Goal: Task Accomplishment & Management: Manage account settings

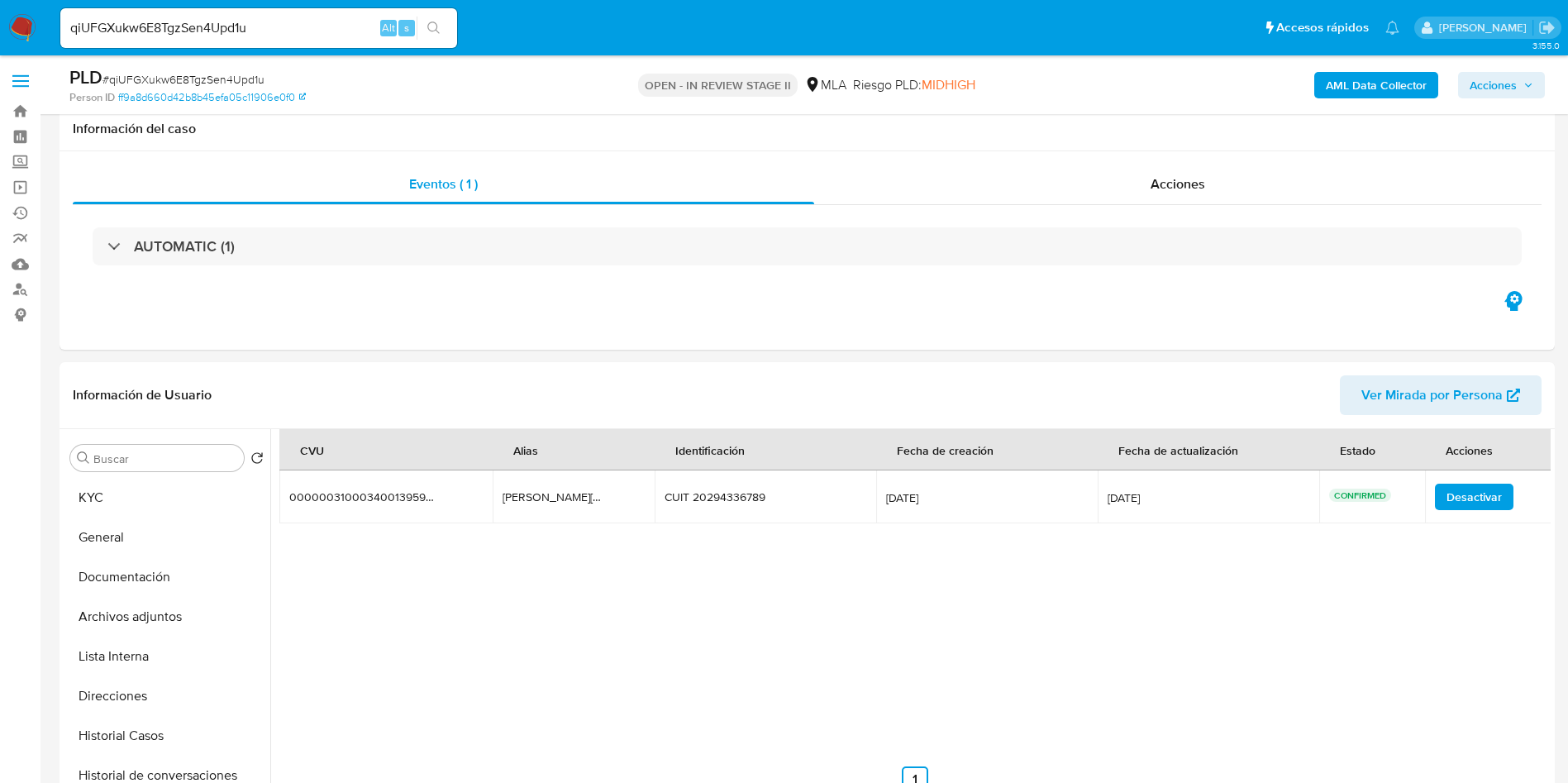
select select "10"
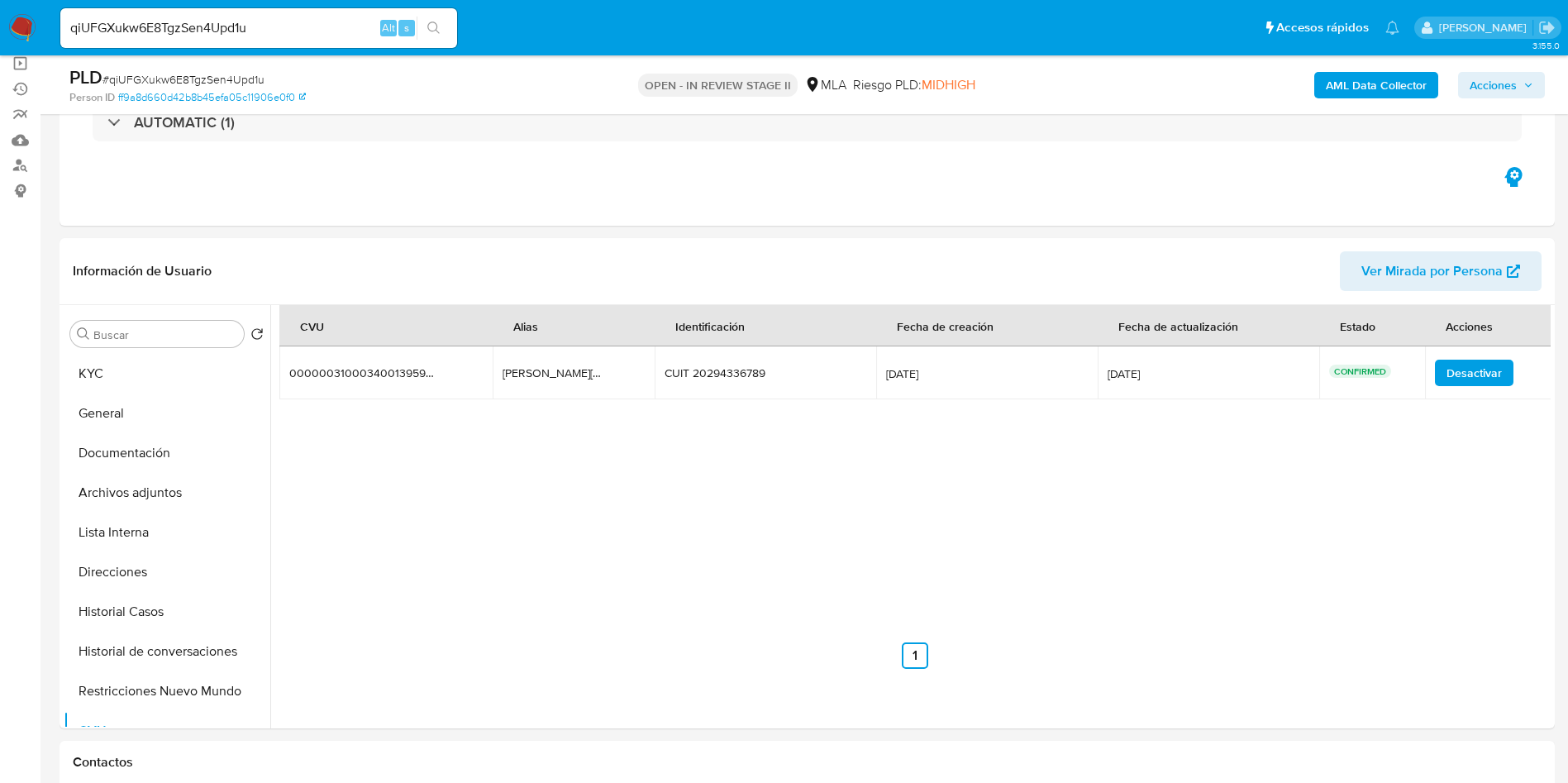
scroll to position [600, 0]
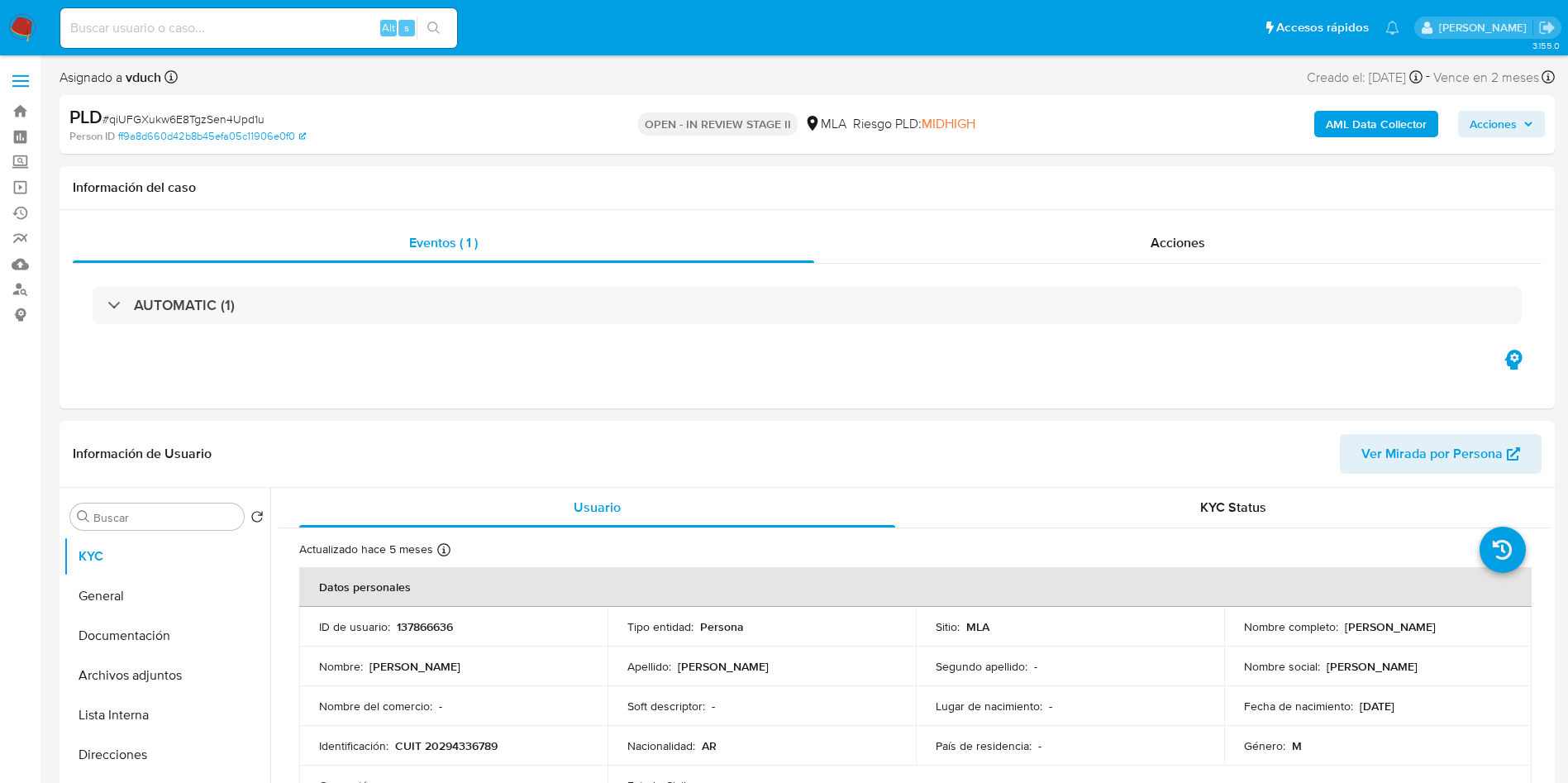
select select "10"
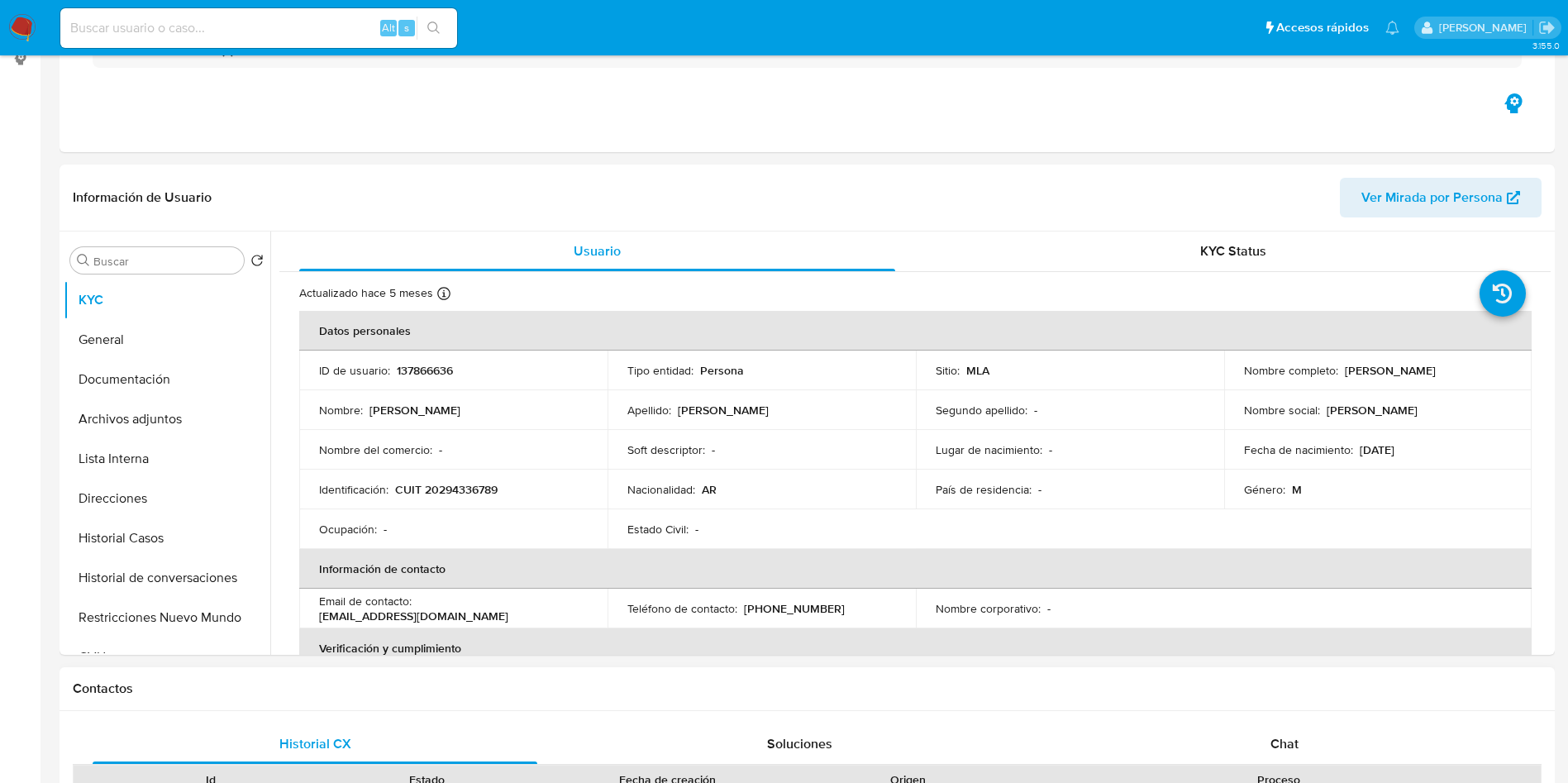
scroll to position [620, 0]
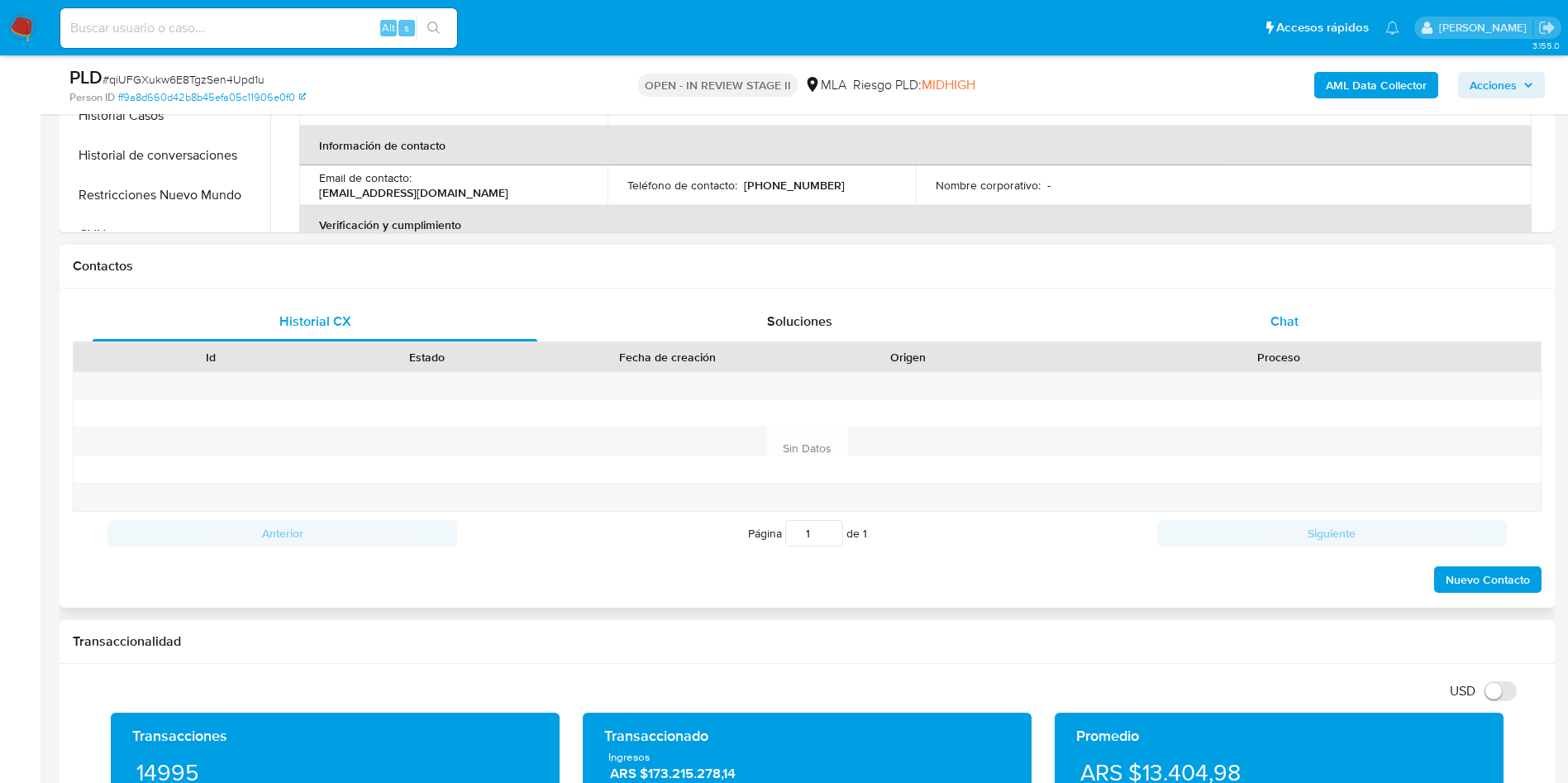
click at [1194, 321] on div "Chat" at bounding box center [1284, 322] width 444 height 39
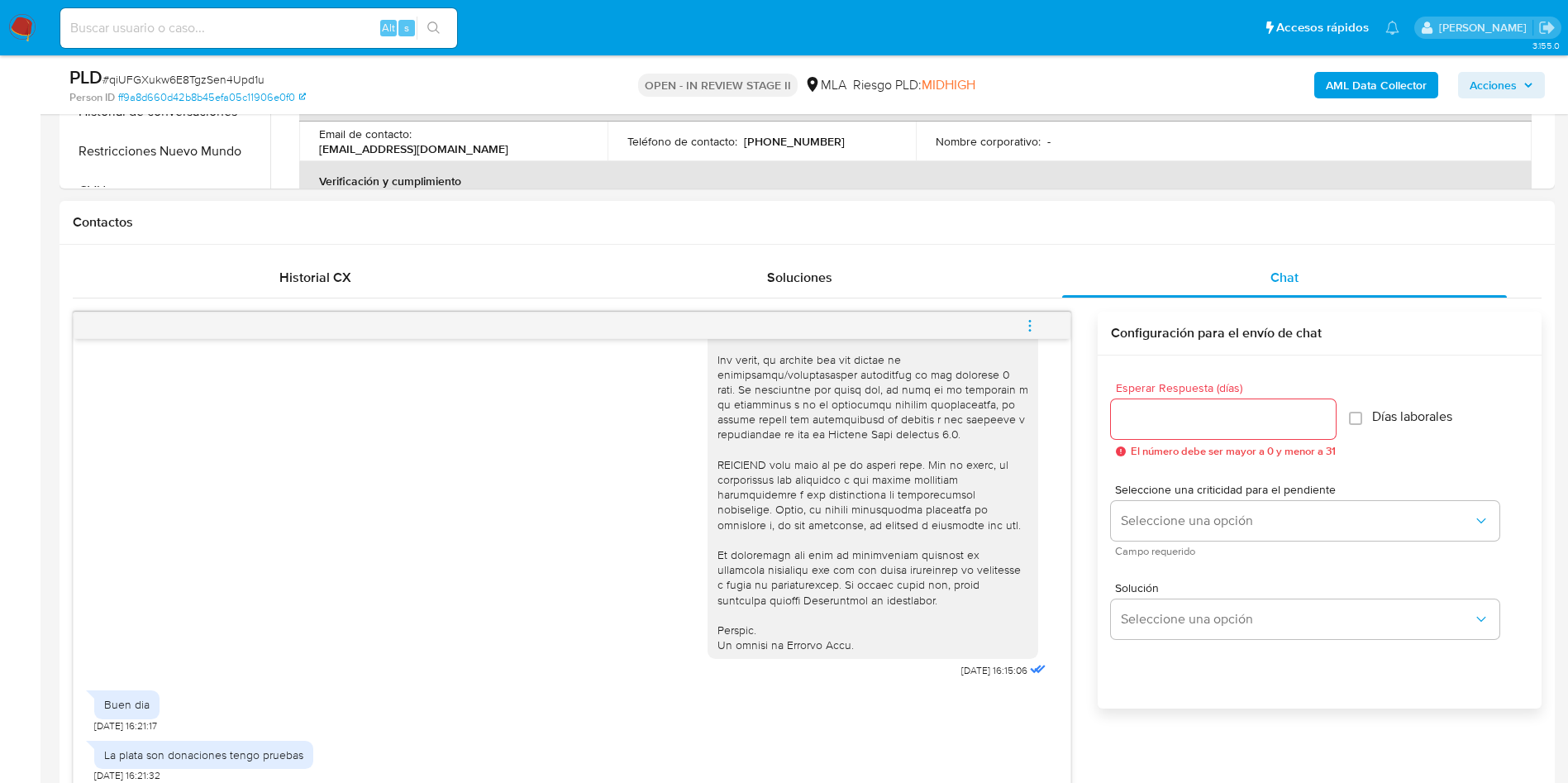
scroll to position [868, 0]
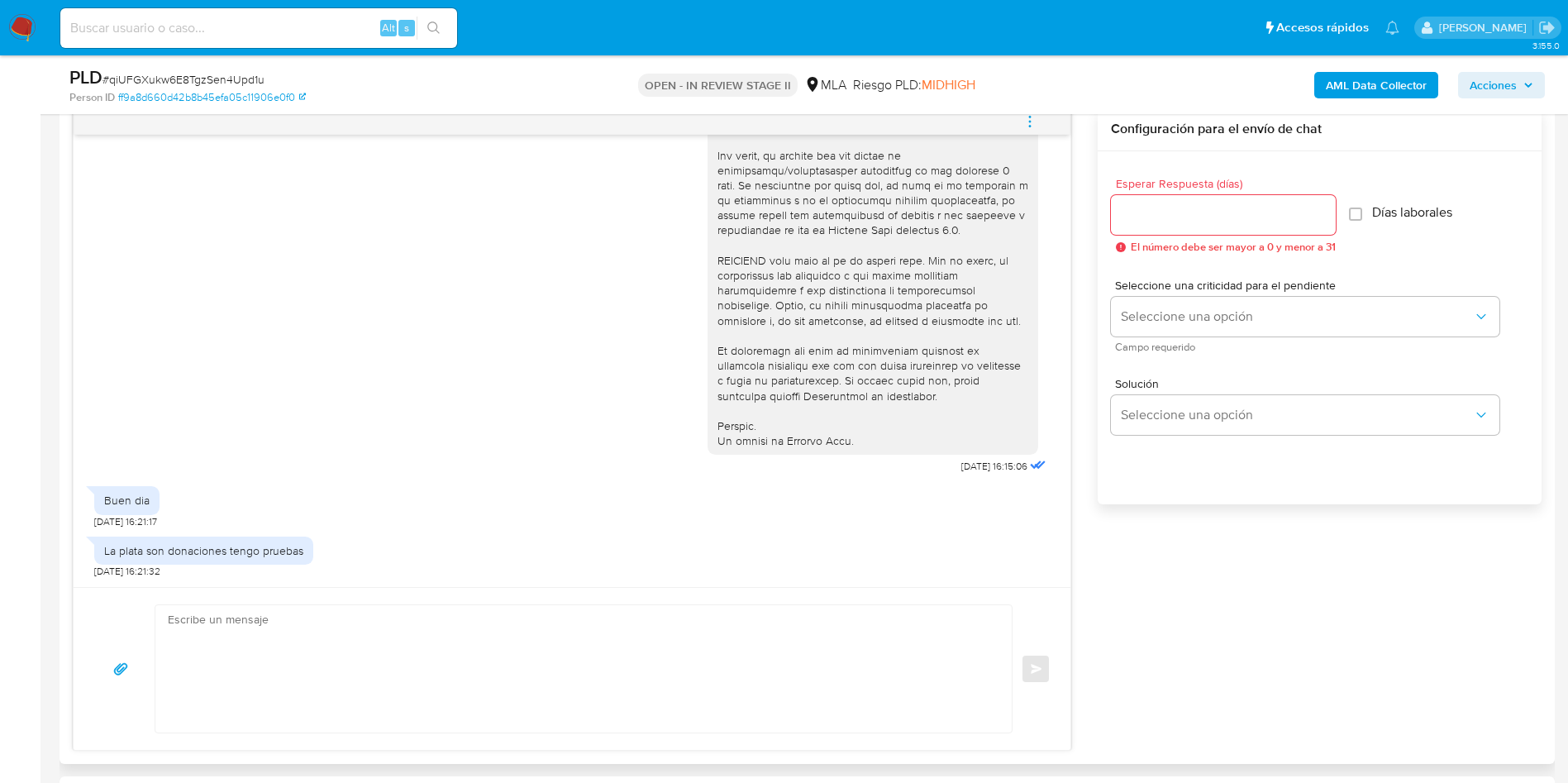
click at [186, 551] on div "La plata son donaciones tengo pruebas" at bounding box center [203, 550] width 199 height 15
copy div "La plata son donaciones tengo pruebas"
click at [453, 413] on div "20/08/2025 16:15:06" at bounding box center [572, 26] width 956 height 906
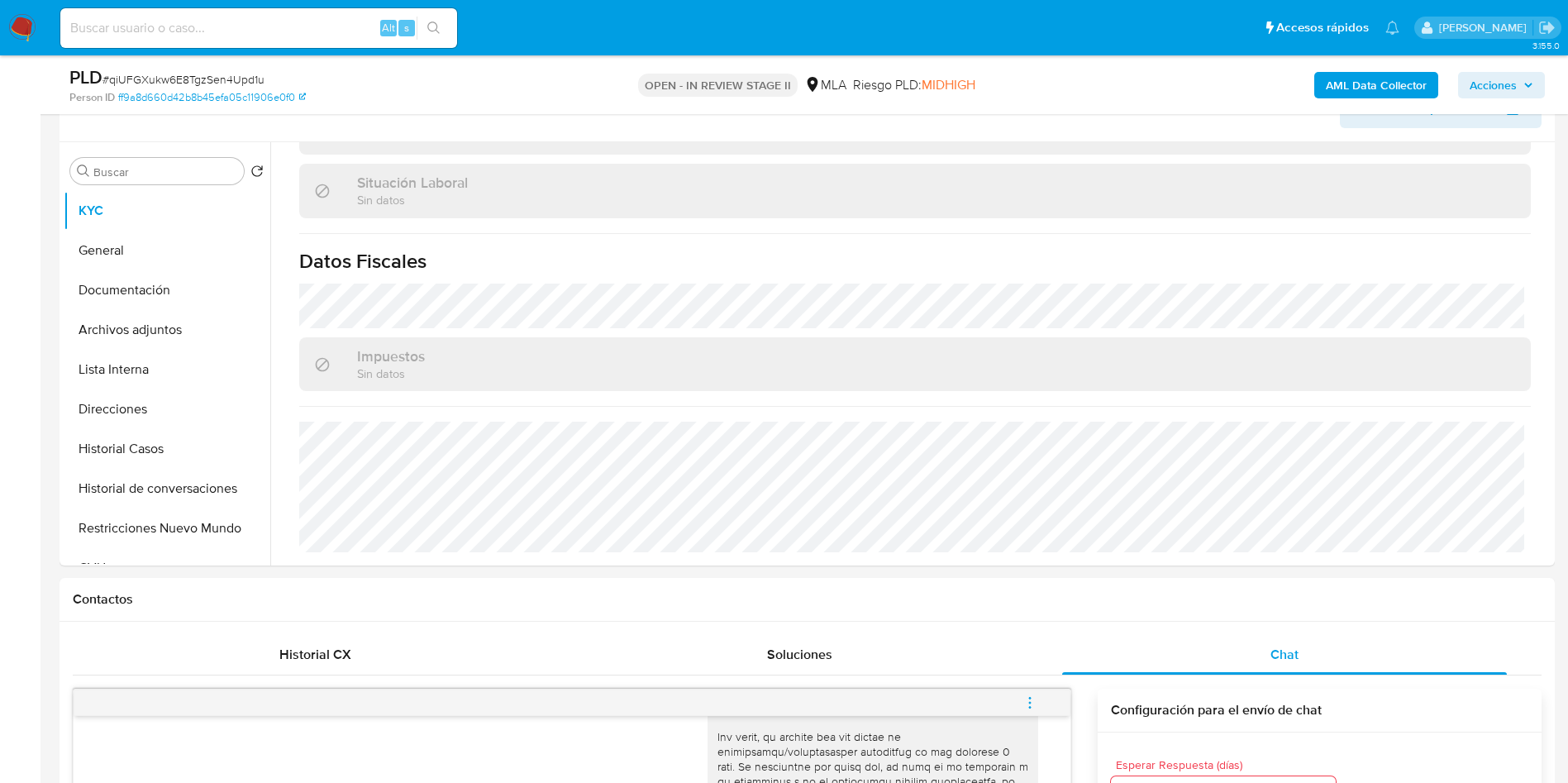
scroll to position [248, 0]
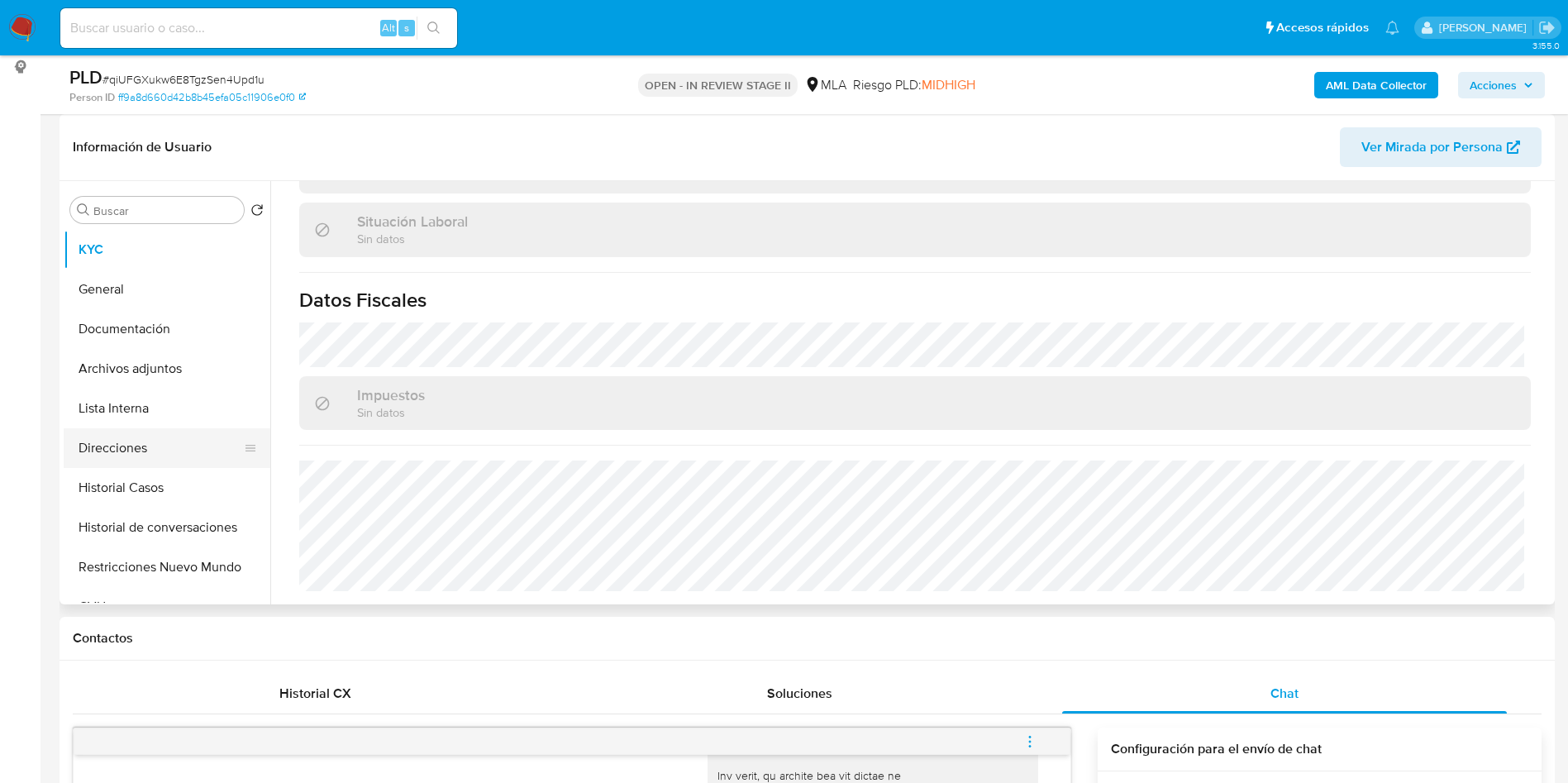
click at [192, 444] on button "Direcciones" at bounding box center [160, 447] width 193 height 39
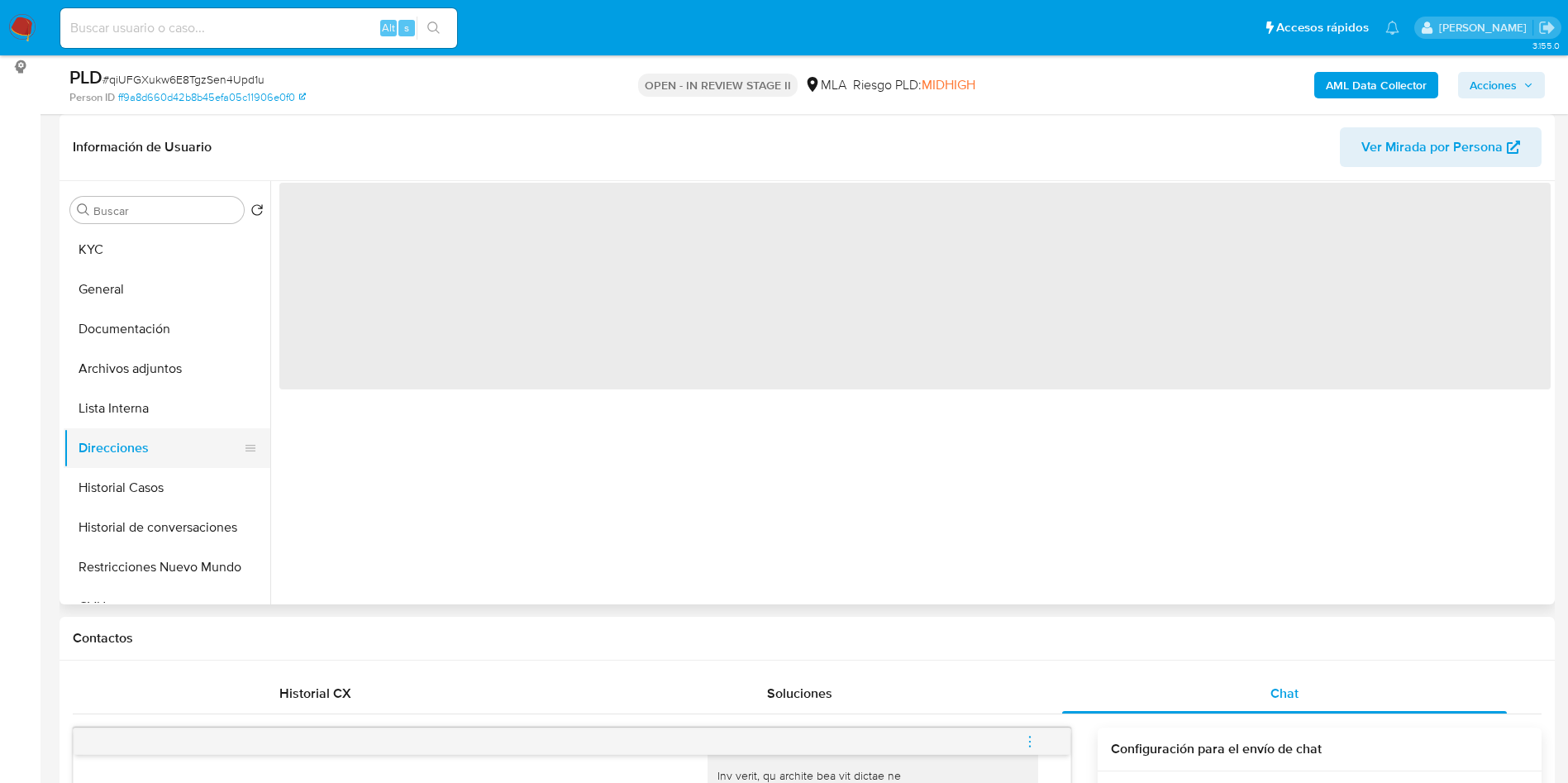
scroll to position [0, 0]
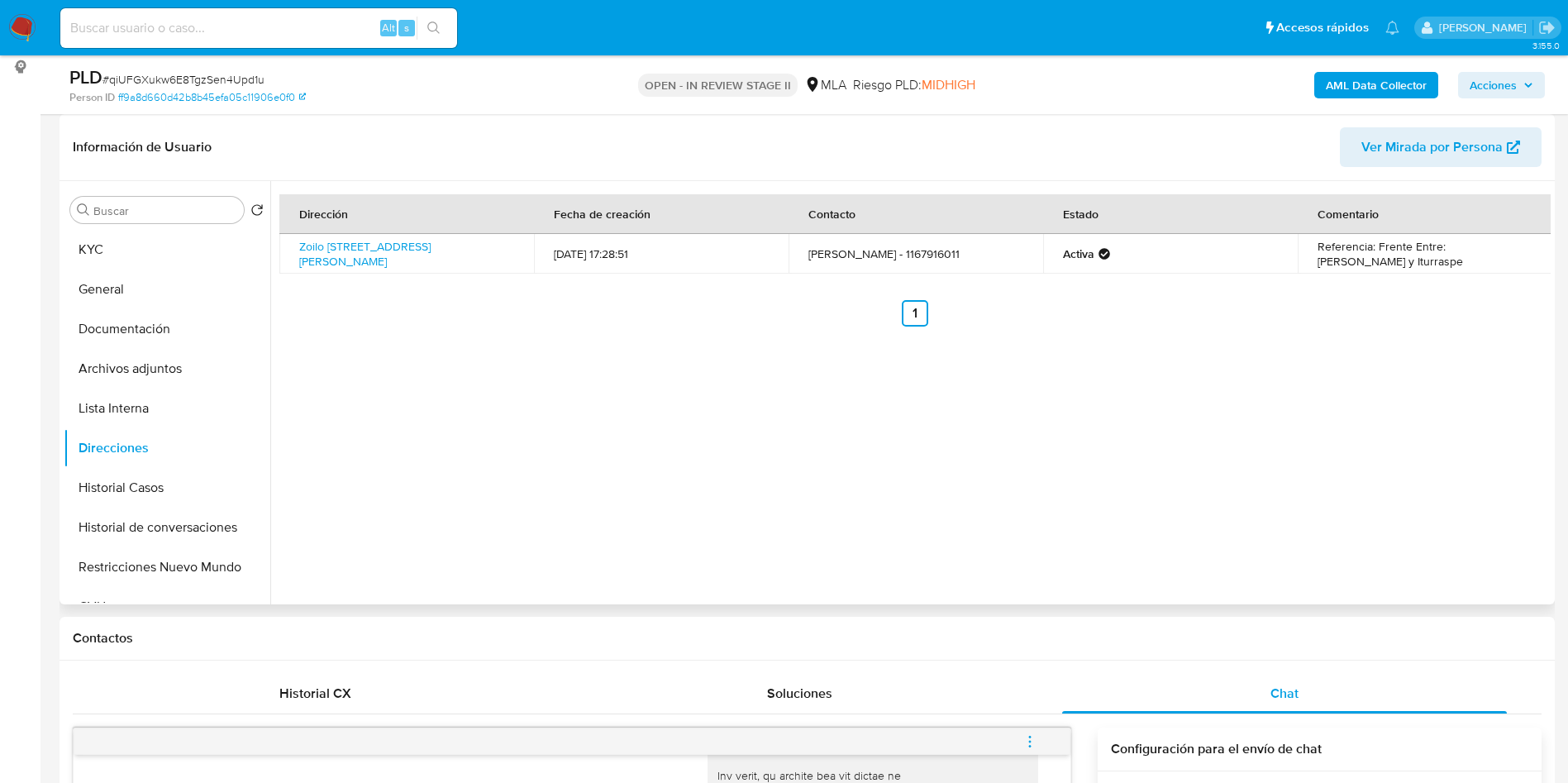
click at [947, 530] on div "Dirección Fecha de creación Contacto Estado Comentario Zoilo Cantón 4473 4473, …" at bounding box center [910, 392] width 1281 height 423
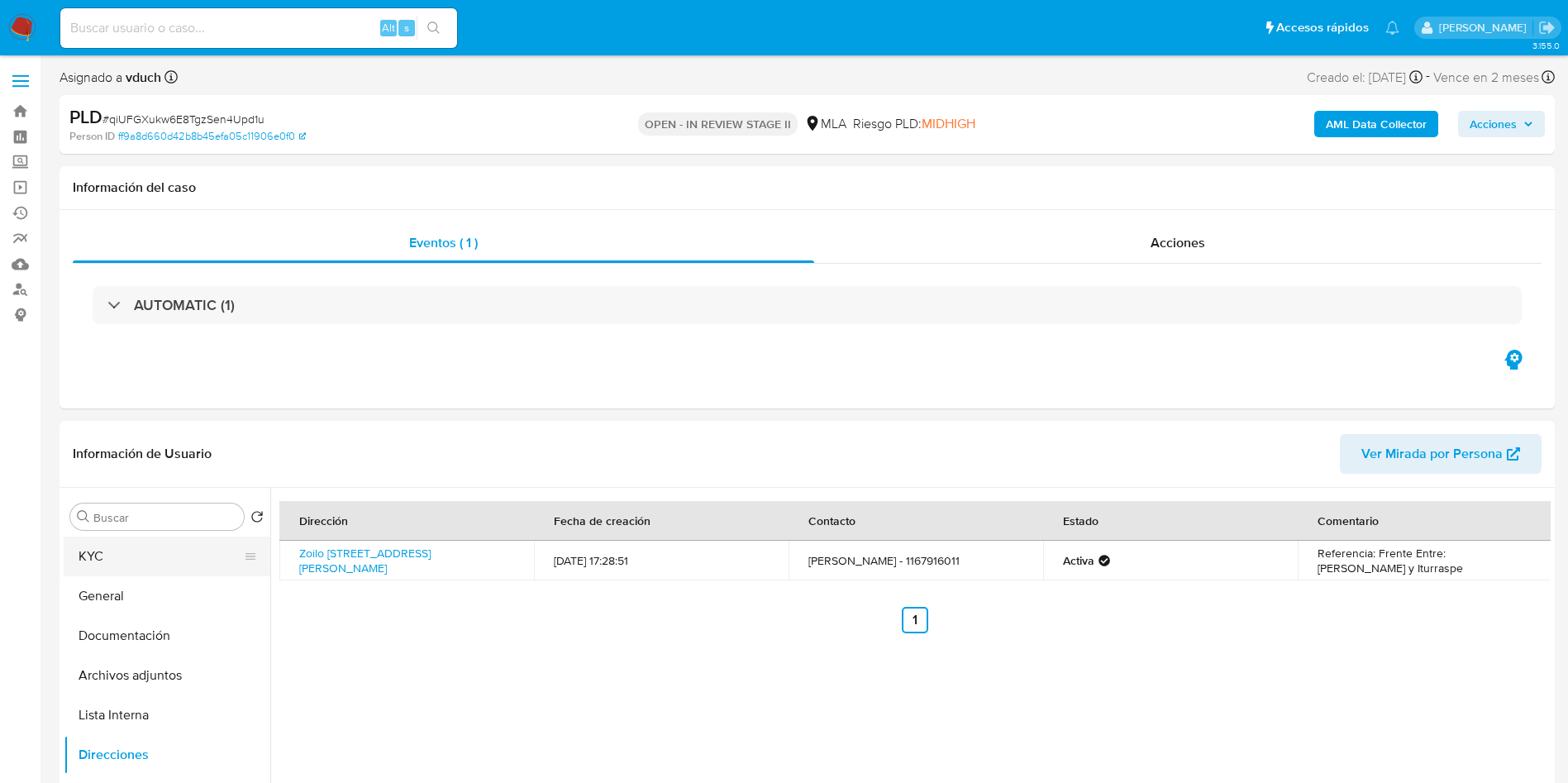
click at [228, 561] on button "KYC" at bounding box center [160, 556] width 193 height 39
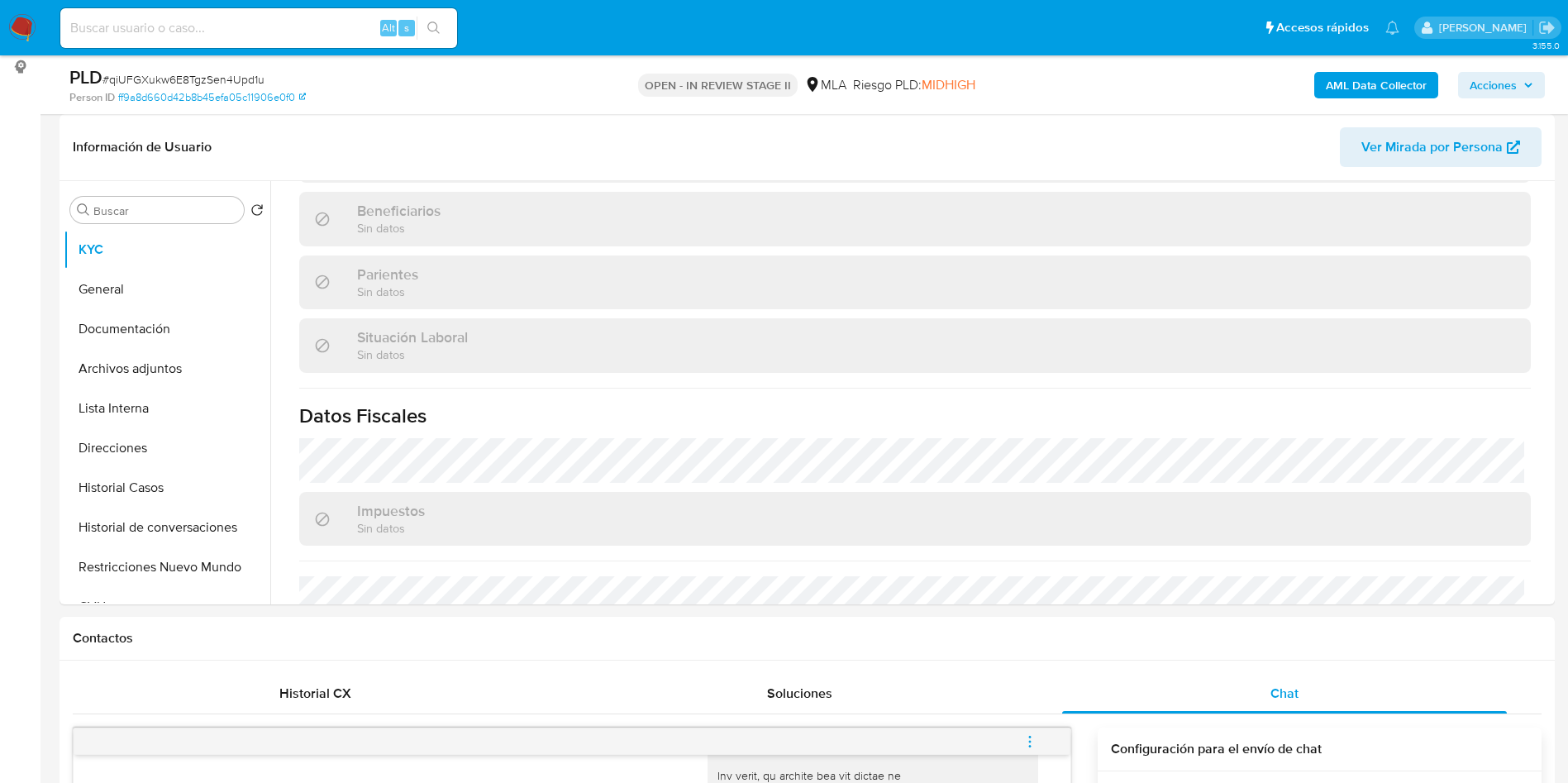
scroll to position [856, 0]
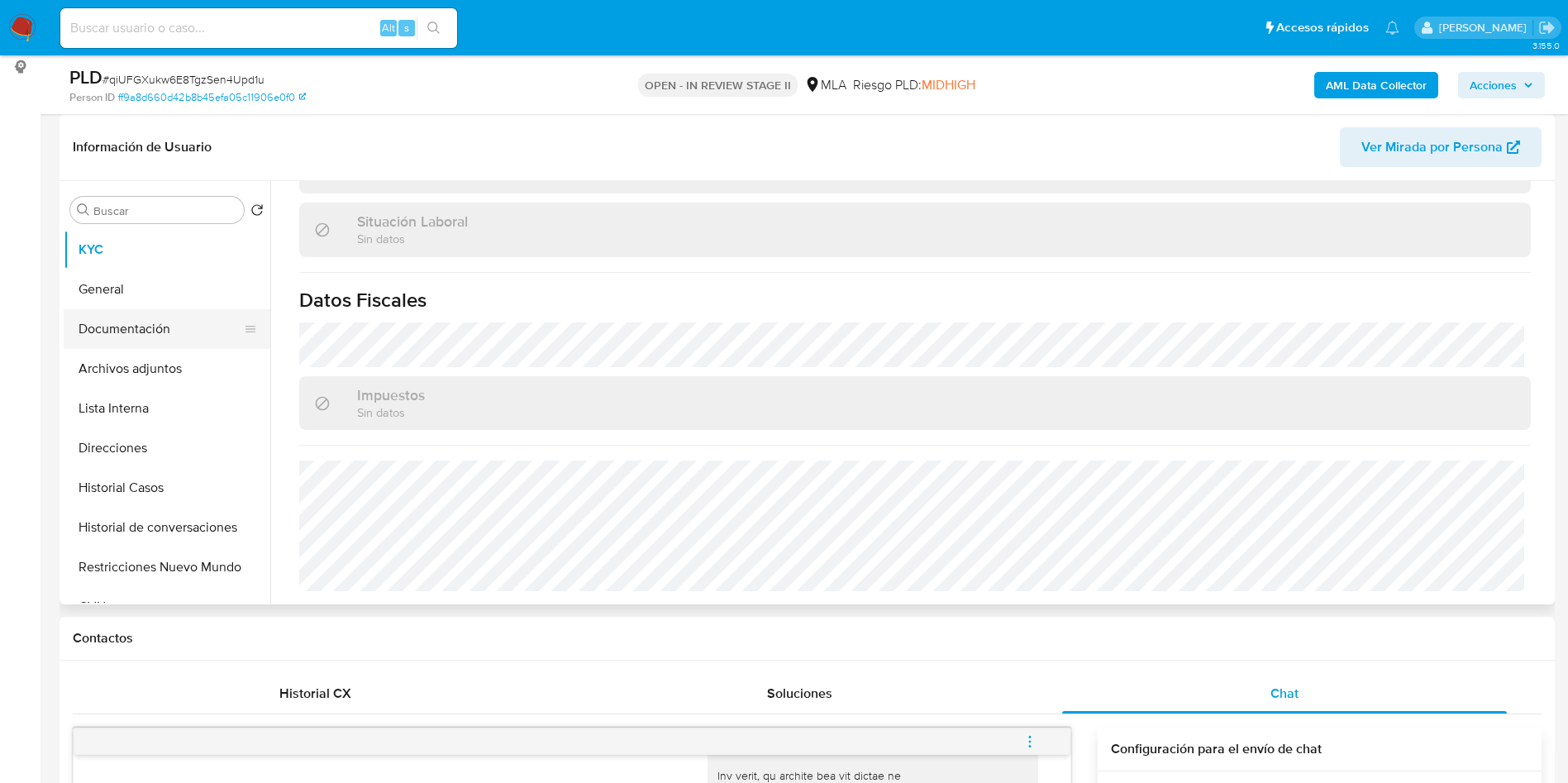
drag, startPoint x: 133, startPoint y: 342, endPoint x: 116, endPoint y: 343, distance: 17.0
click at [132, 339] on button "Documentación" at bounding box center [160, 329] width 193 height 39
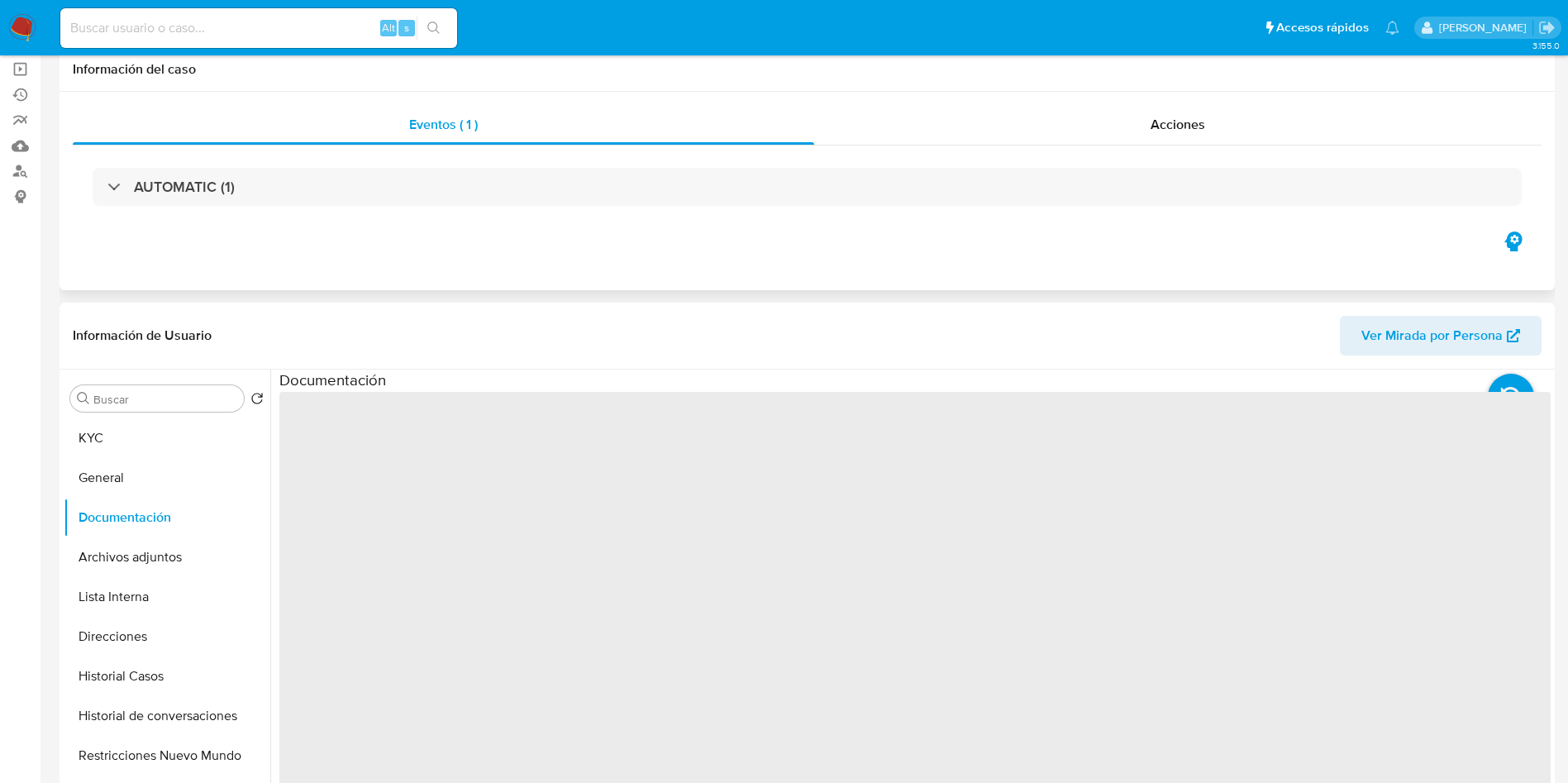
scroll to position [0, 0]
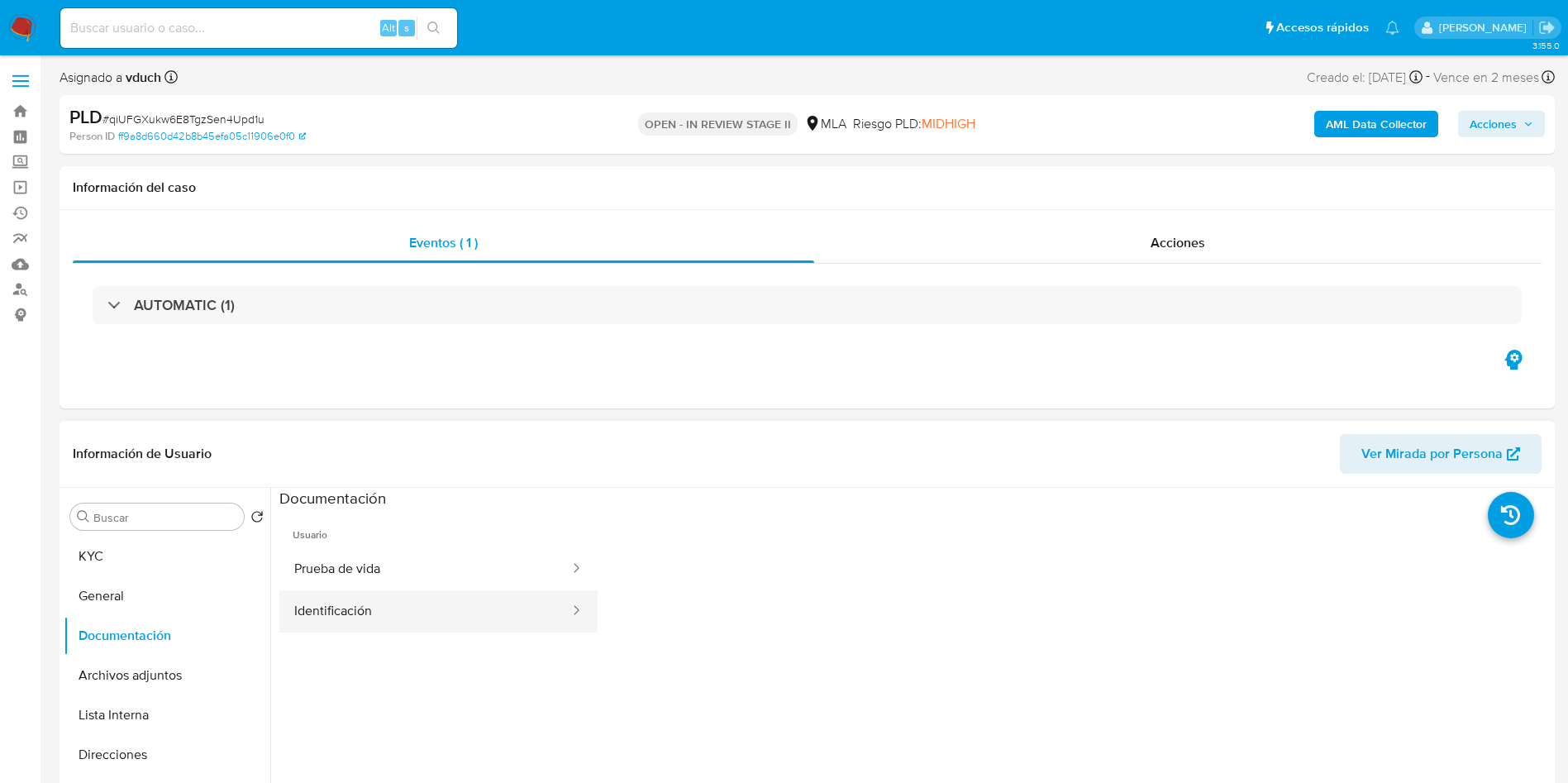
click at [342, 591] on button "Identificación" at bounding box center [425, 611] width 291 height 42
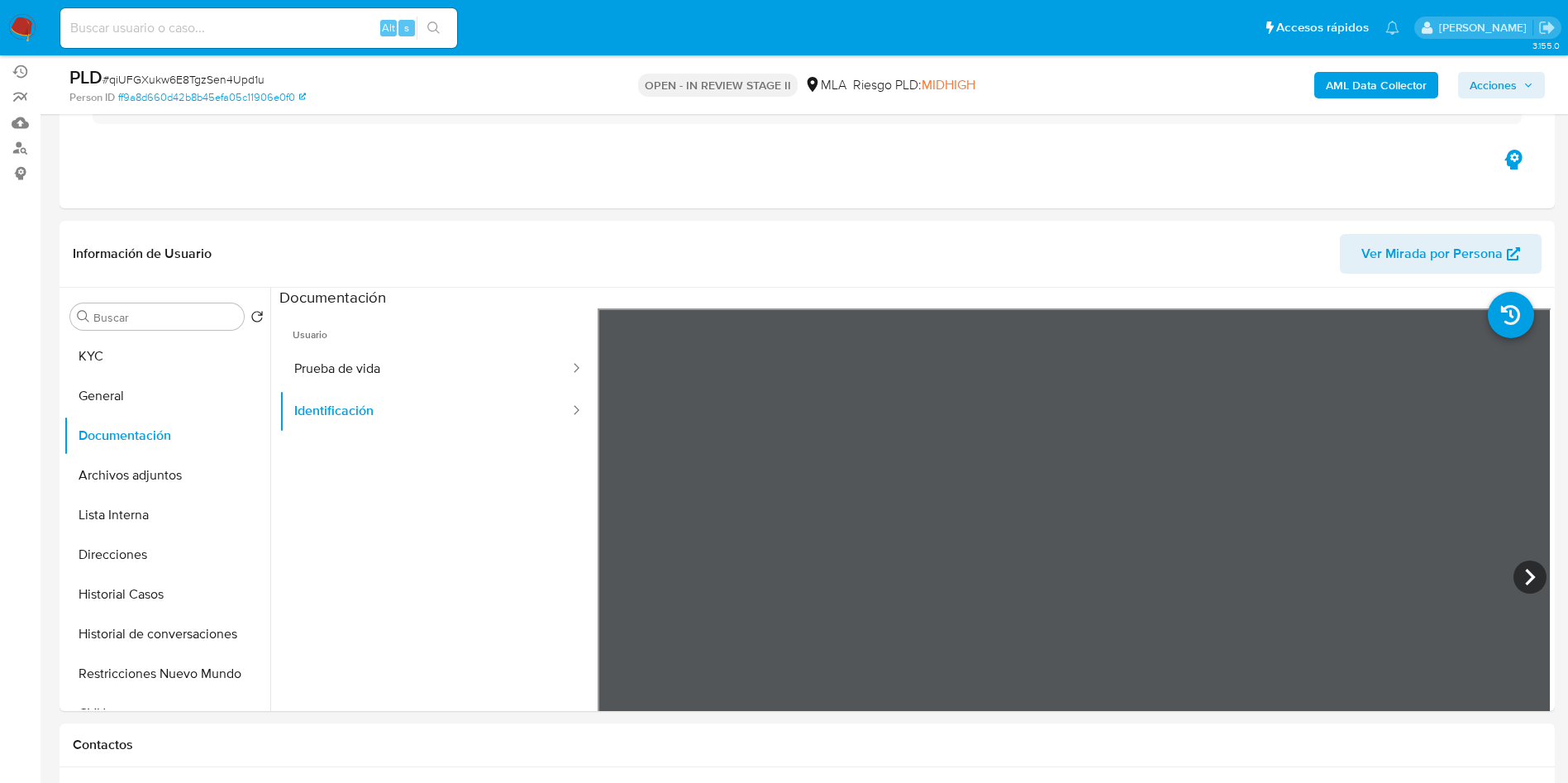
scroll to position [248, 0]
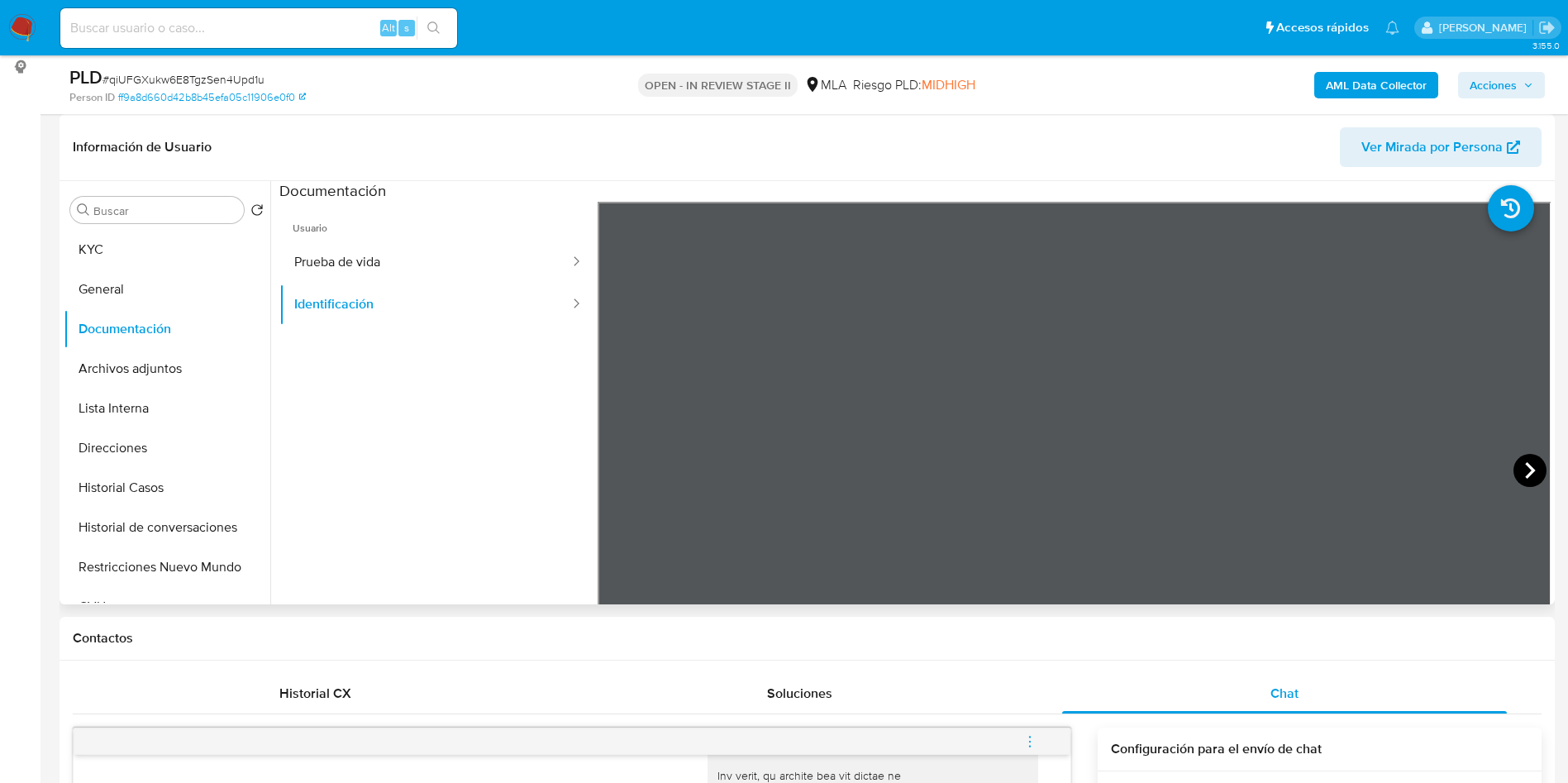
click at [1528, 454] on icon at bounding box center [1531, 471] width 33 height 33
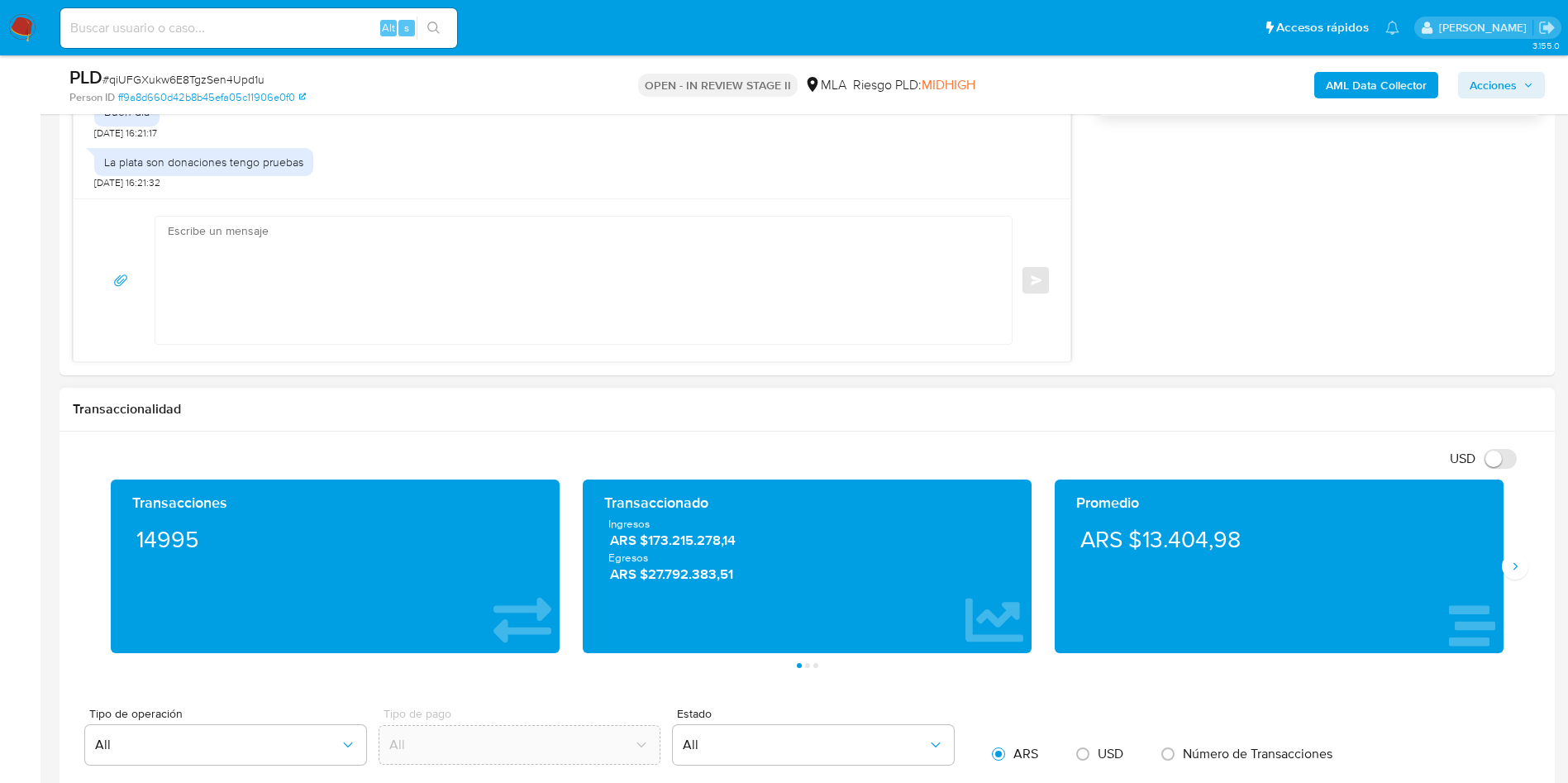
scroll to position [1364, 0]
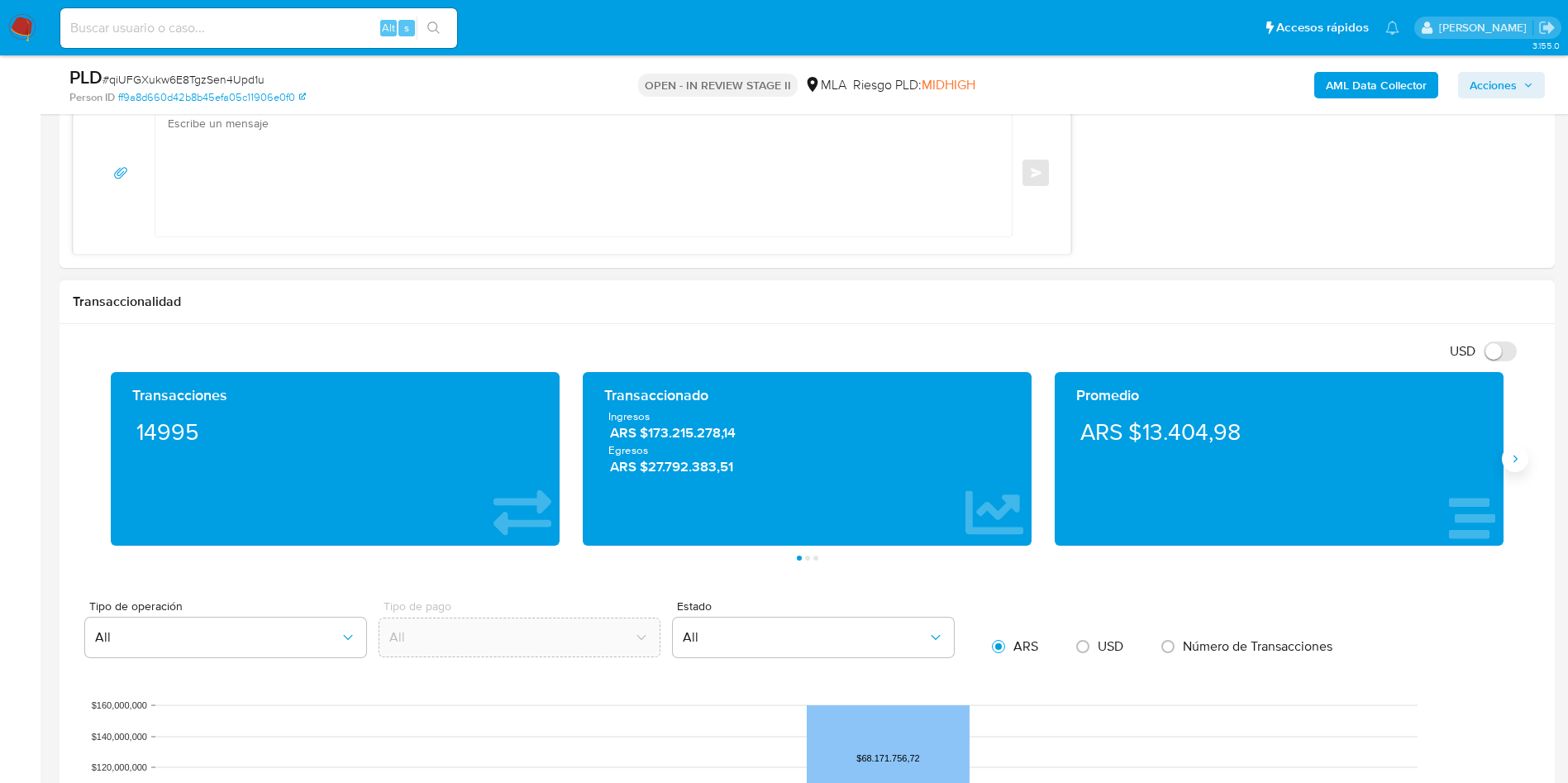
click at [1516, 458] on icon "Siguiente" at bounding box center [1516, 459] width 4 height 8
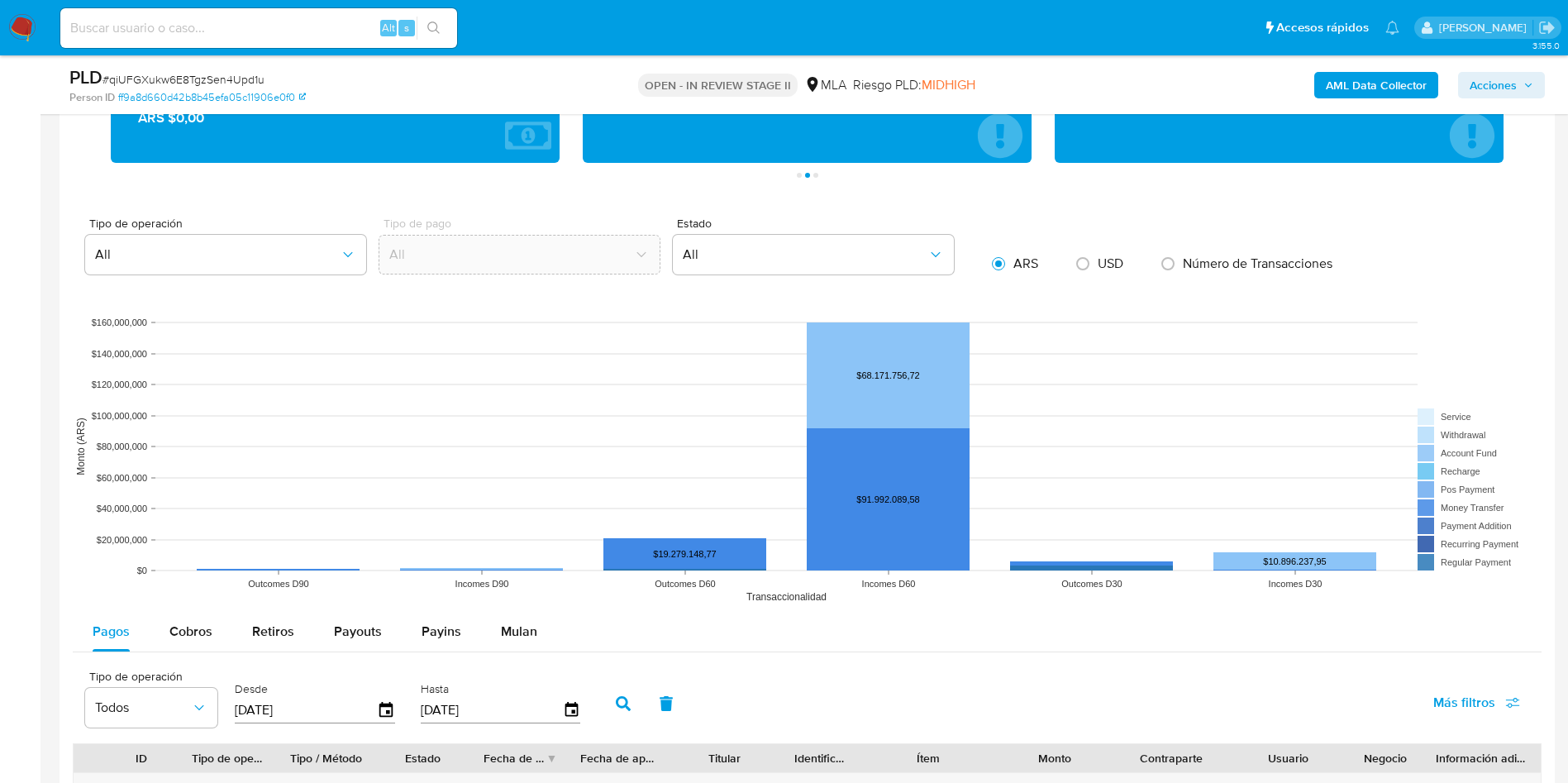
scroll to position [868, 0]
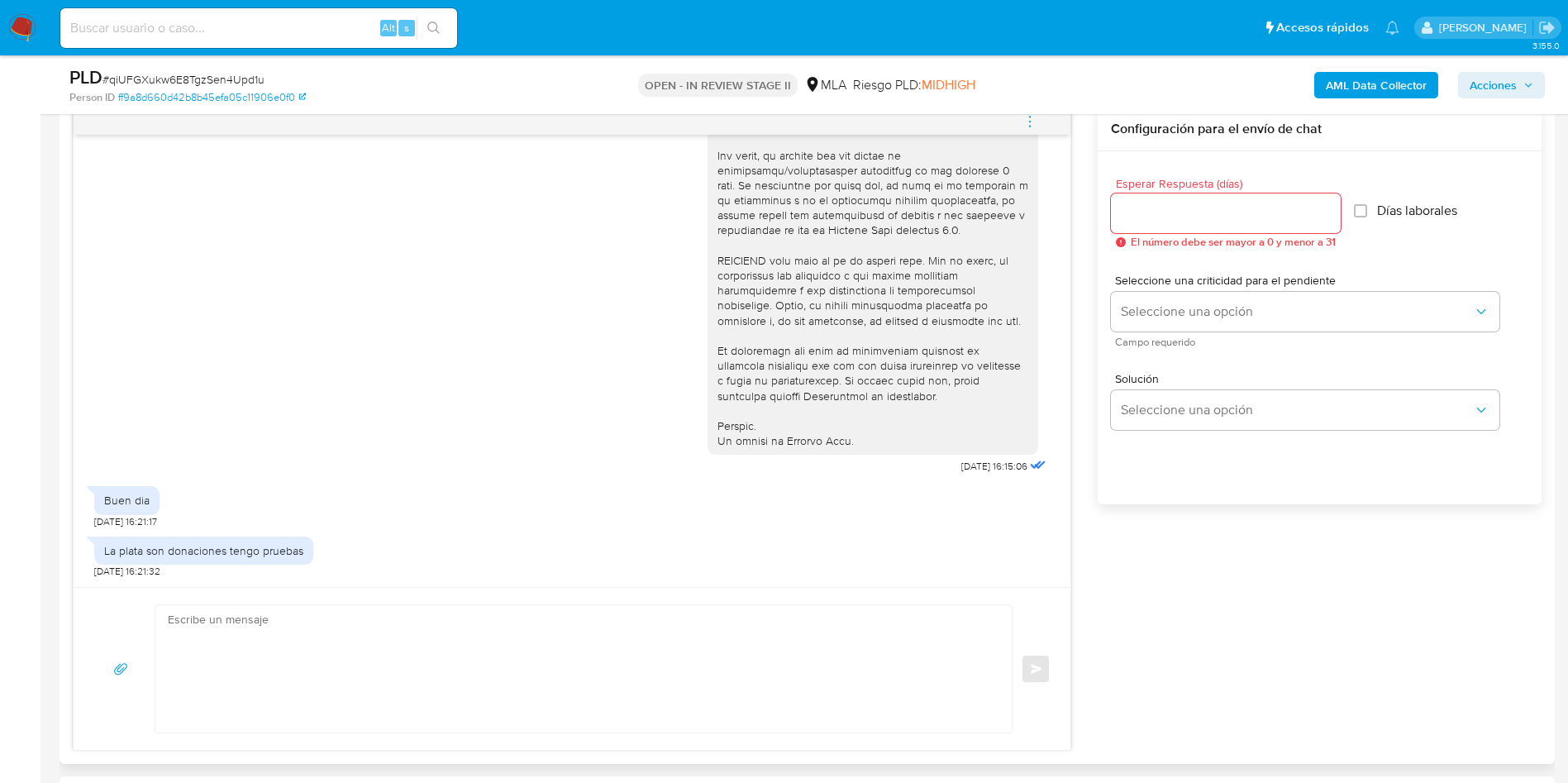
click at [453, 673] on textarea at bounding box center [579, 669] width 823 height 128
paste textarea "Hola, ¡Muchas gracias por tu respuesta! Confirmamos la recepción de la document…"
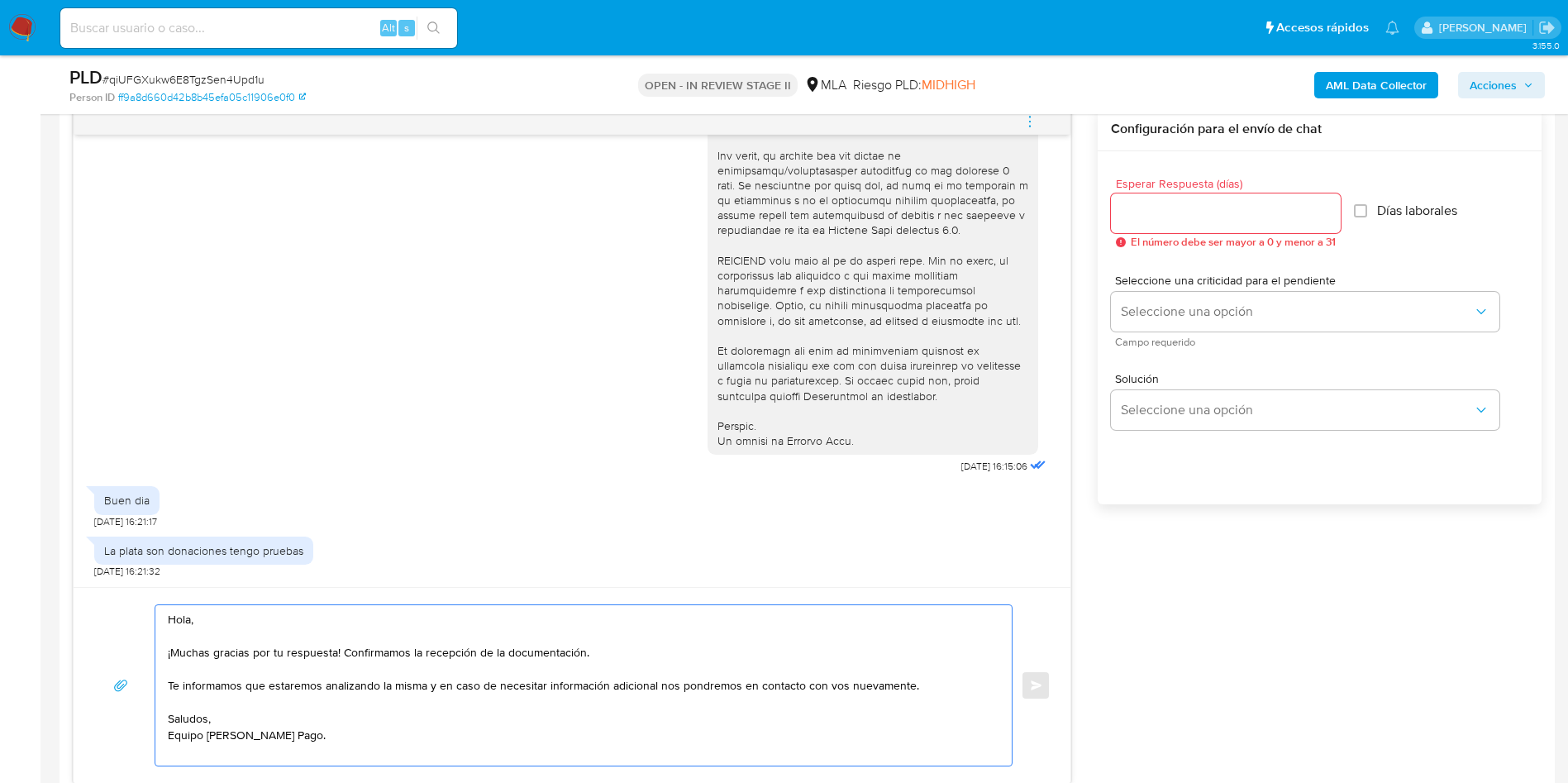
drag, startPoint x: 345, startPoint y: 652, endPoint x: 639, endPoint y: 649, distance: 294.0
click at [639, 649] on textarea "Hola, ¡Muchas gracias por tu respuesta! Confirmamos la recepción de la document…" at bounding box center [579, 685] width 823 height 160
drag, startPoint x: 444, startPoint y: 685, endPoint x: 147, endPoint y: 681, distance: 297.0
click at [147, 681] on div "Hola, ¡Muchas gracias por tu respuesta! Te informamos que estaremos analizando …" at bounding box center [572, 685] width 958 height 162
click at [395, 733] on textarea "Hola, ¡Muchas gracias por tu respuesta! En caso de necesitar información adicio…" at bounding box center [579, 685] width 823 height 160
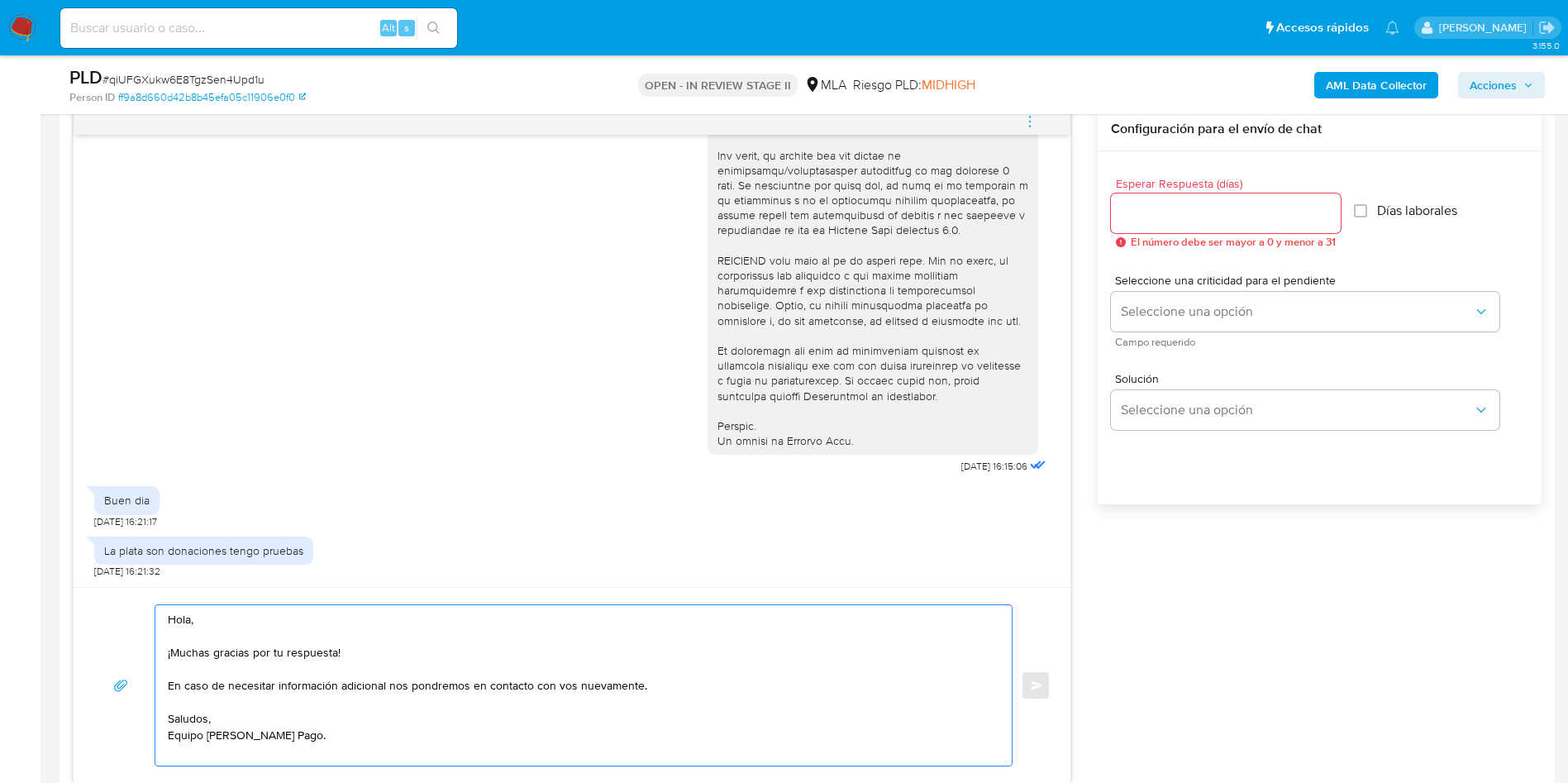
type textarea "Hola, ¡Muchas gracias por tu respuesta! En caso de necesitar información adicio…"
click at [1204, 207] on input "Esperar Respuesta (días)" at bounding box center [1226, 213] width 230 height 22
type input "0"
click at [1044, 689] on button "Enviar" at bounding box center [1035, 685] width 29 height 29
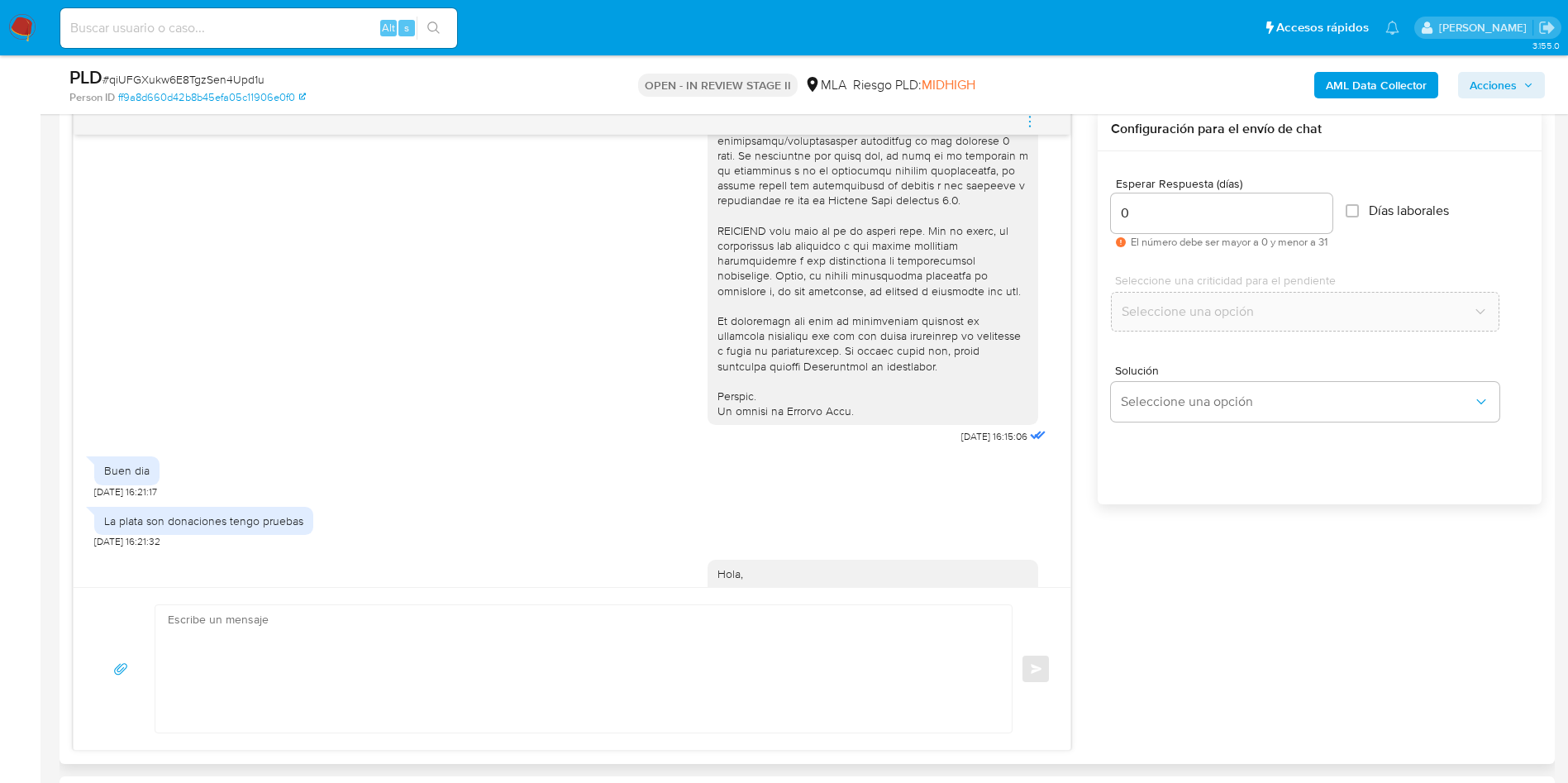
scroll to position [783, 0]
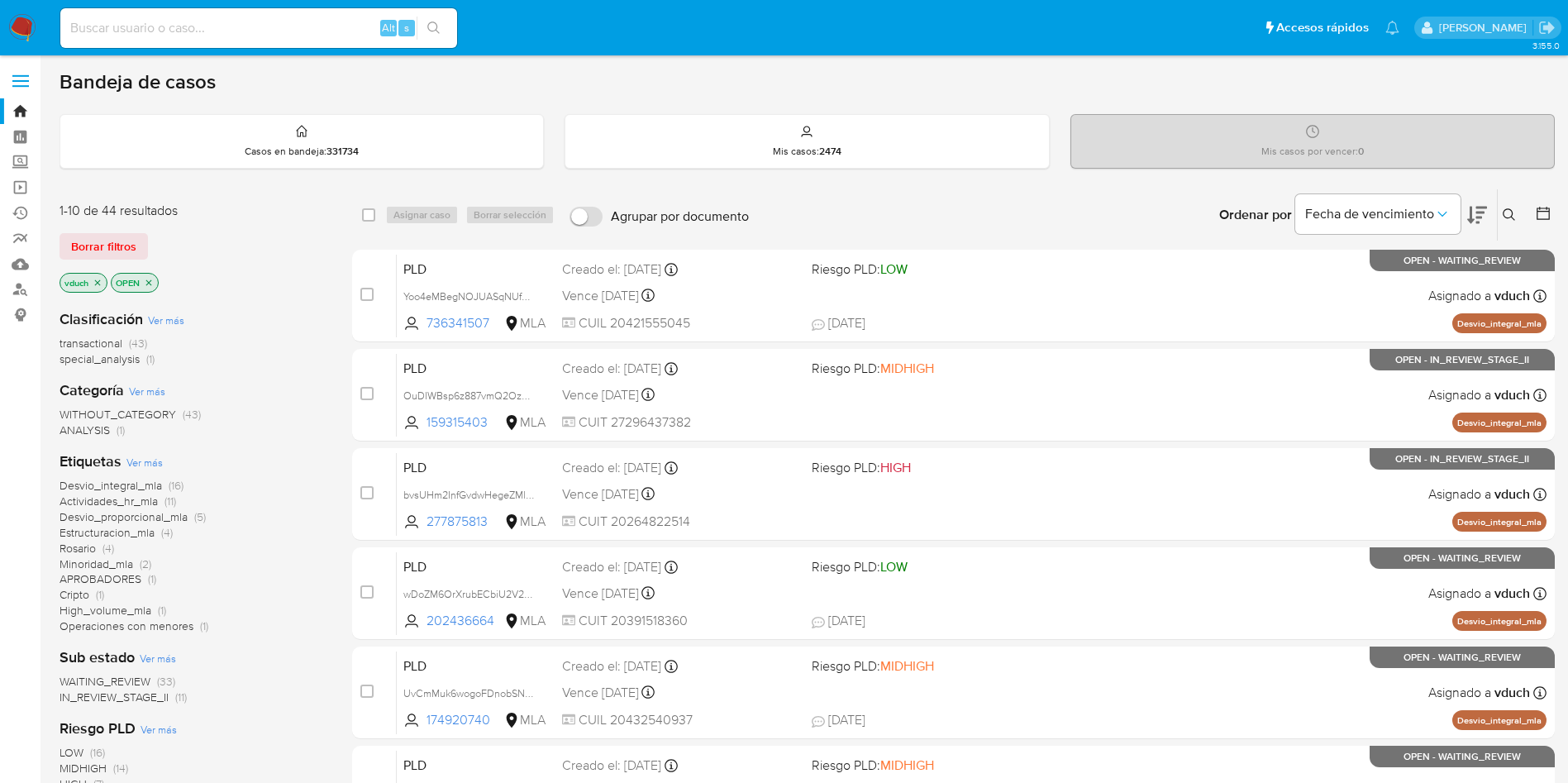
click at [1524, 227] on div "Ingrese ID de usuario o caso Buscar Borrar filtros" at bounding box center [1511, 215] width 28 height 51
click at [1518, 227] on div "Ingrese ID de usuario o caso Buscar Borrar filtros" at bounding box center [1511, 215] width 28 height 51
click at [1509, 211] on icon at bounding box center [1509, 214] width 13 height 13
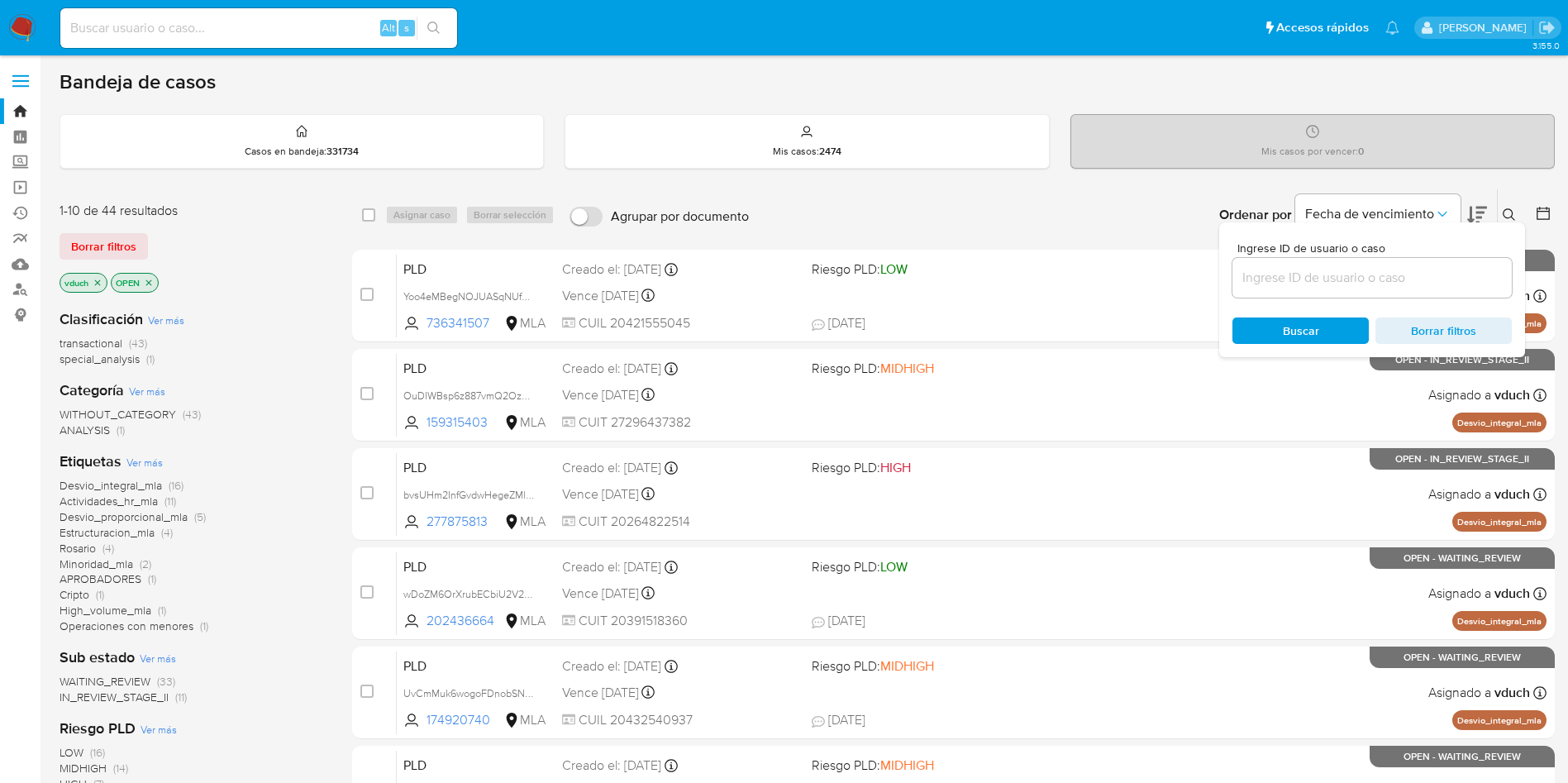
click at [1399, 280] on input at bounding box center [1372, 278] width 280 height 22
type input "qiUFGXukw6E8TgzSen4Upd1u"
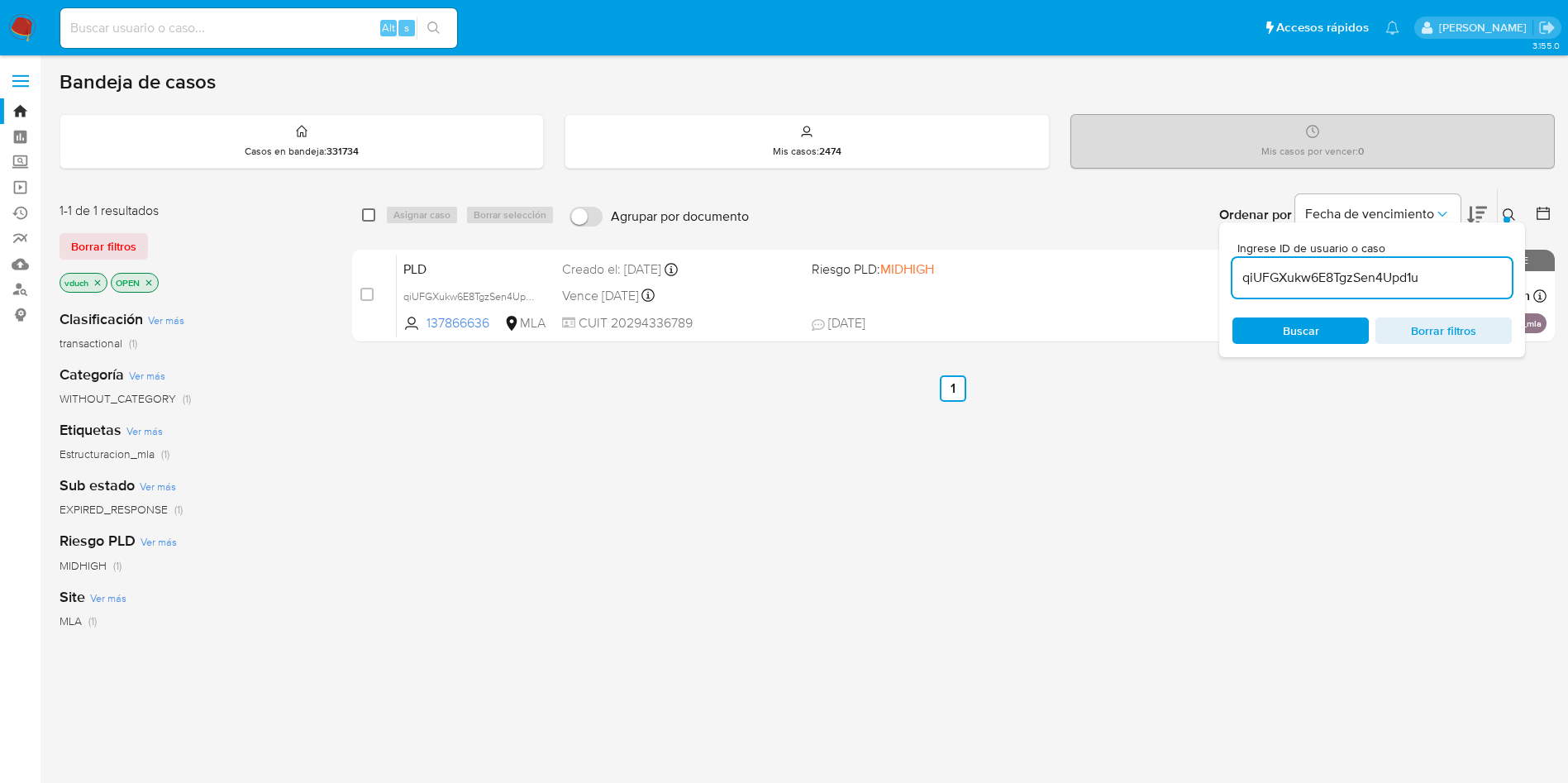
click at [364, 209] on input "checkbox" at bounding box center [368, 214] width 13 height 13
checkbox input "true"
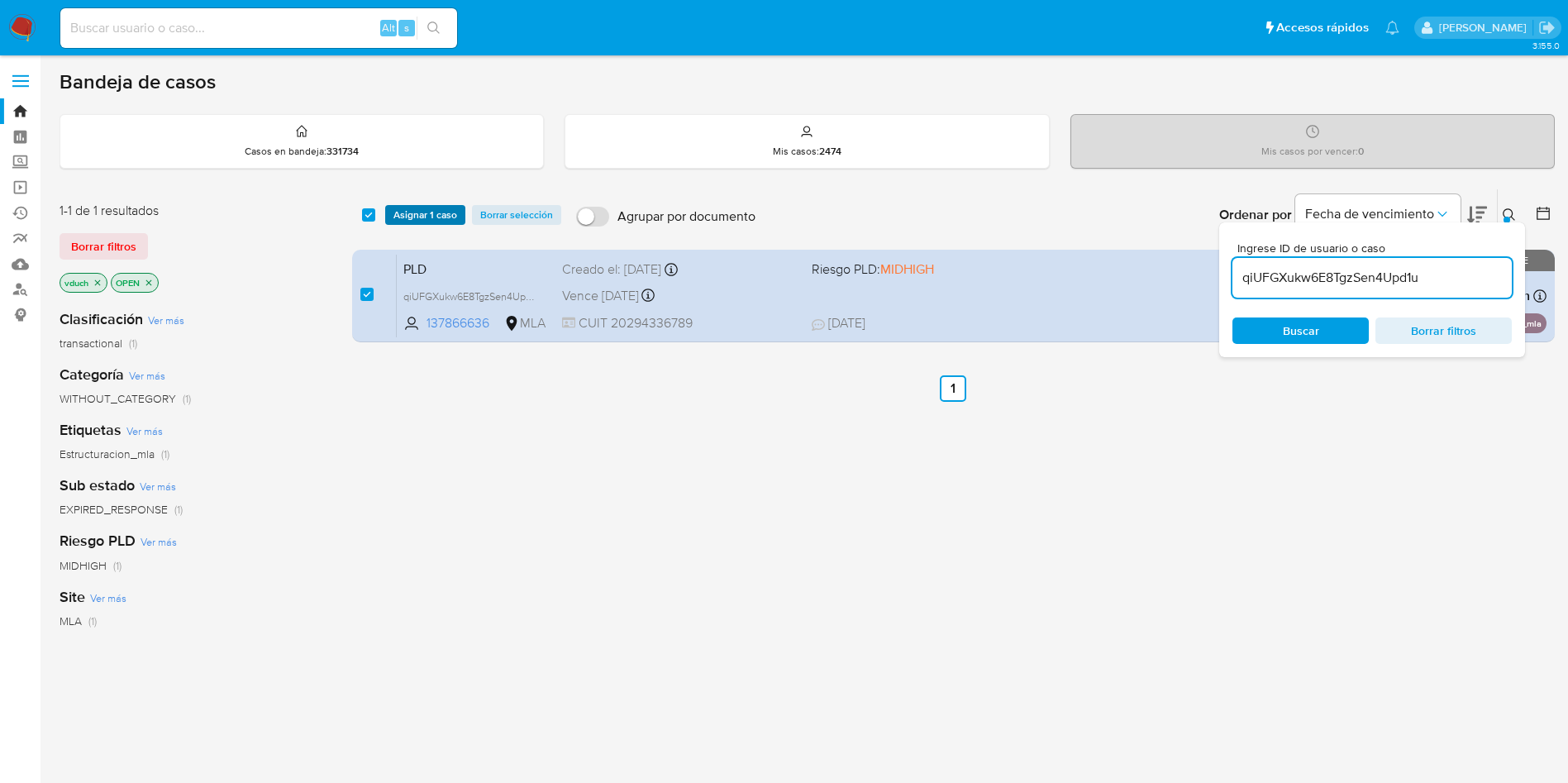
click at [397, 212] on span "Asignar 1 caso" at bounding box center [425, 215] width 64 height 17
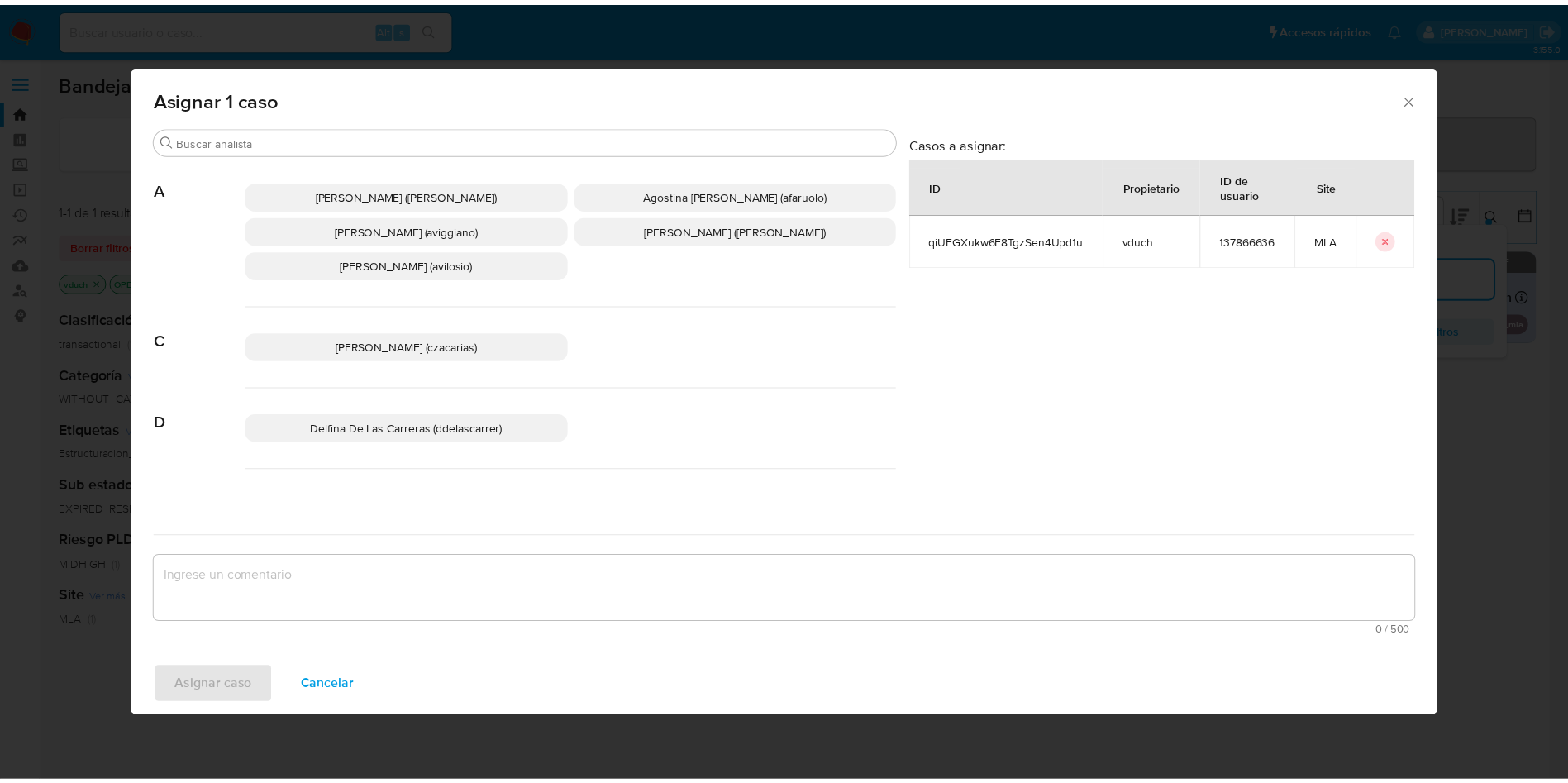
scroll to position [1546, 0]
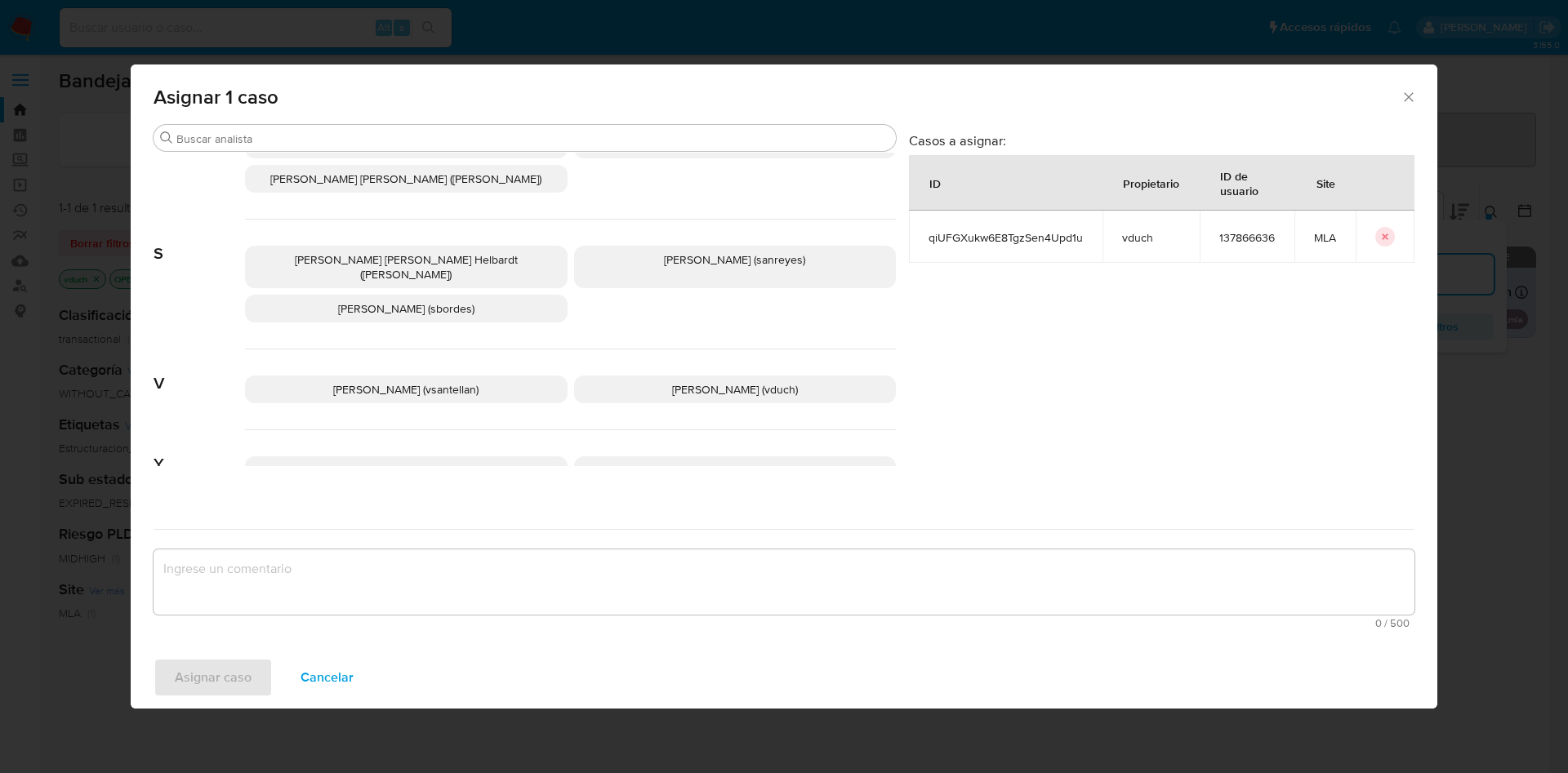
drag, startPoint x: 672, startPoint y: 342, endPoint x: 685, endPoint y: 387, distance: 46.8
click at [672, 381] on span "Valeria Duch (vduch)" at bounding box center [735, 388] width 126 height 16
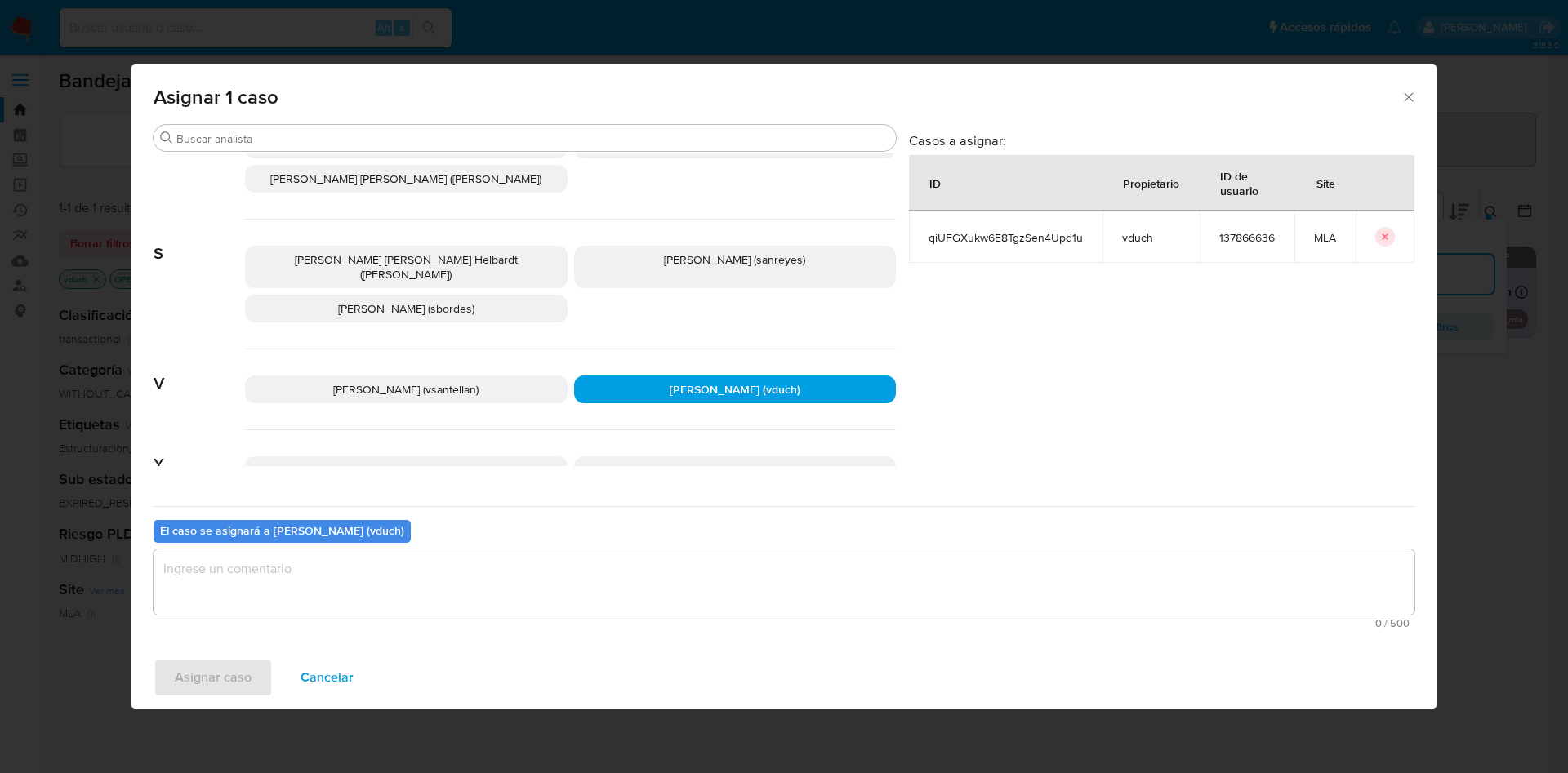
click at [712, 575] on textarea "assign-modal" at bounding box center [783, 581] width 1261 height 65
click at [258, 676] on button "Asignar caso" at bounding box center [212, 677] width 119 height 39
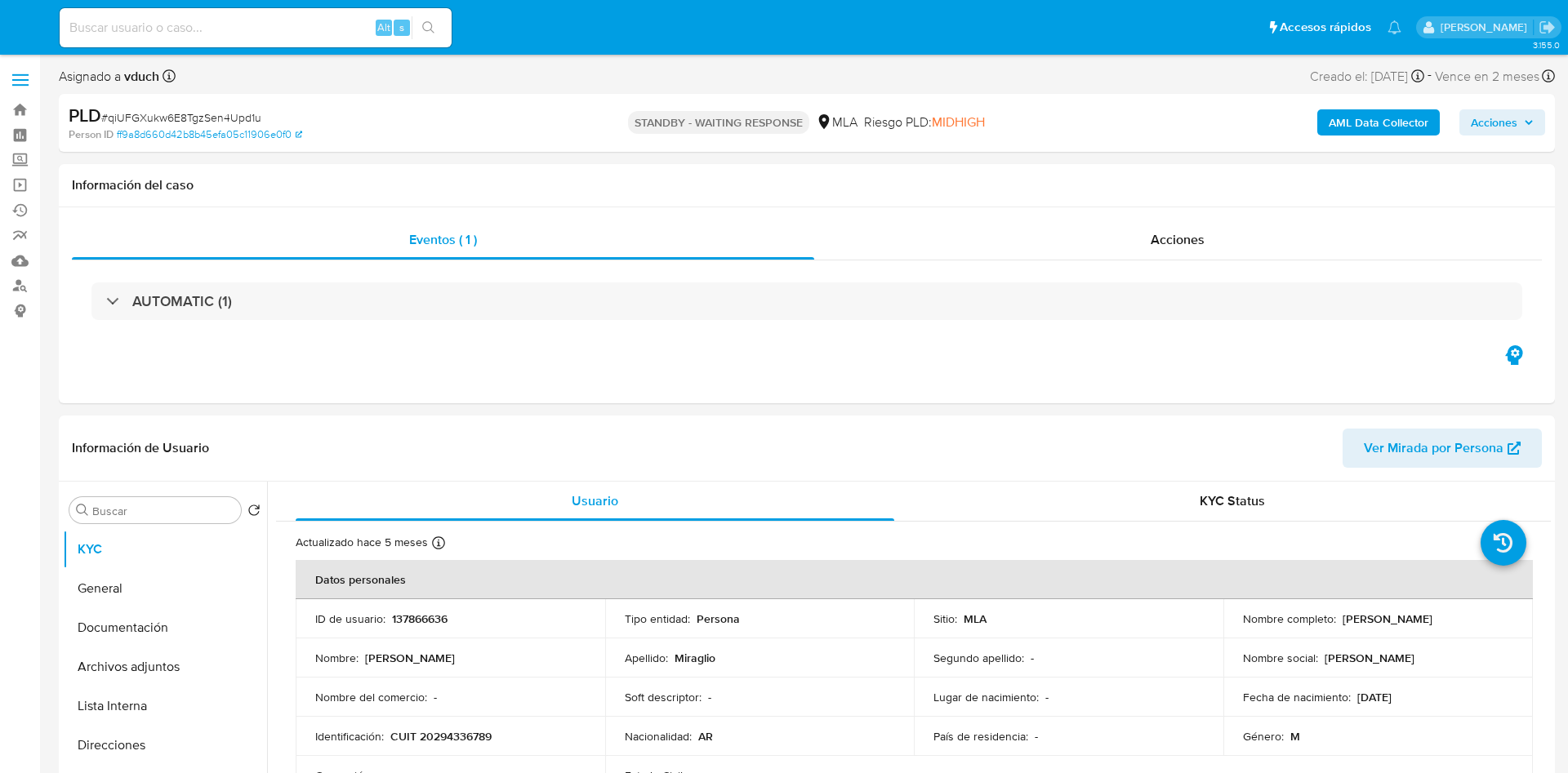
select select "10"
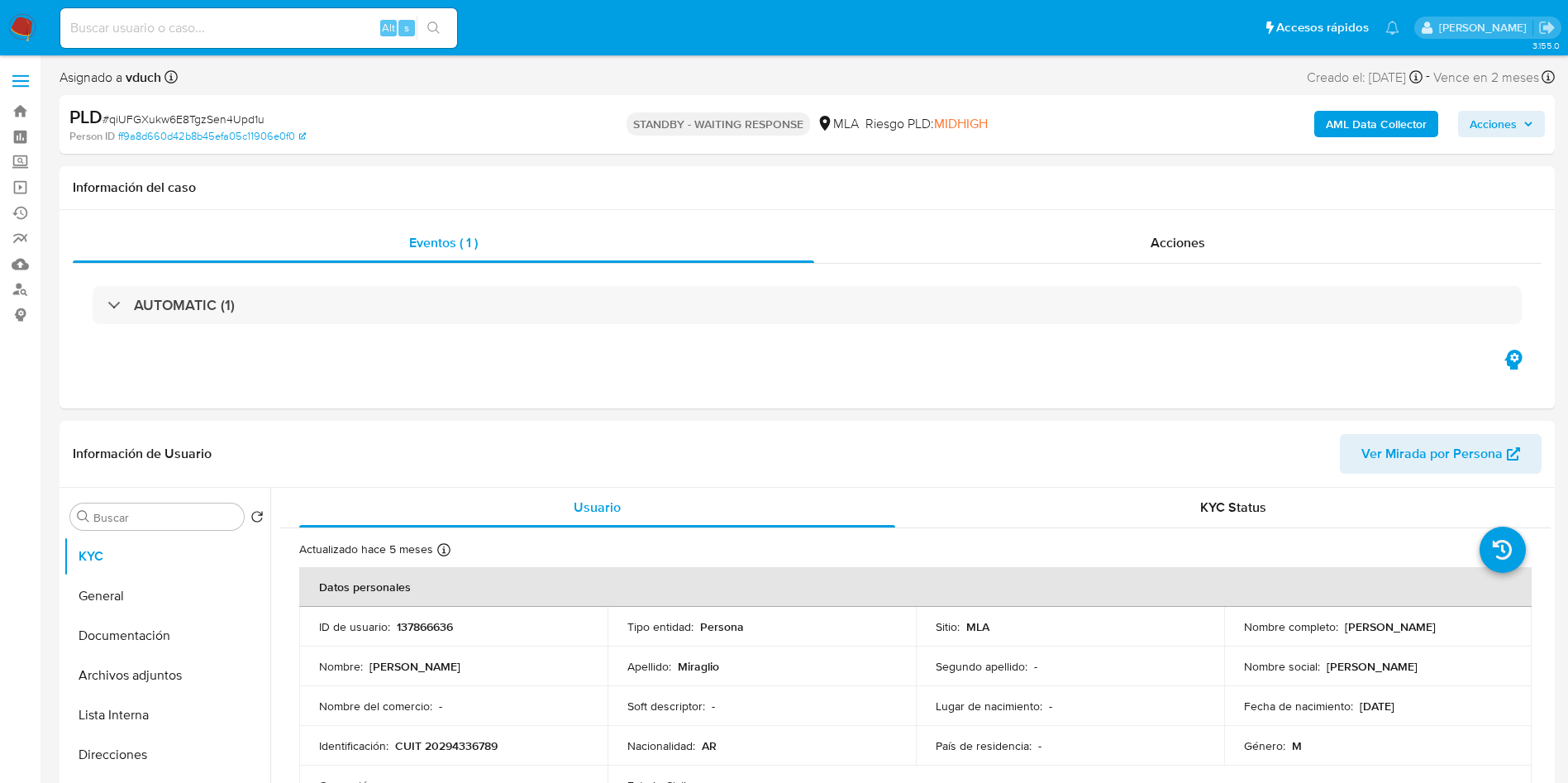
click at [184, 108] on div "PLD # qiUFGXukw6E8TgzSen4Upd1u" at bounding box center [312, 117] width 486 height 25
copy span "qiUFGXukw6E8TgzSen4Upd1u"
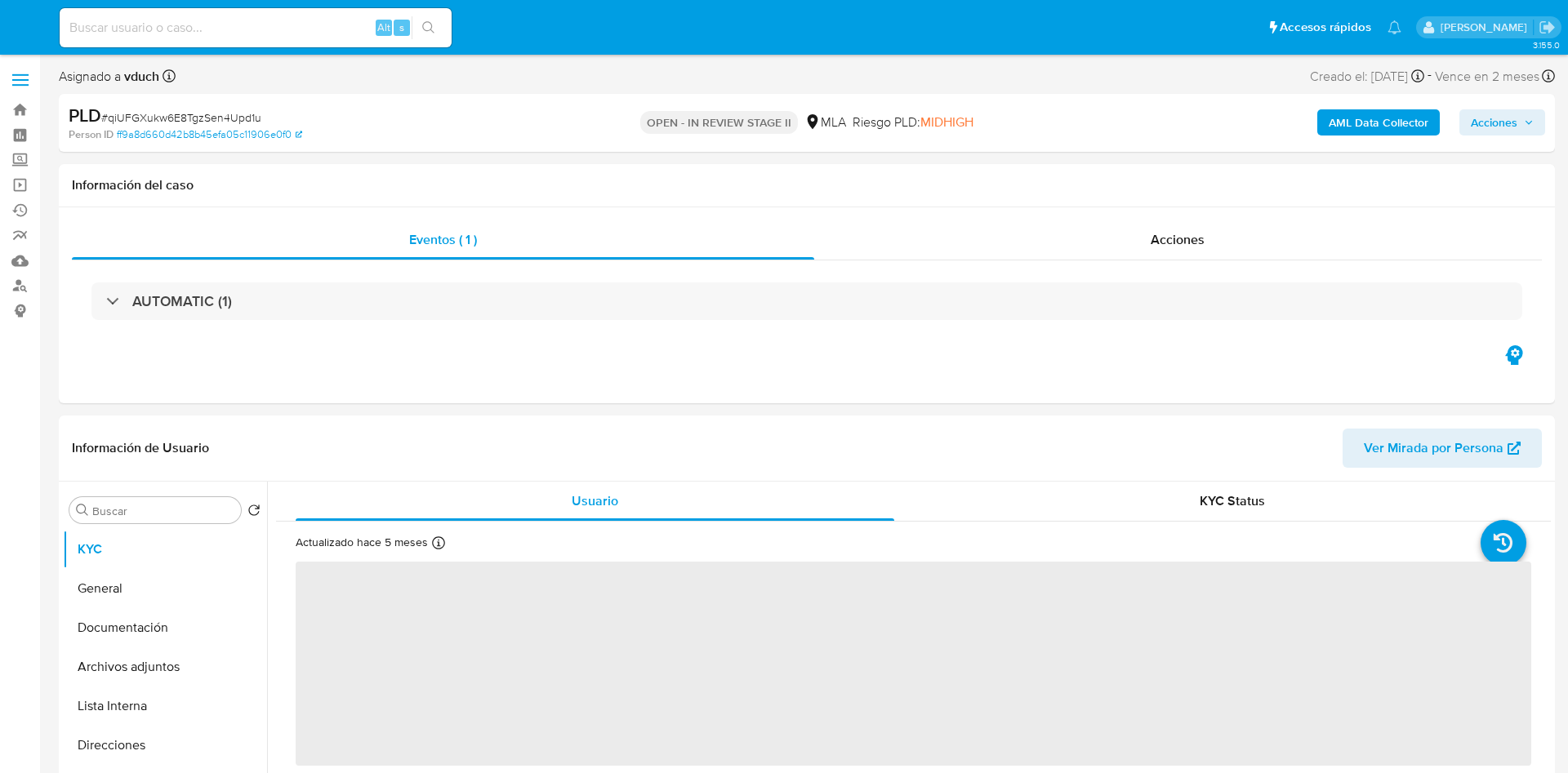
select select "10"
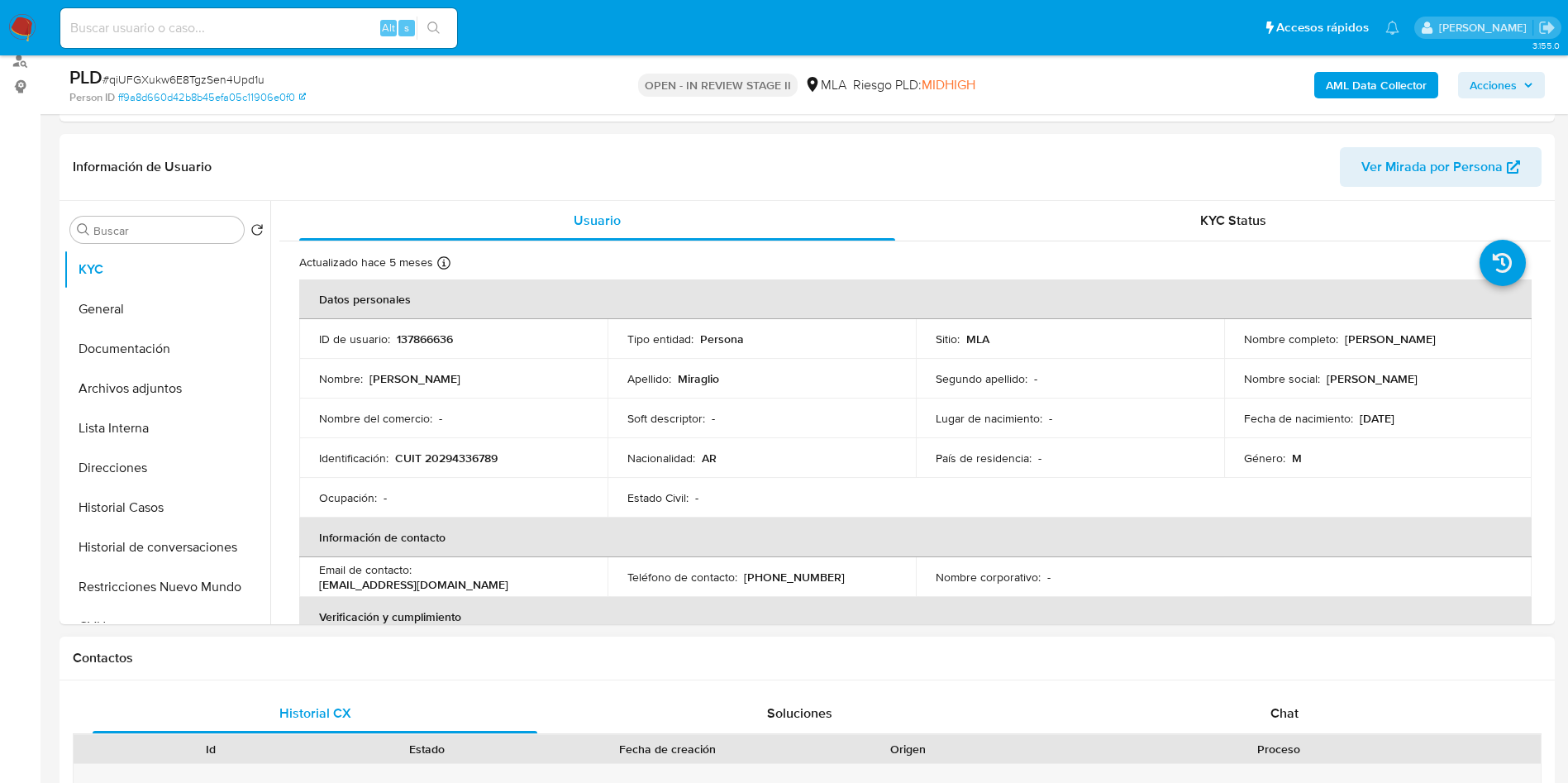
scroll to position [620, 0]
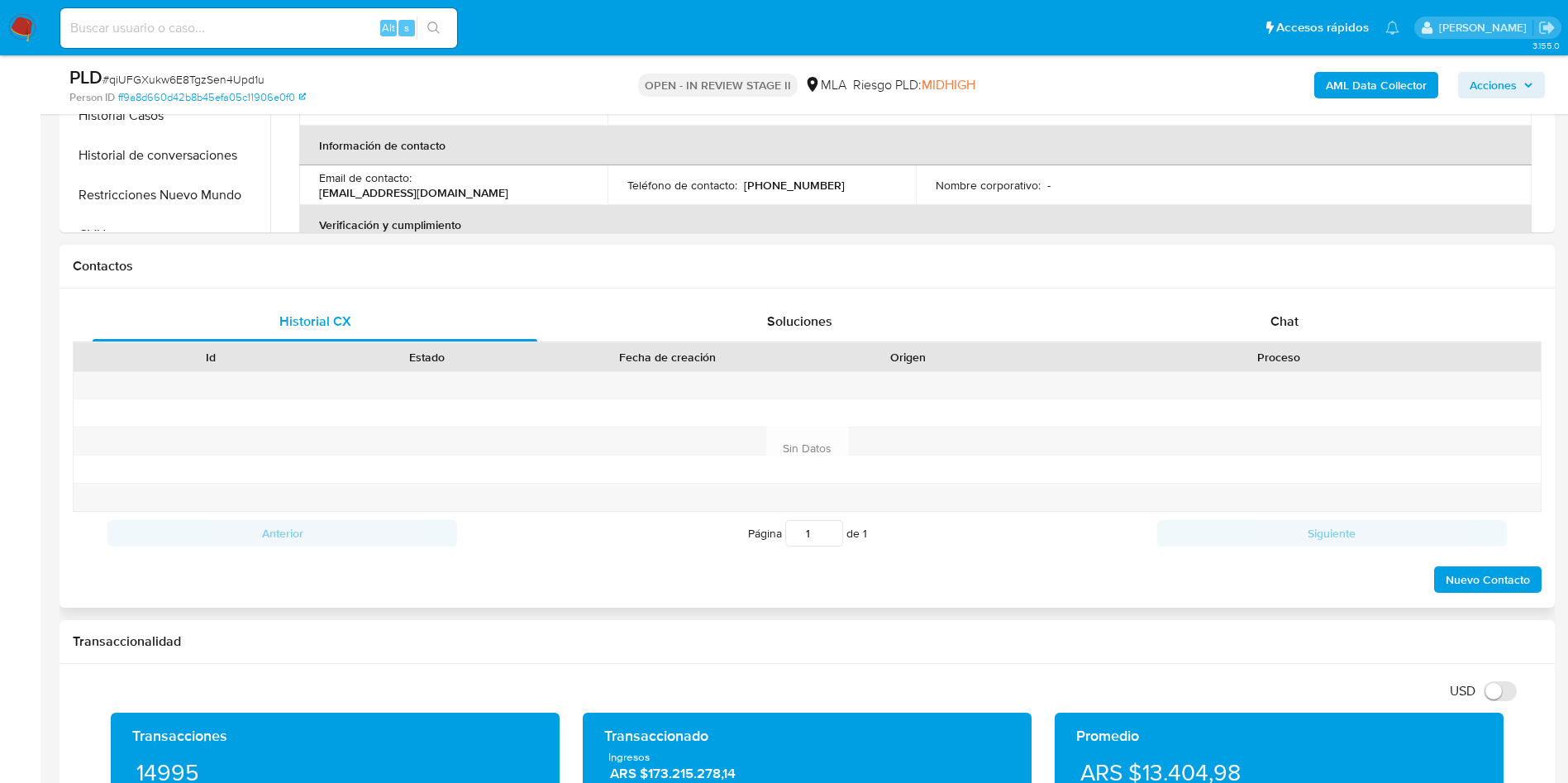
drag, startPoint x: 1294, startPoint y: 314, endPoint x: 1216, endPoint y: 347, distance: 84.7
click at [1295, 313] on span "Chat" at bounding box center [1284, 321] width 28 height 19
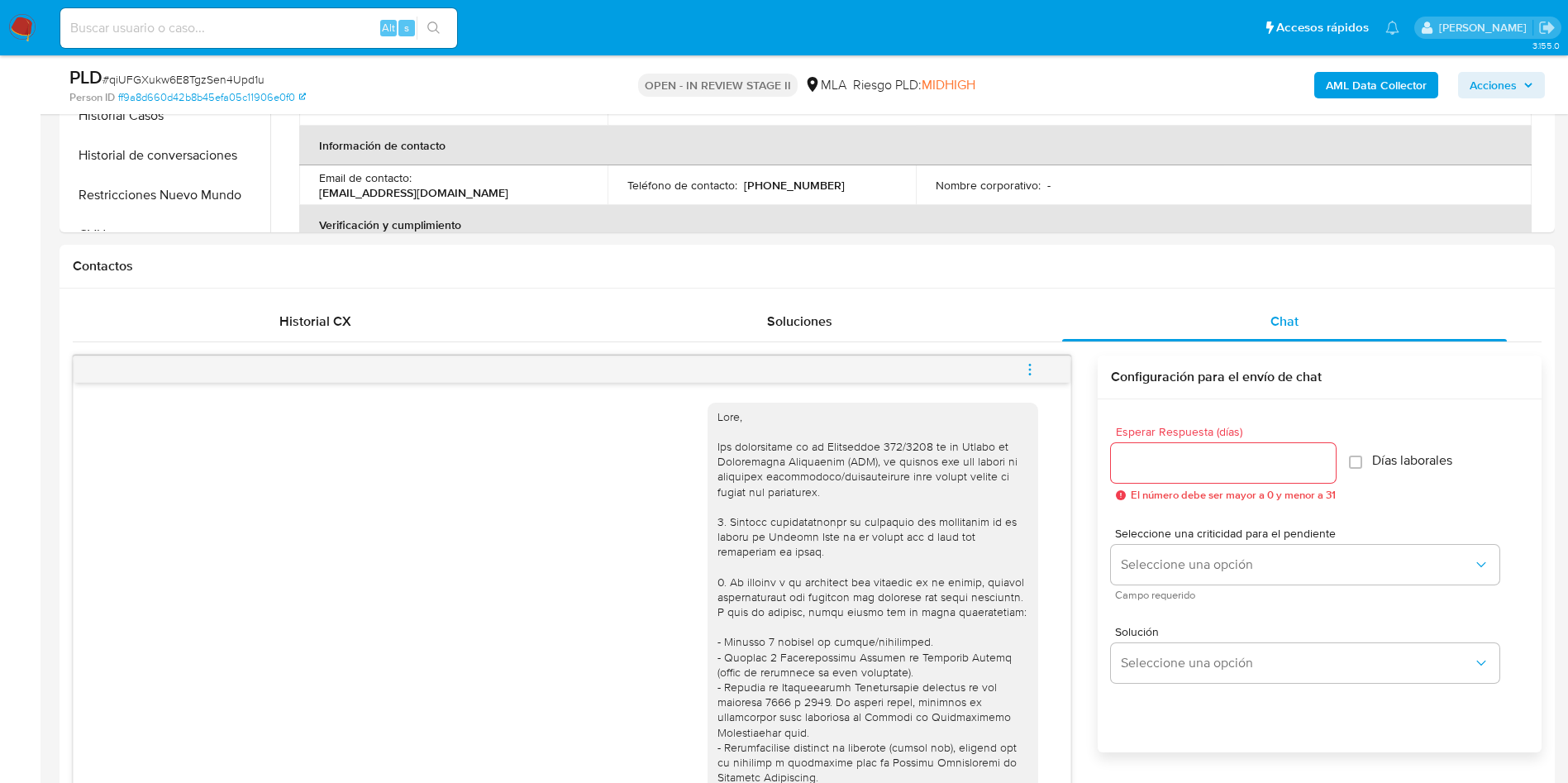
scroll to position [783, 0]
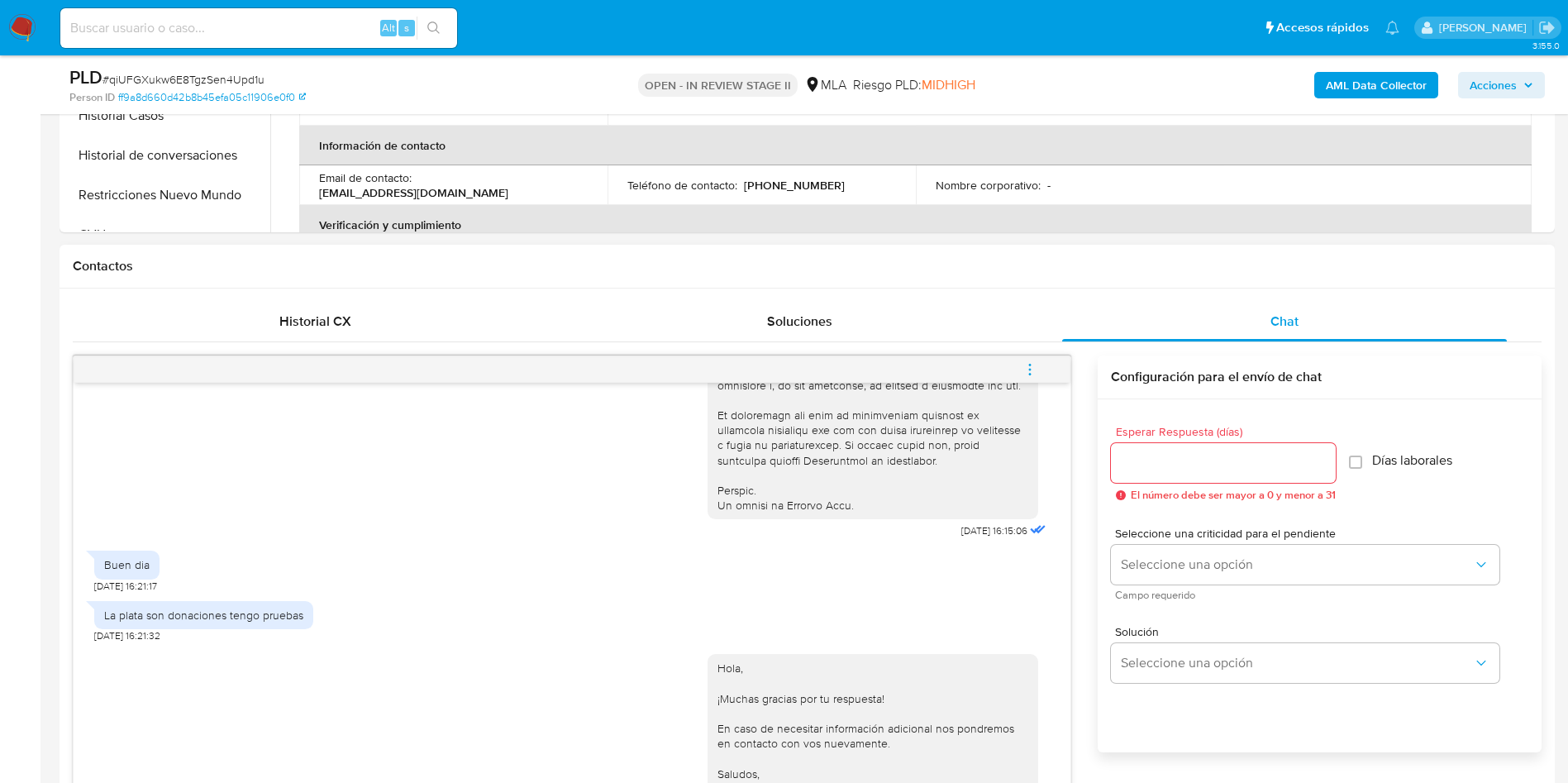
click at [1037, 371] on icon "menu-action" at bounding box center [1029, 369] width 15 height 15
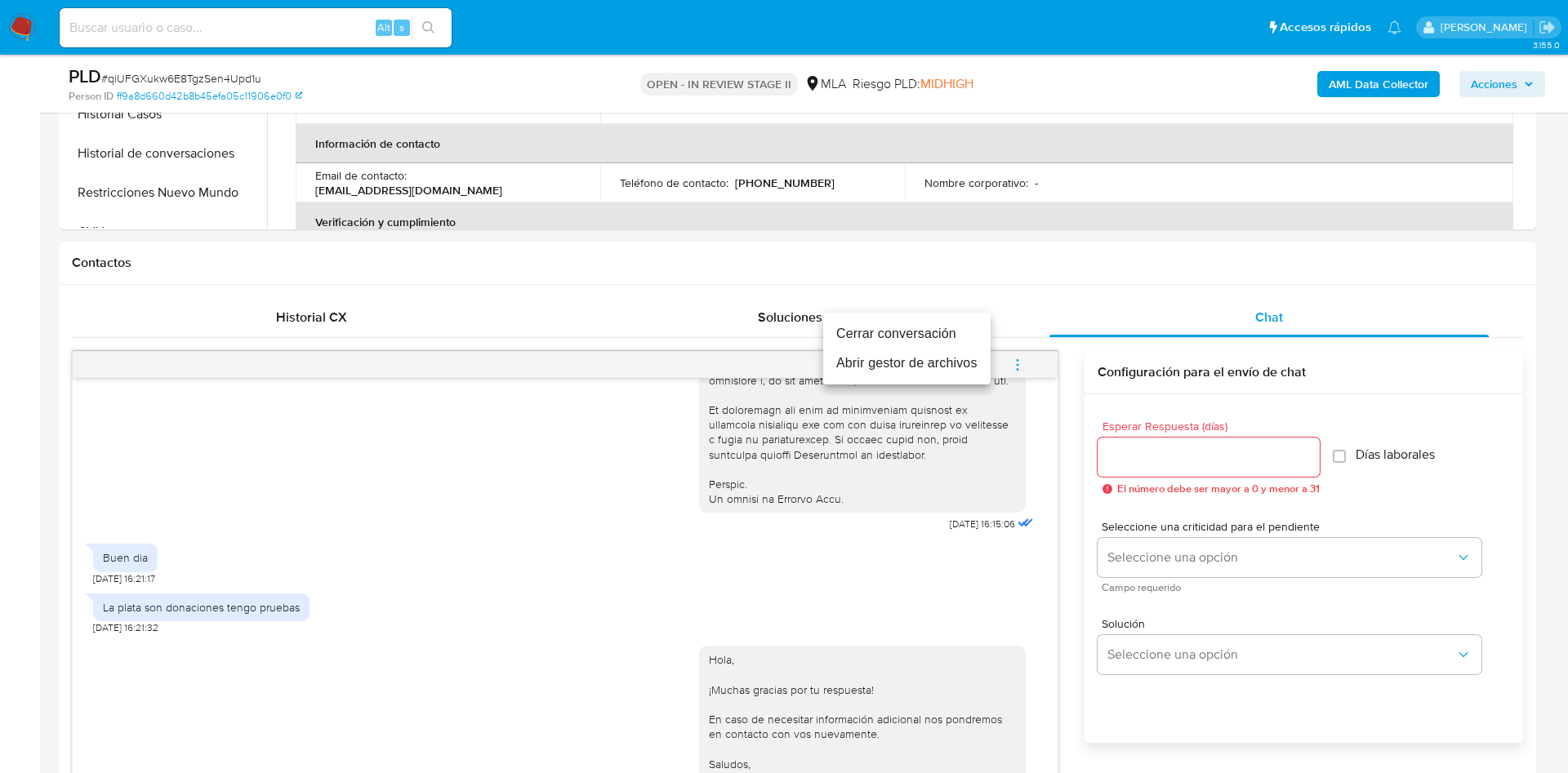
click at [941, 342] on li "Cerrar conversación" at bounding box center [906, 333] width 168 height 29
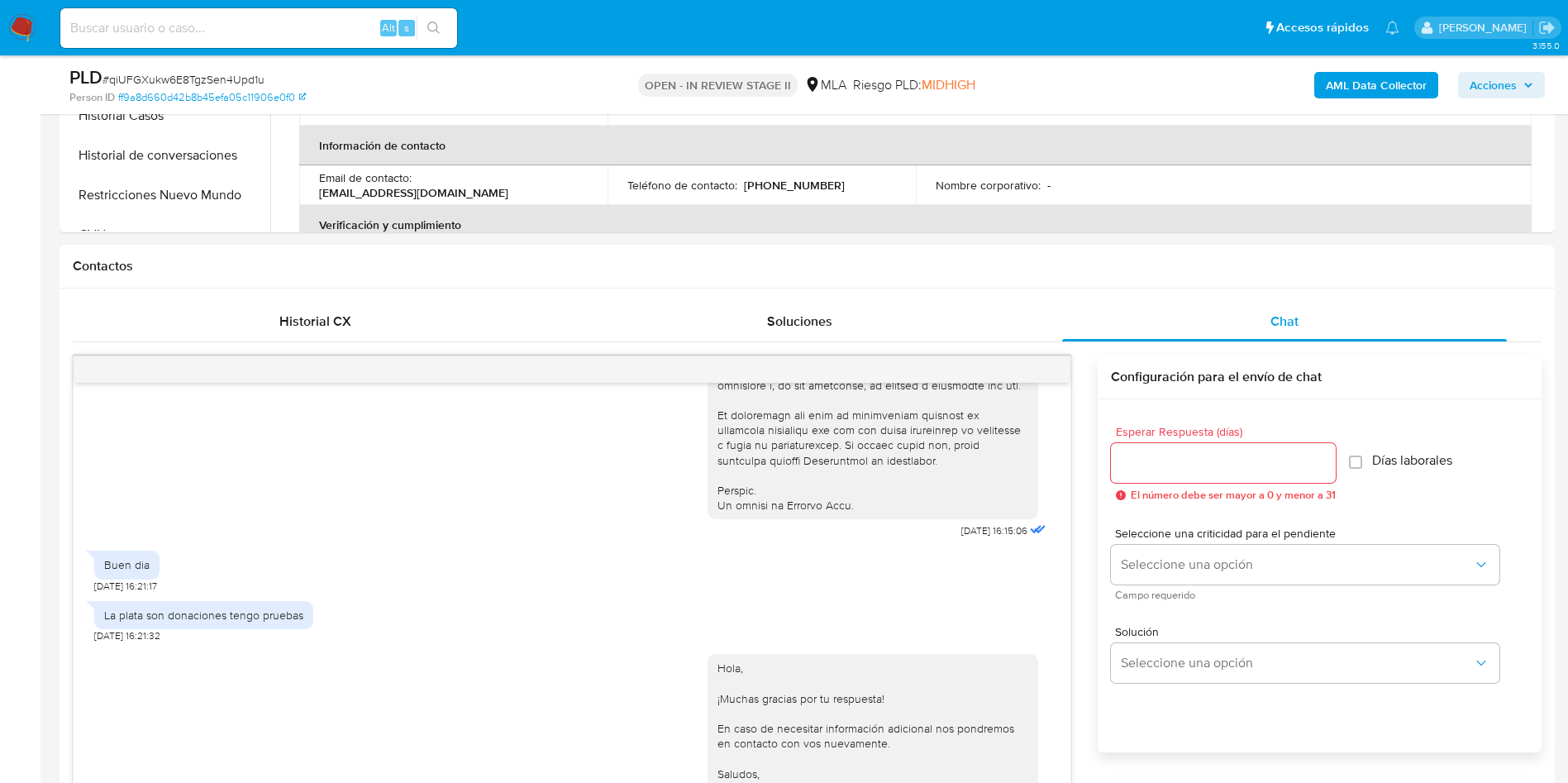
scroll to position [248, 0]
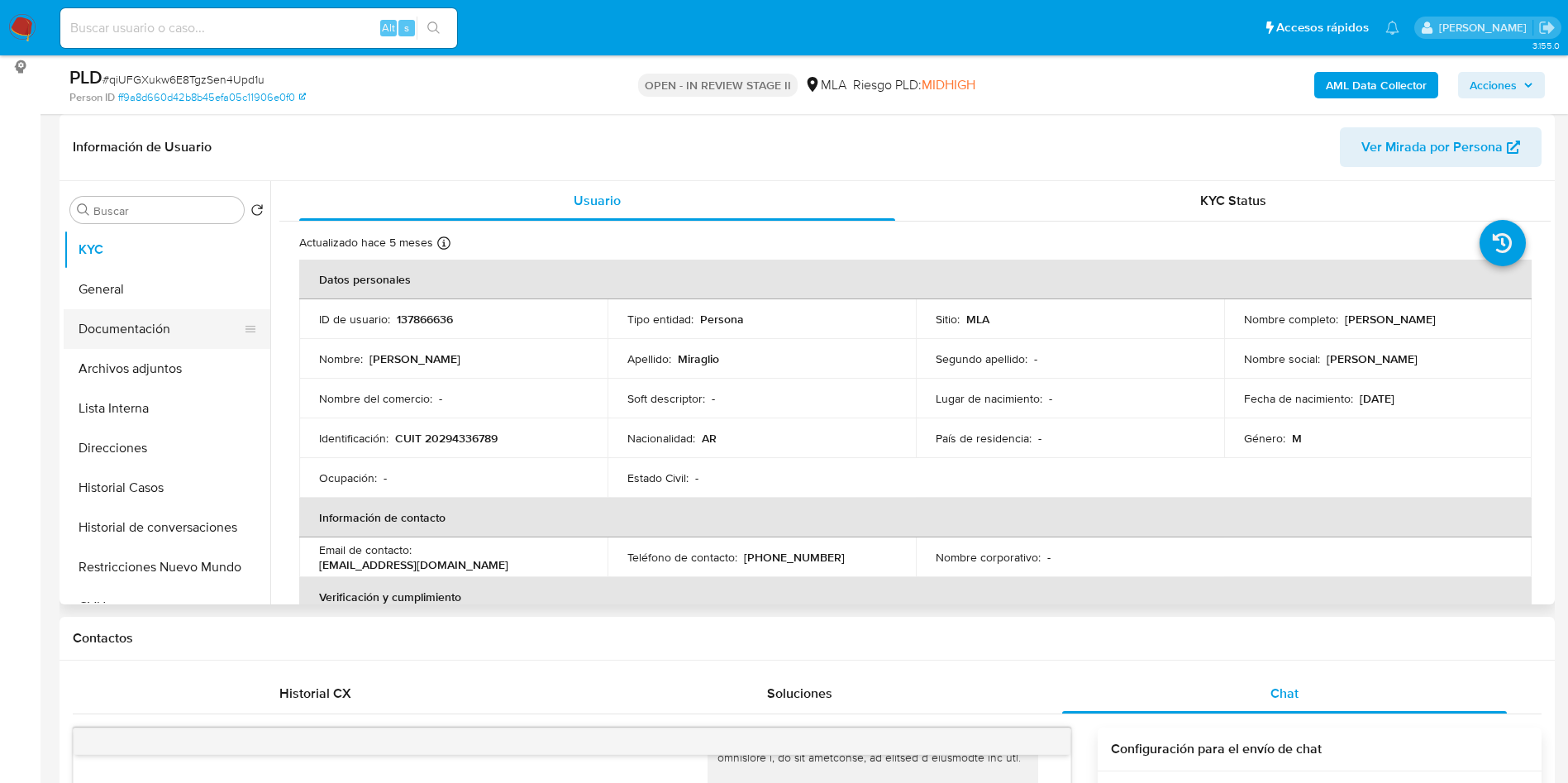
click at [153, 338] on button "Documentación" at bounding box center [160, 329] width 193 height 39
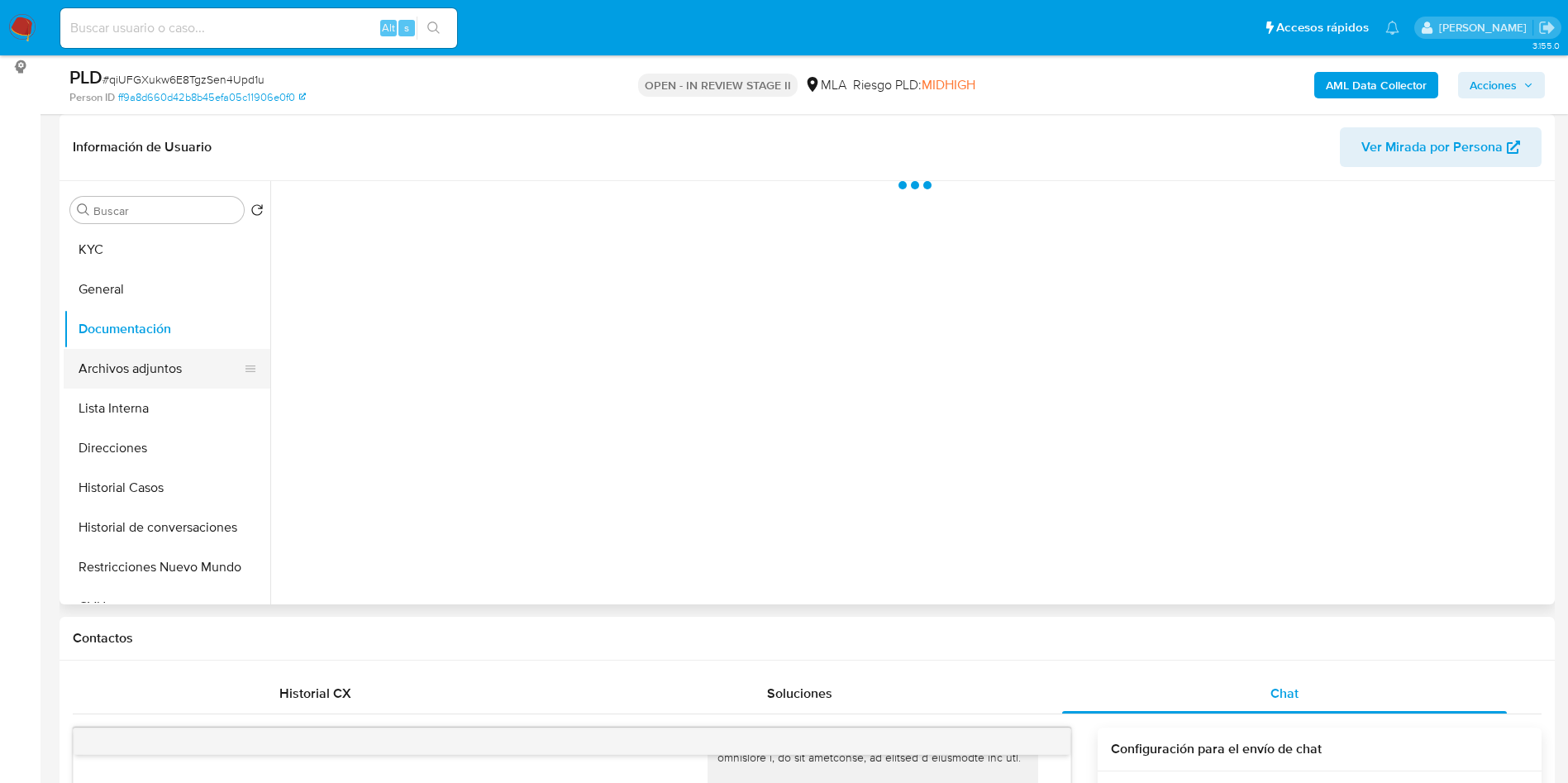
click at [128, 376] on button "Archivos adjuntos" at bounding box center [160, 369] width 193 height 39
click at [133, 412] on button "Lista Interna" at bounding box center [160, 408] width 193 height 39
click at [153, 368] on button "Archivos adjuntos" at bounding box center [160, 369] width 193 height 39
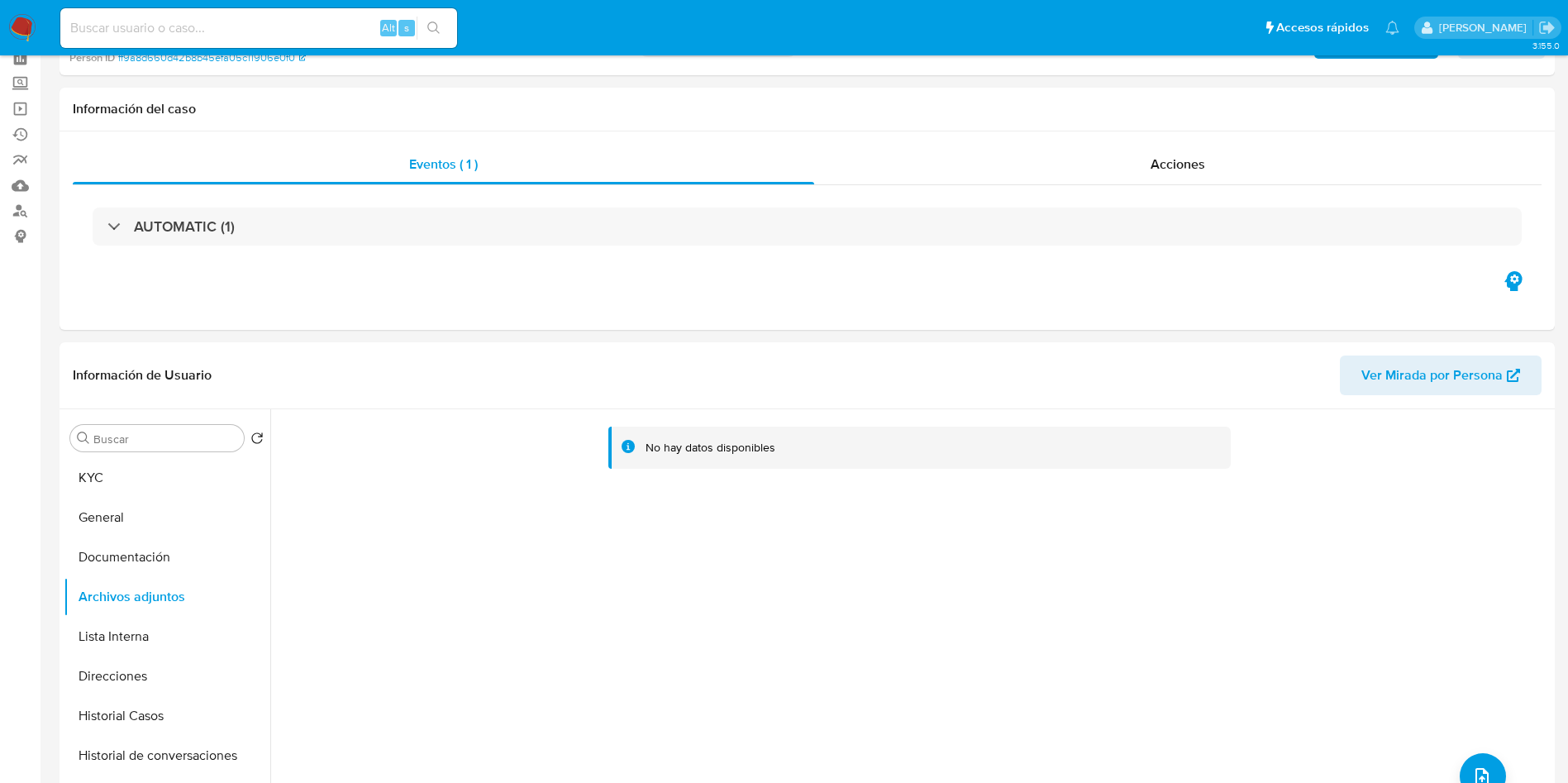
scroll to position [0, 0]
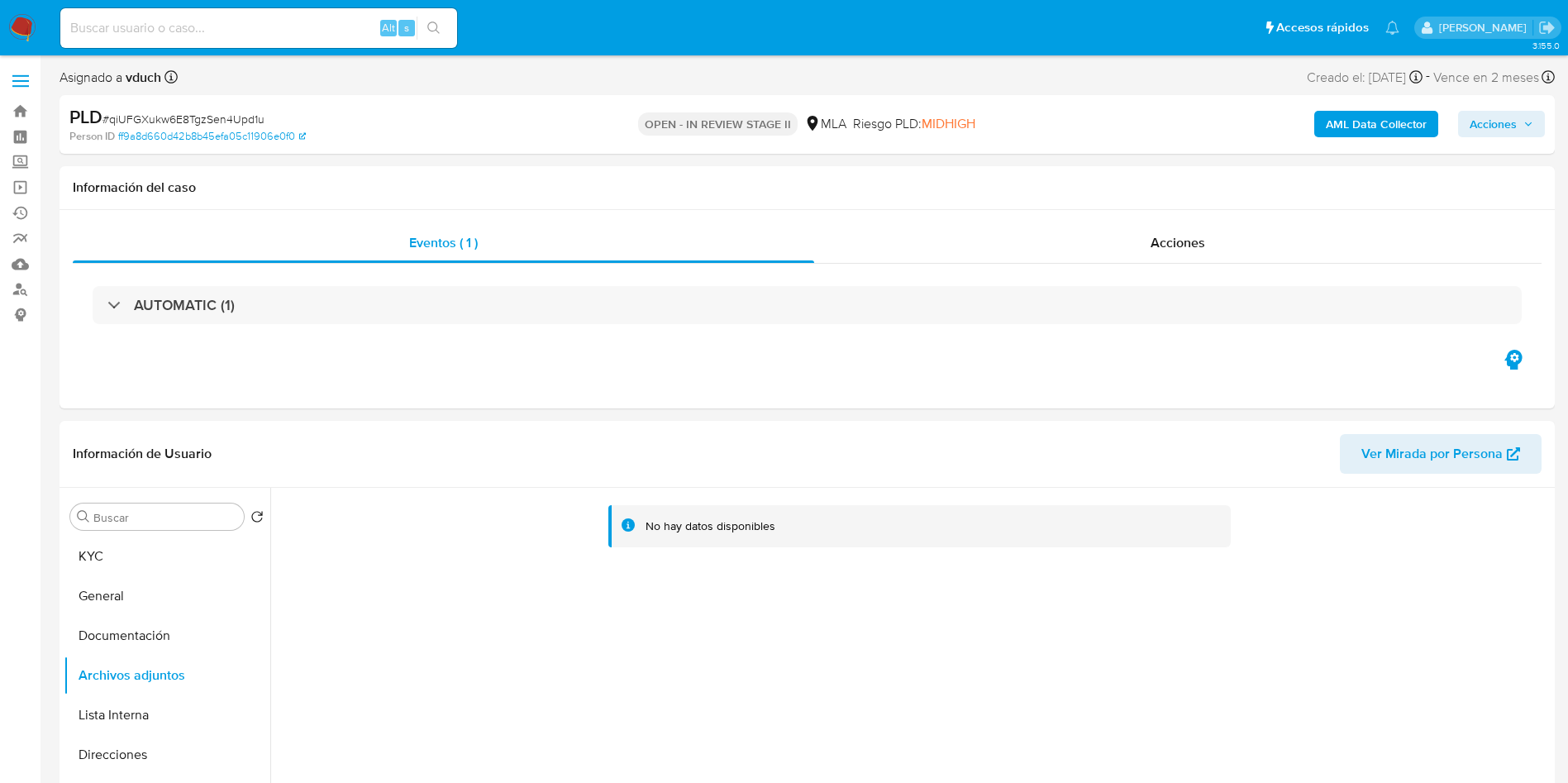
click at [1384, 118] on b "AML Data Collector" at bounding box center [1376, 124] width 101 height 26
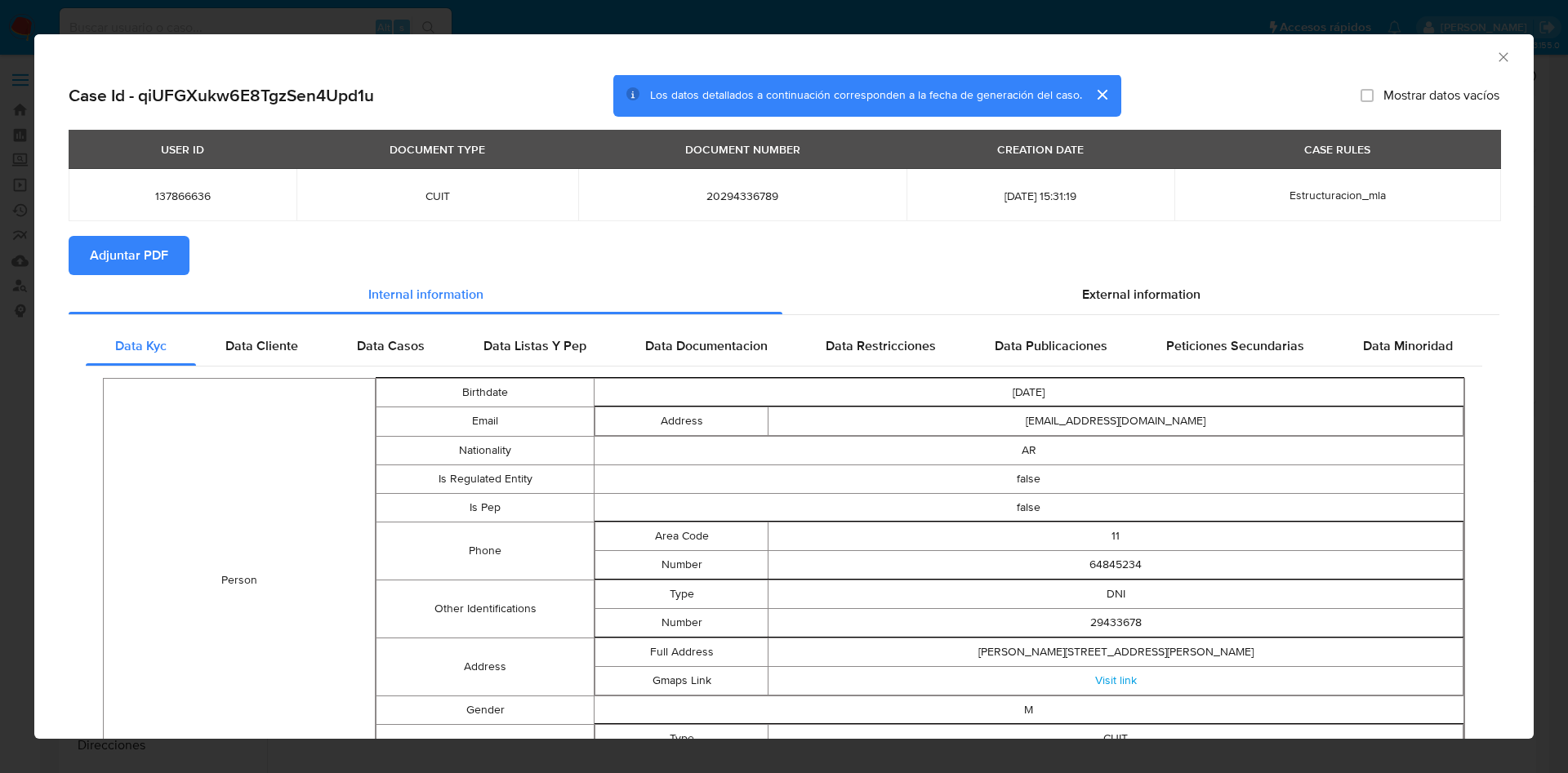
click at [1497, 71] on div "AML Data Collector" at bounding box center [783, 54] width 1499 height 41
click at [1495, 52] on icon "Cerrar ventana" at bounding box center [1503, 57] width 16 height 16
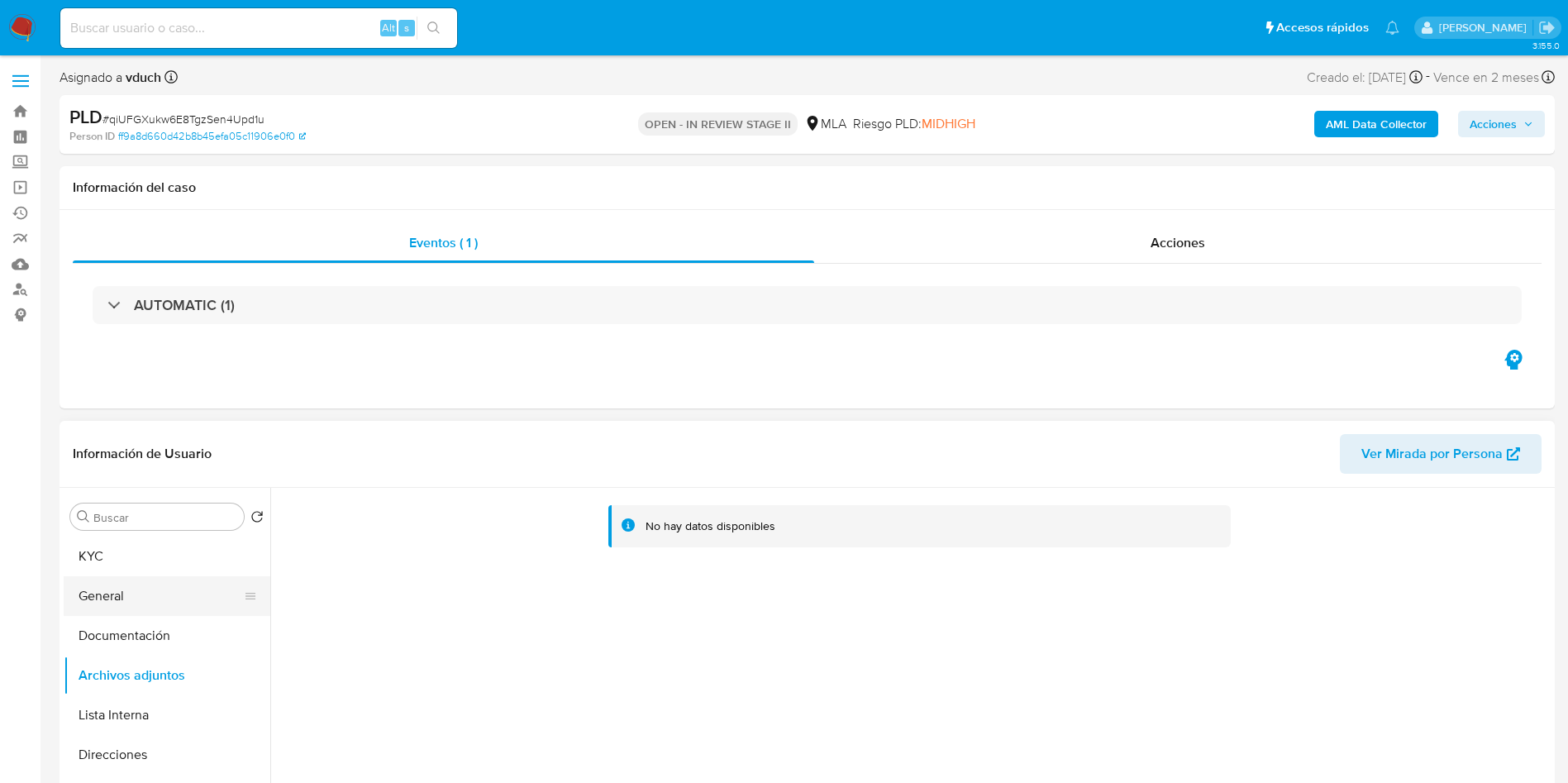
click at [184, 580] on button "General" at bounding box center [160, 596] width 193 height 39
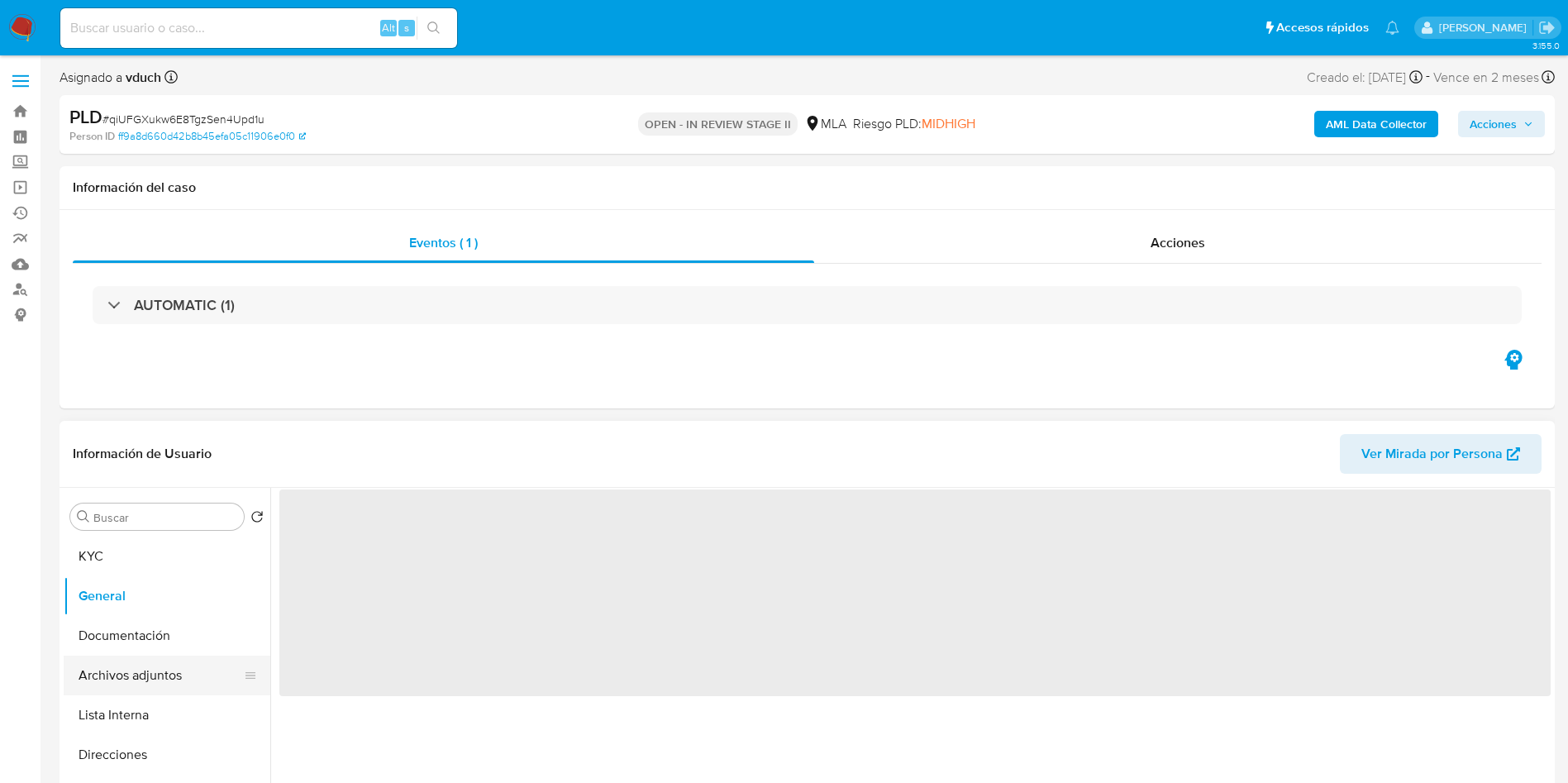
click at [182, 674] on button "Archivos adjuntos" at bounding box center [160, 675] width 193 height 39
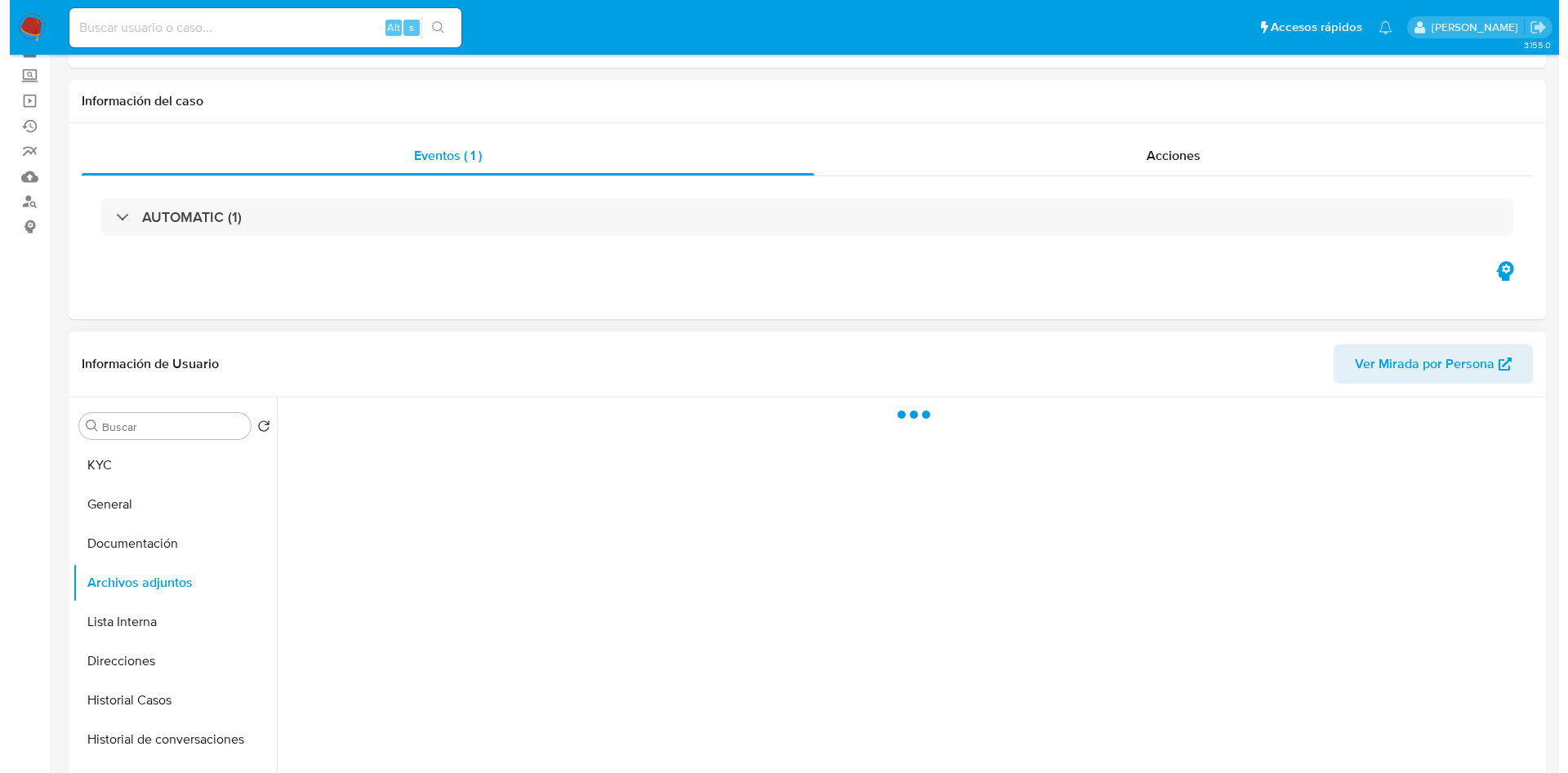
scroll to position [122, 0]
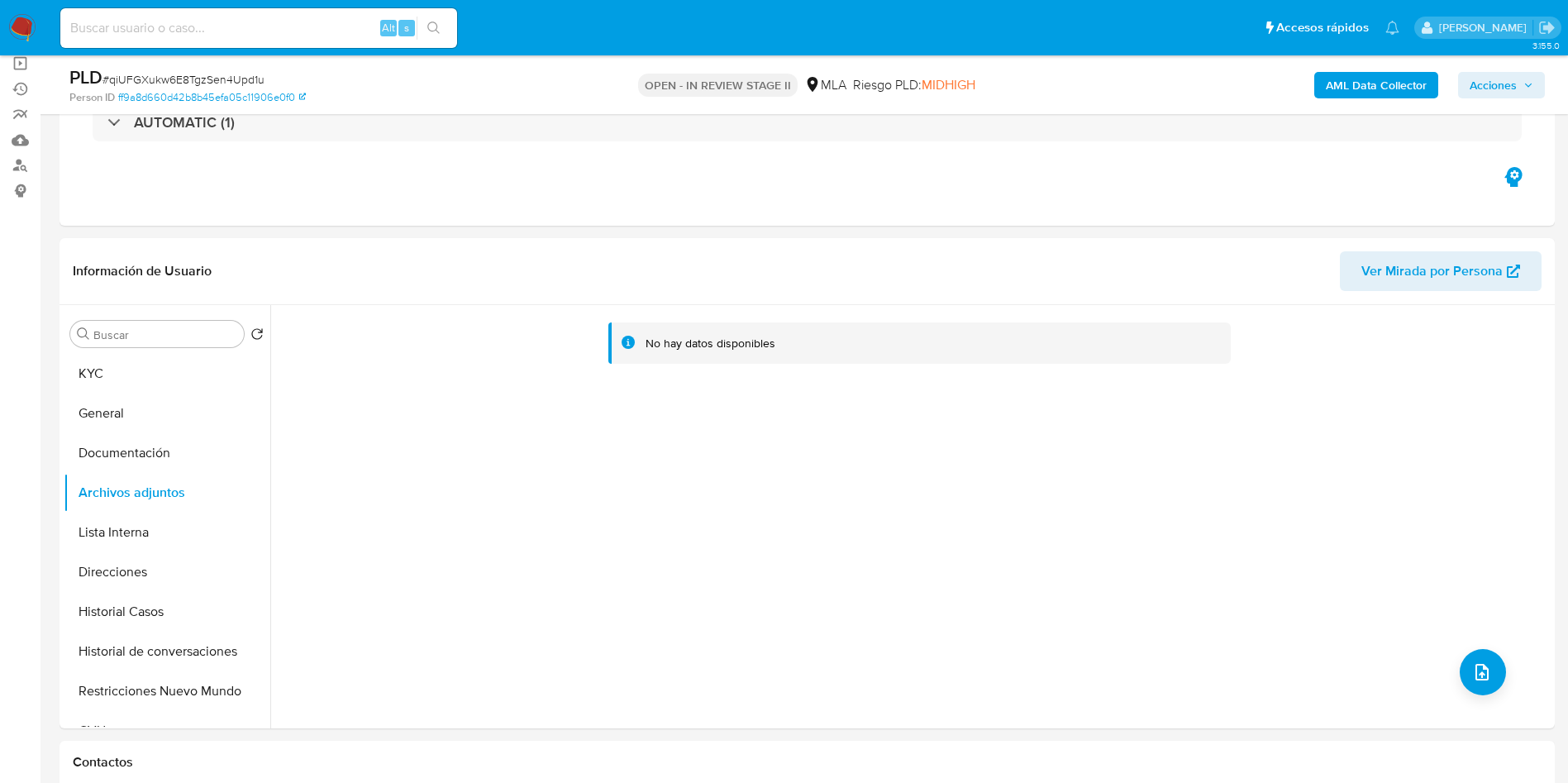
click at [1363, 92] on b "AML Data Collector" at bounding box center [1376, 84] width 101 height 26
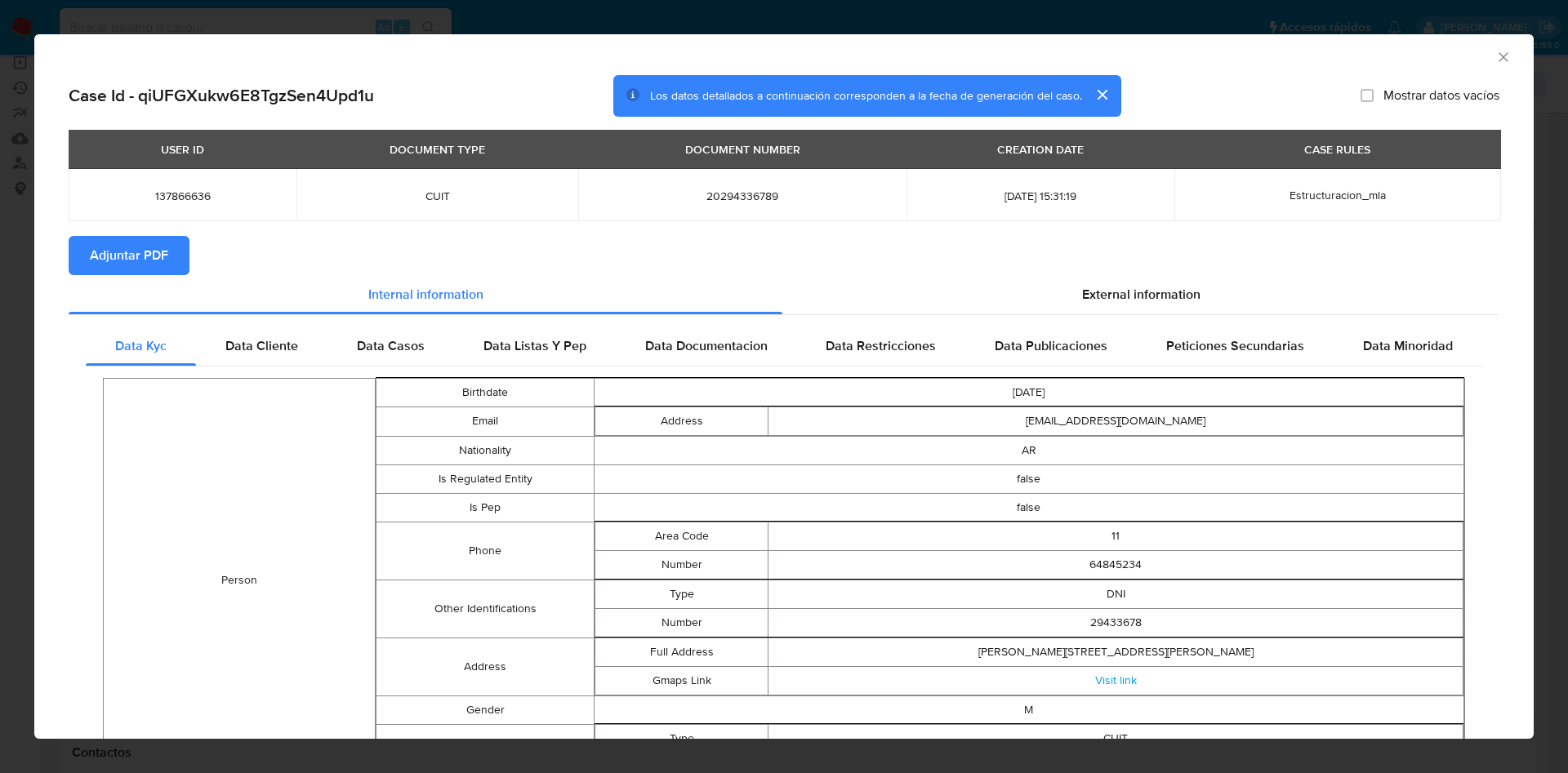
click at [150, 256] on span "Adjuntar PDF" at bounding box center [129, 255] width 78 height 36
click at [1510, 40] on div "AML Data Collector" at bounding box center [783, 54] width 1499 height 41
click at [1499, 54] on div "AML Data Collector" at bounding box center [783, 54] width 1499 height 41
click at [1495, 54] on icon "Cerrar ventana" at bounding box center [1503, 57] width 16 height 16
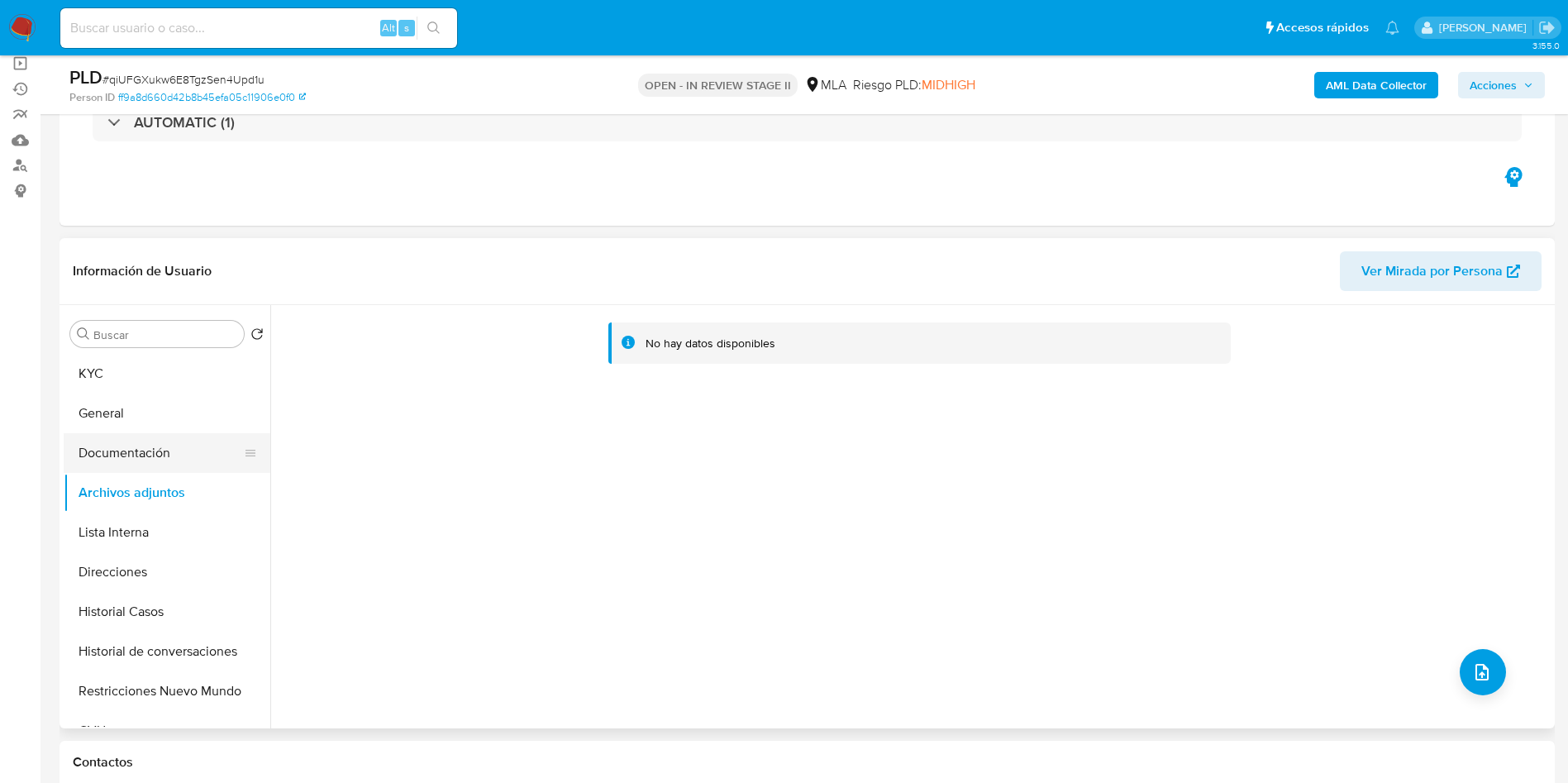
click at [204, 433] on button "Documentación" at bounding box center [160, 452] width 193 height 39
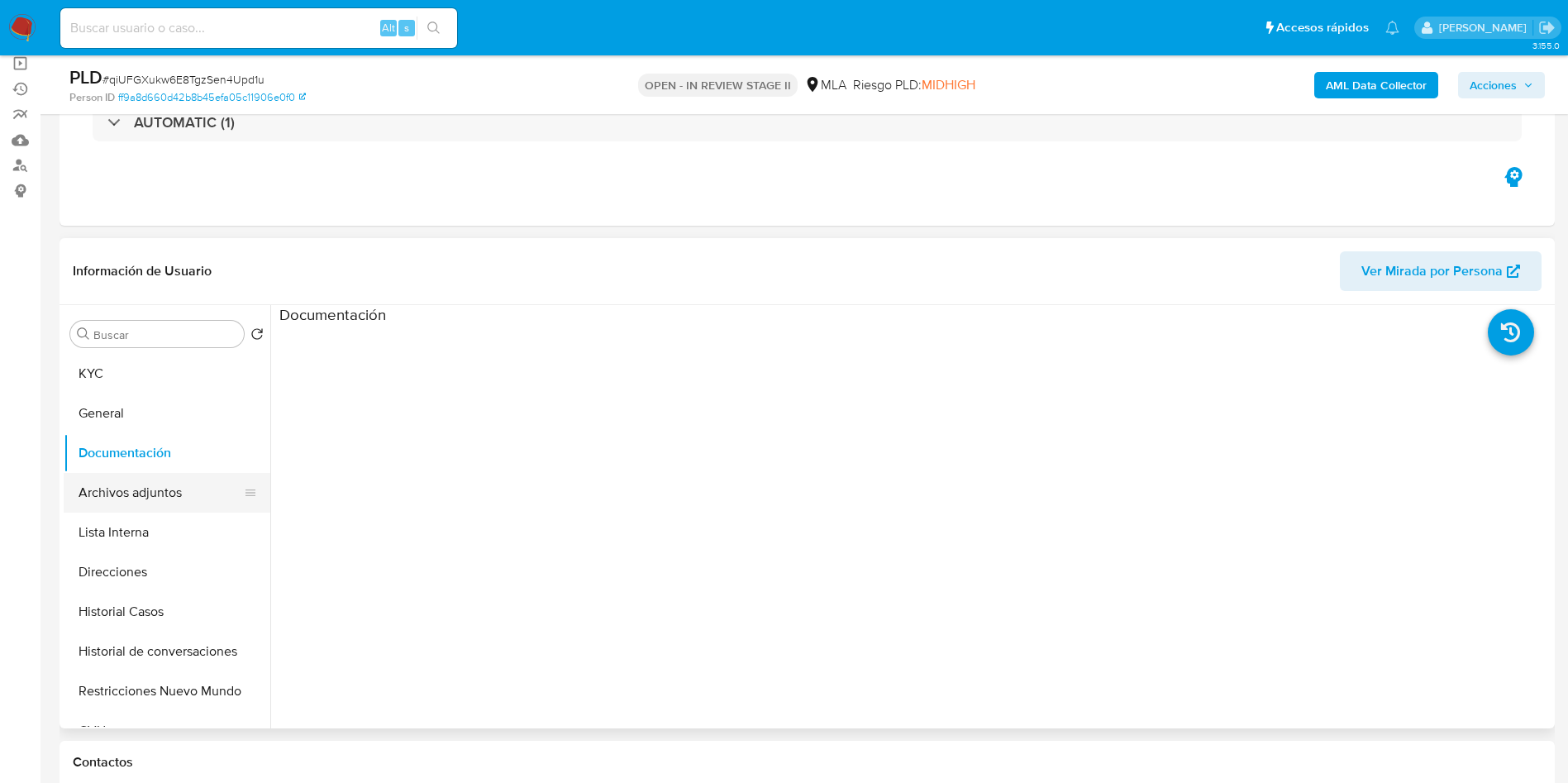
click at [191, 499] on button "Archivos adjuntos" at bounding box center [160, 493] width 193 height 39
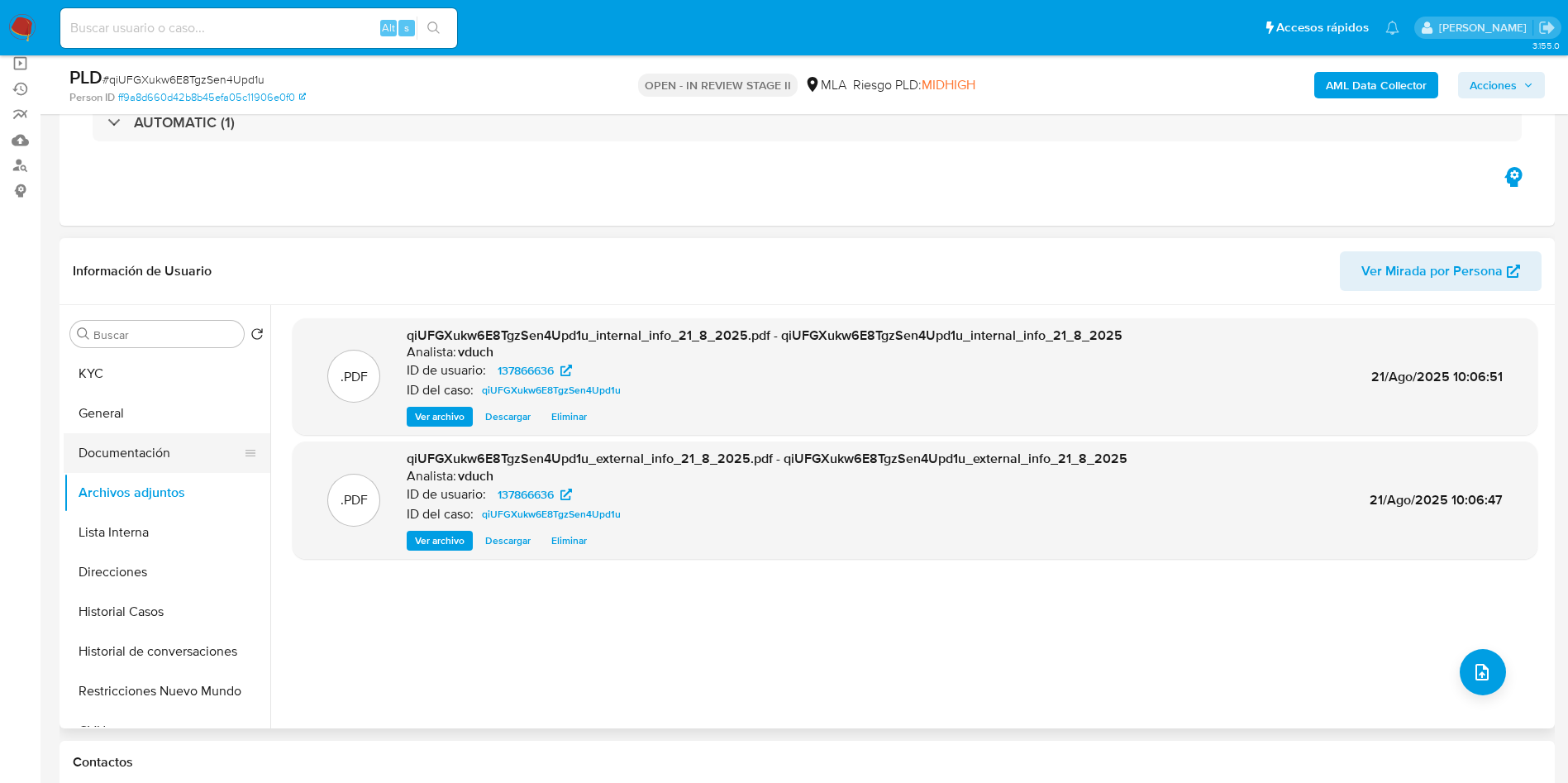
click at [171, 454] on button "Documentación" at bounding box center [160, 452] width 193 height 39
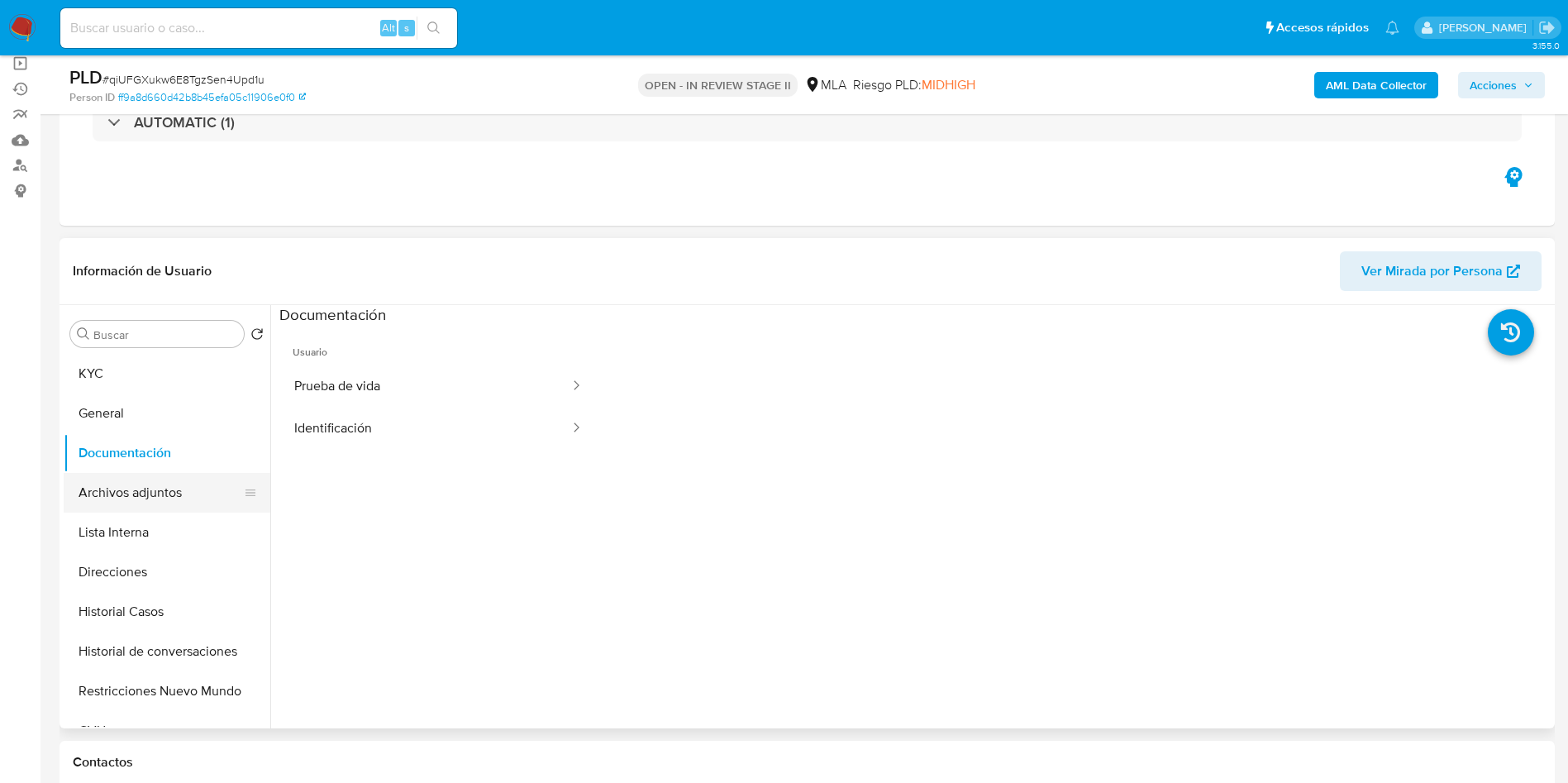
click at [160, 502] on button "Archivos adjuntos" at bounding box center [160, 493] width 193 height 39
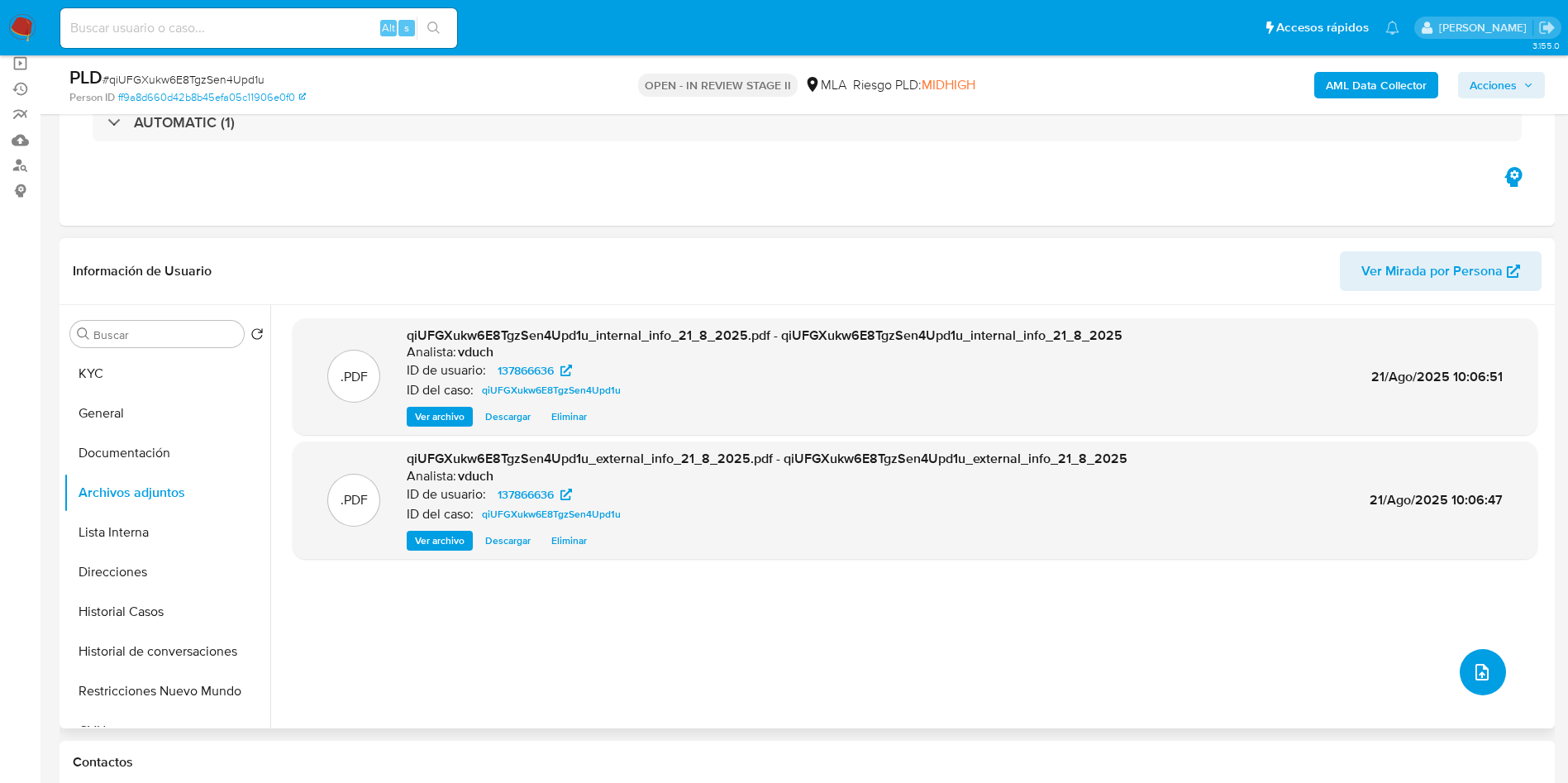
click at [1473, 669] on icon "upload-file" at bounding box center [1482, 672] width 20 height 20
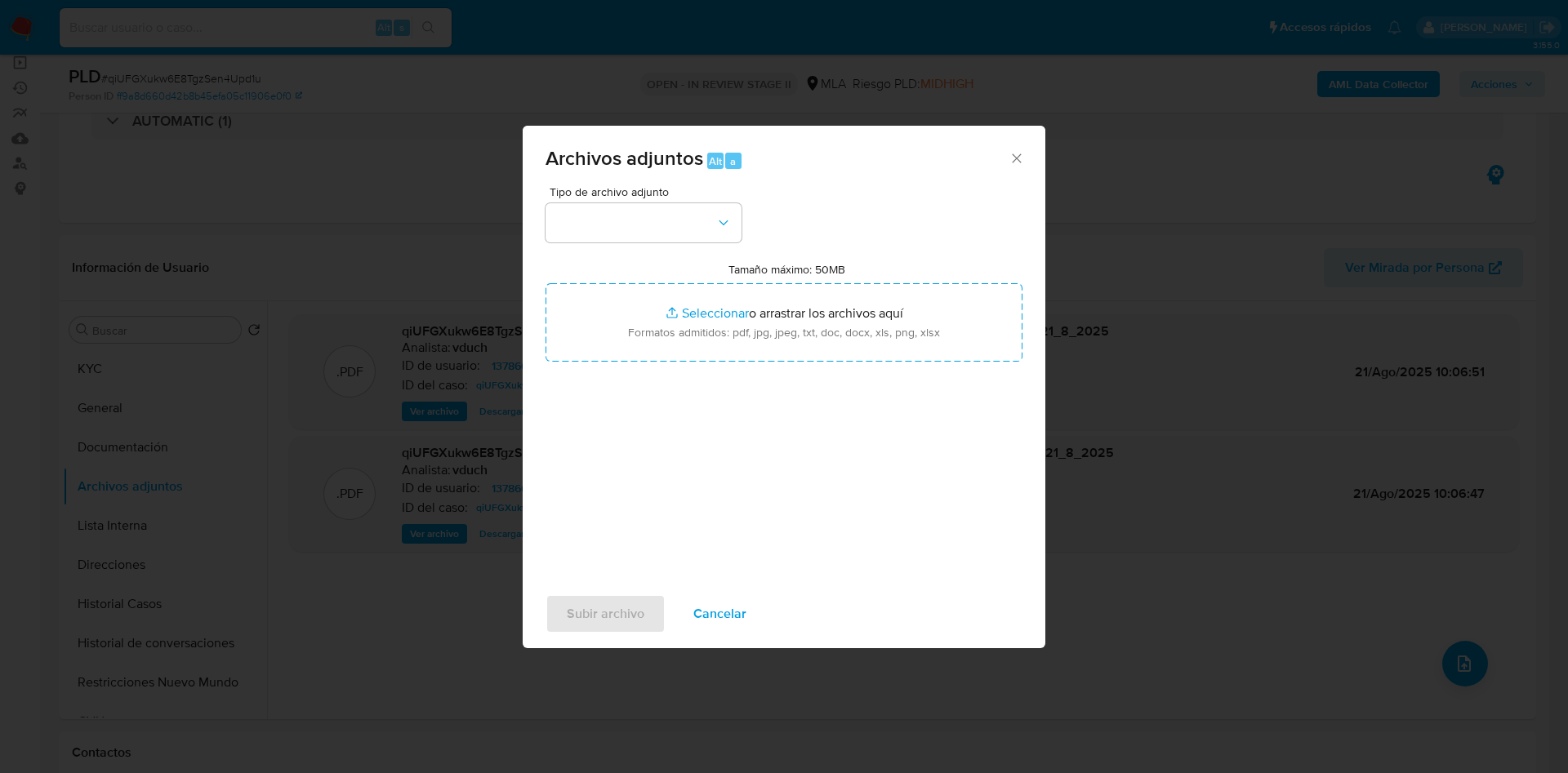
click at [749, 209] on div "Tipo de archivo adjunto Tamaño máximo: 50MB Seleccionar archivos Seleccionar o …" at bounding box center [784, 379] width 477 height 386
click at [691, 230] on button "button" at bounding box center [643, 223] width 196 height 39
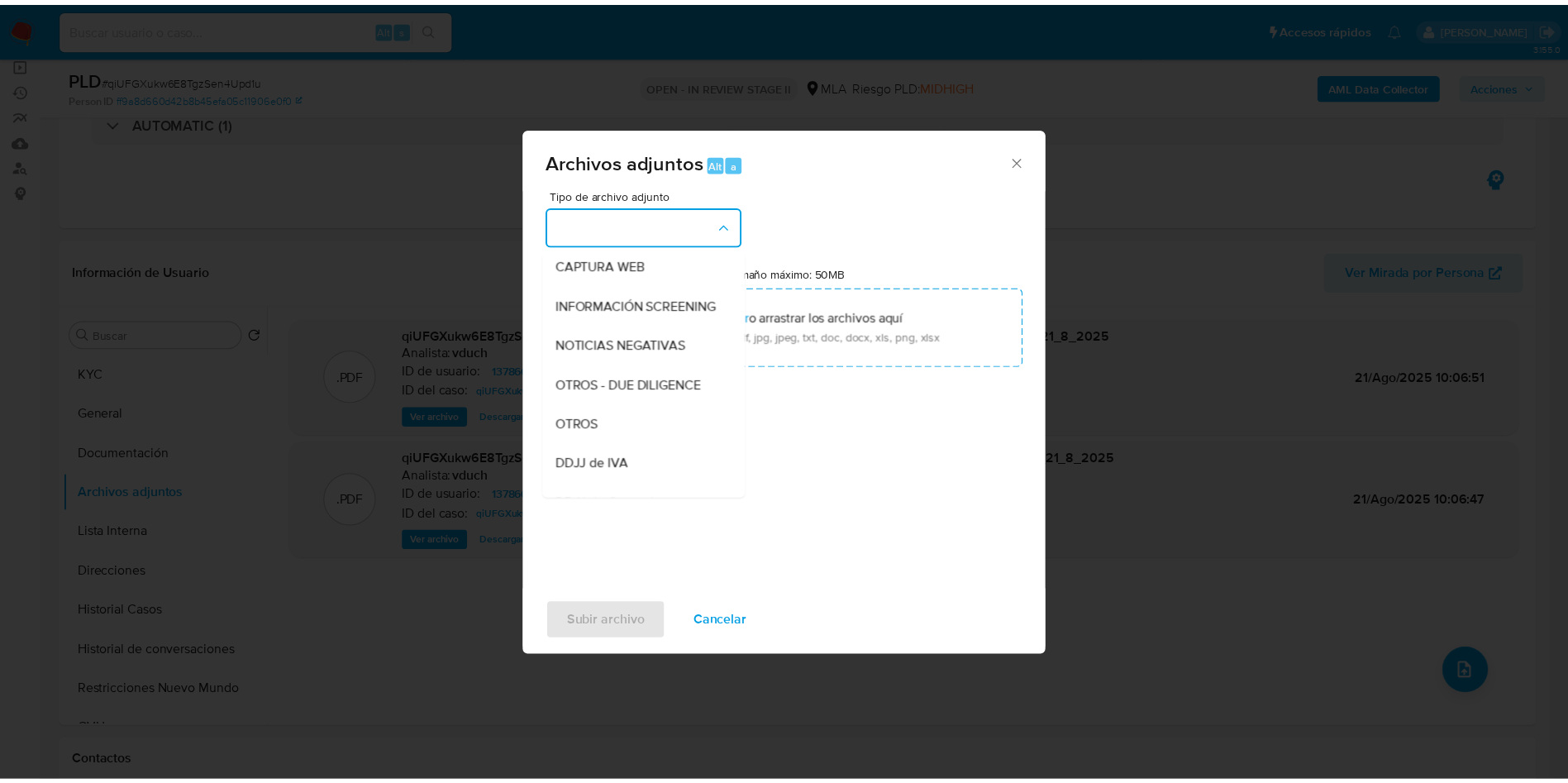
scroll to position [248, 0]
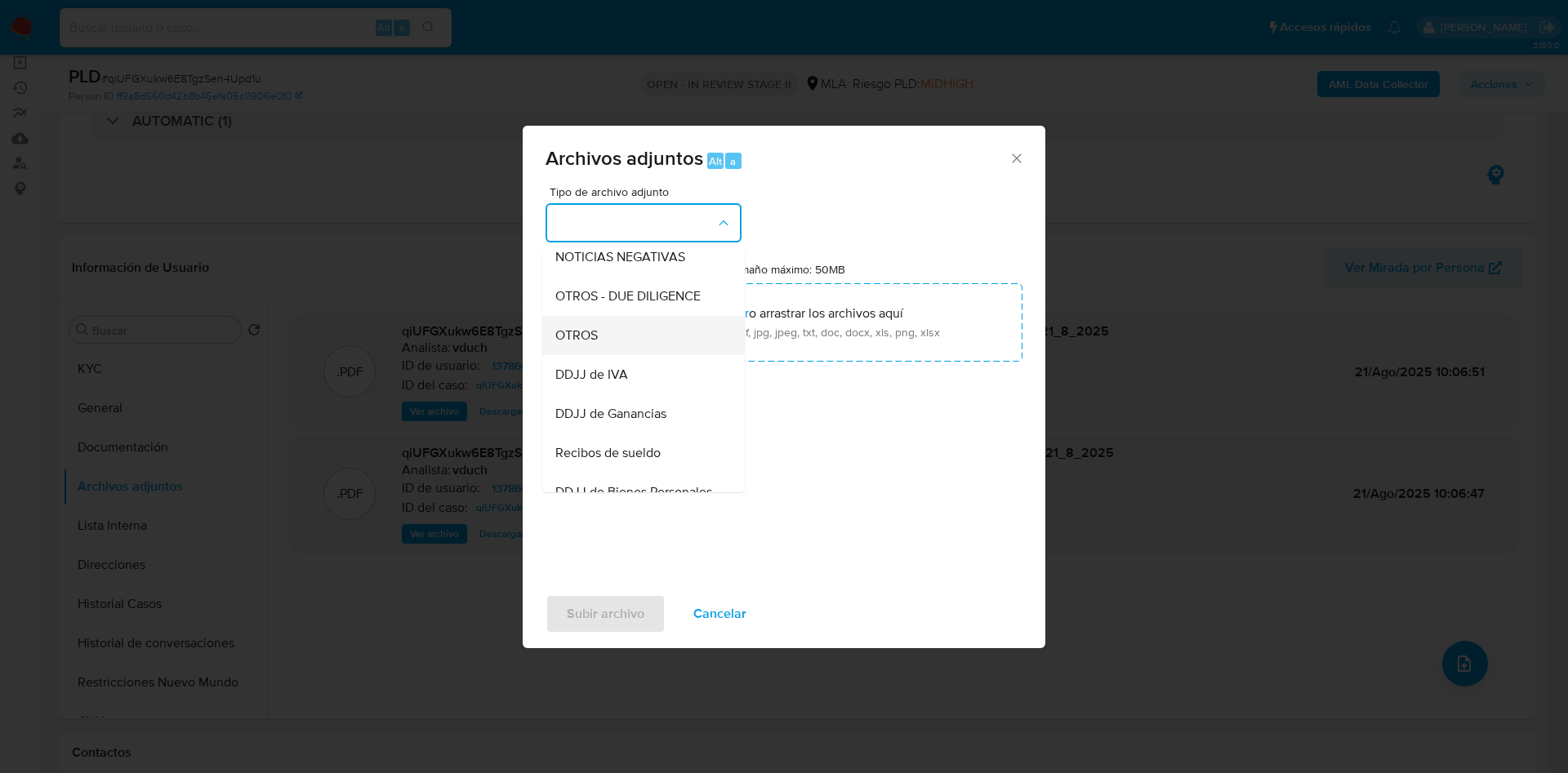
click at [615, 341] on div "OTROS" at bounding box center [639, 335] width 167 height 39
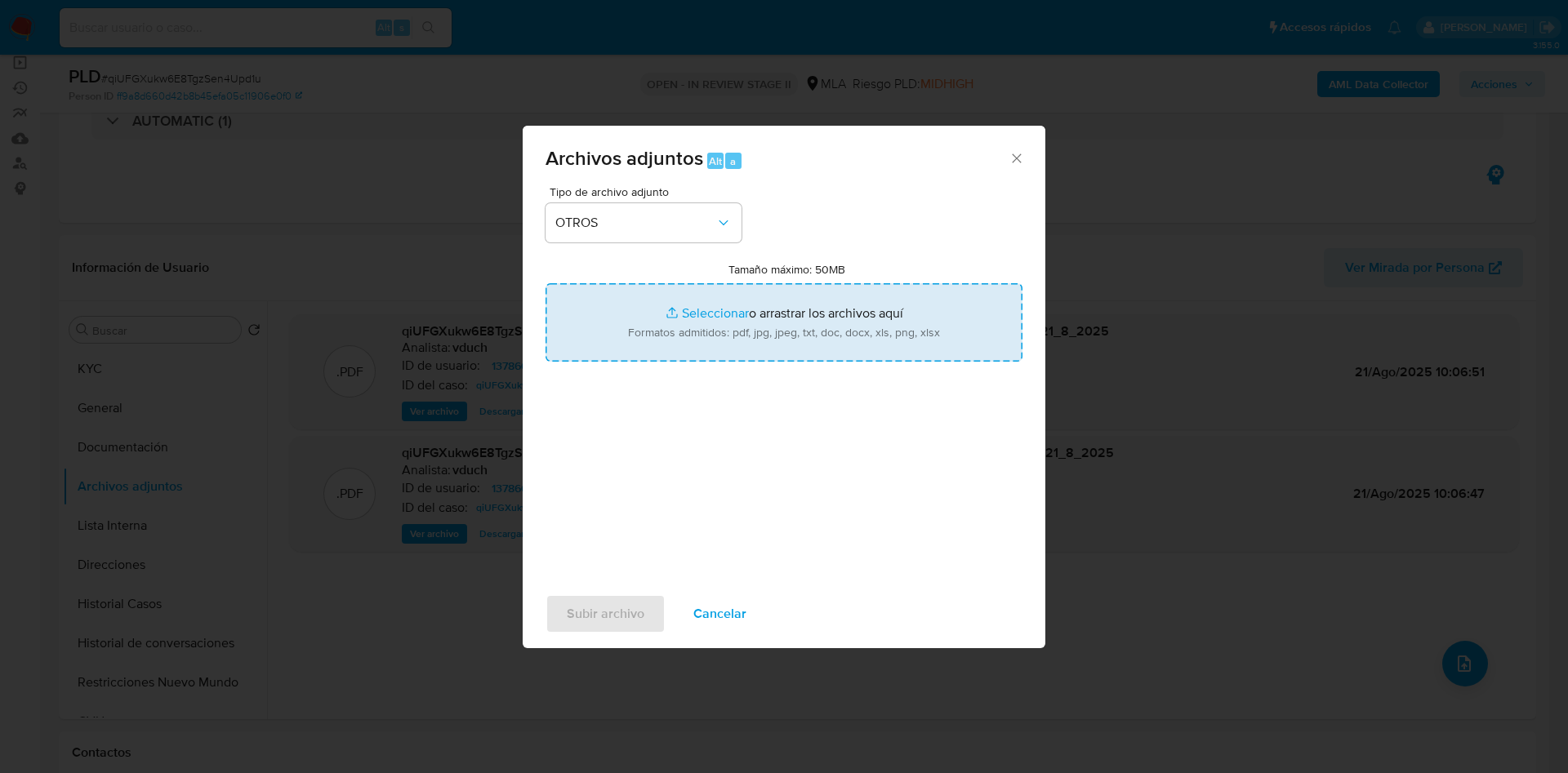
type input "C:\fakepath\Caselog qiUFGXukw6E8TgzSen4Upd1u_2025_08_20_12_04_57.docx"
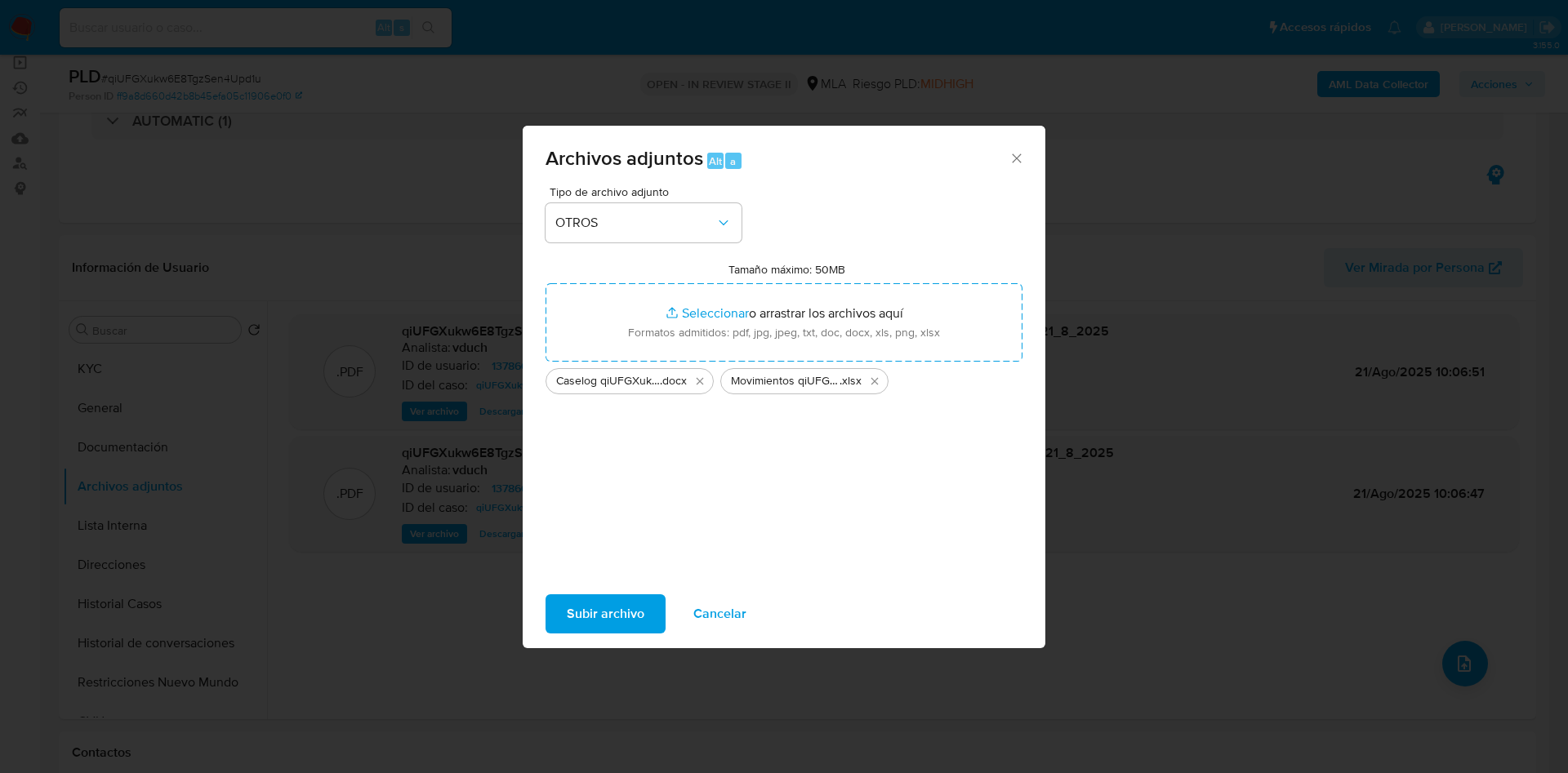
click at [647, 599] on button "Subir archivo" at bounding box center [606, 613] width 120 height 39
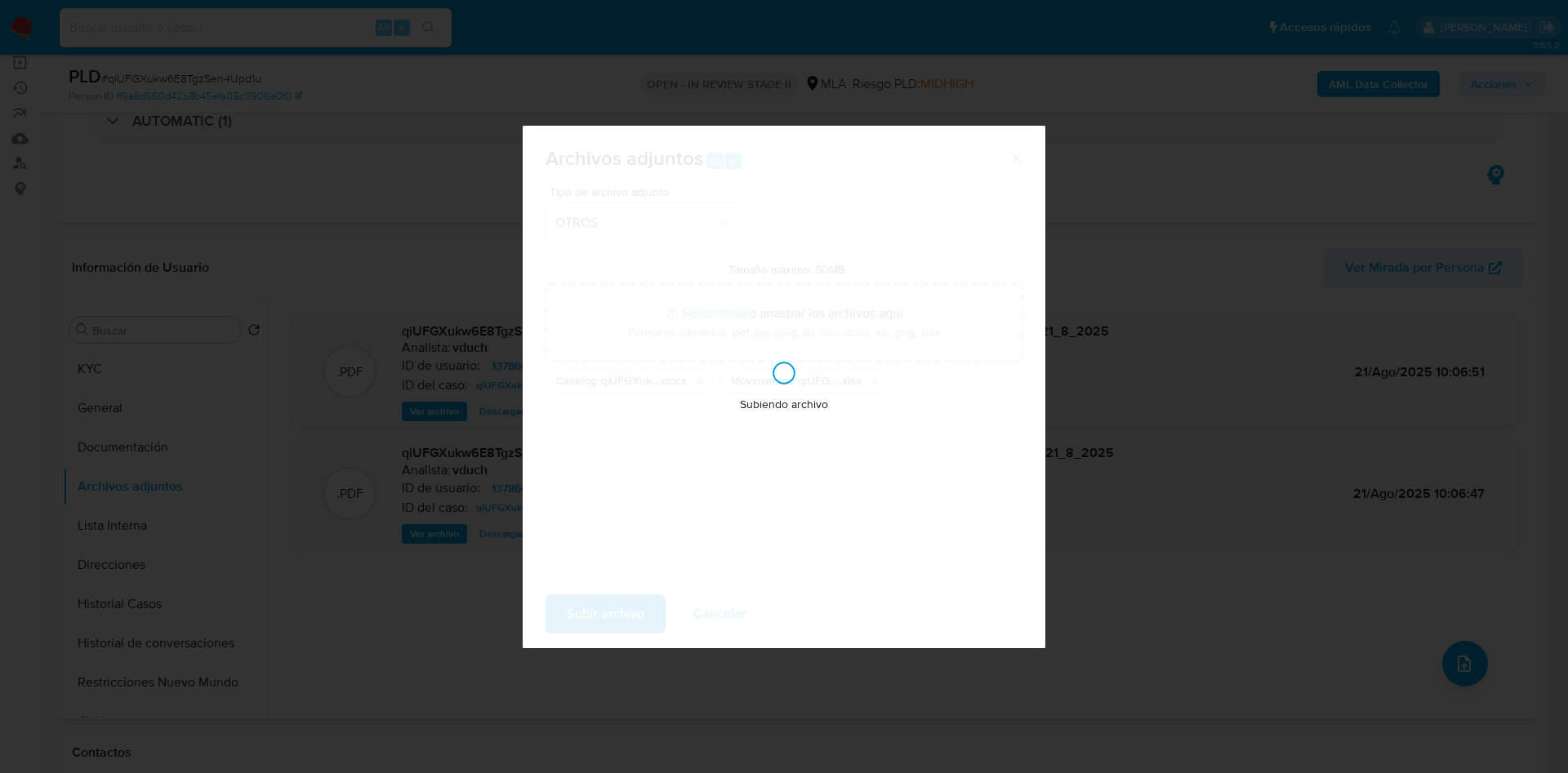
click at [780, 379] on icon at bounding box center [784, 373] width 30 height 30
click at [777, 372] on icon at bounding box center [783, 373] width 28 height 28
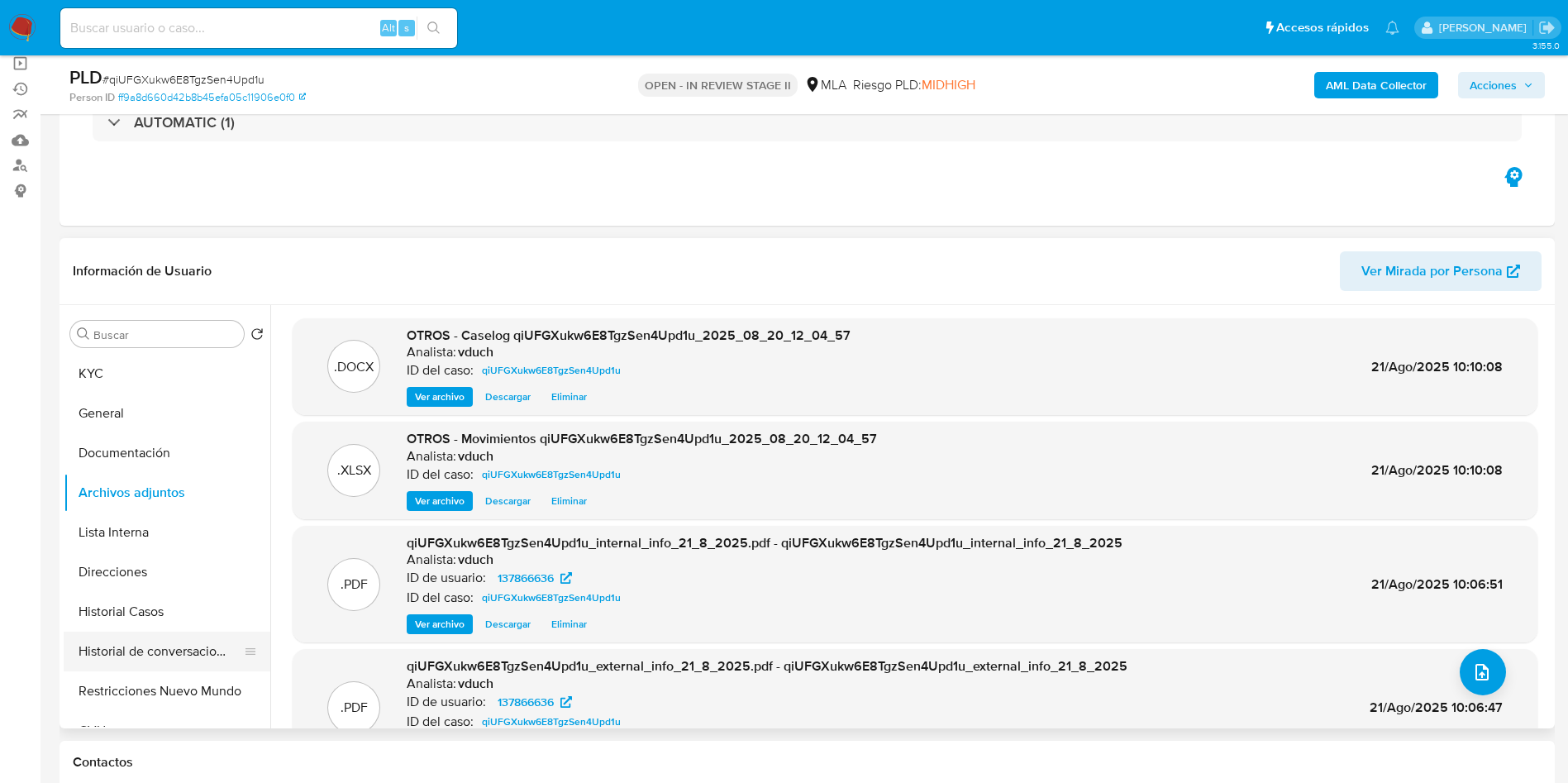
click at [102, 652] on button "Historial de conversaciones" at bounding box center [160, 652] width 193 height 39
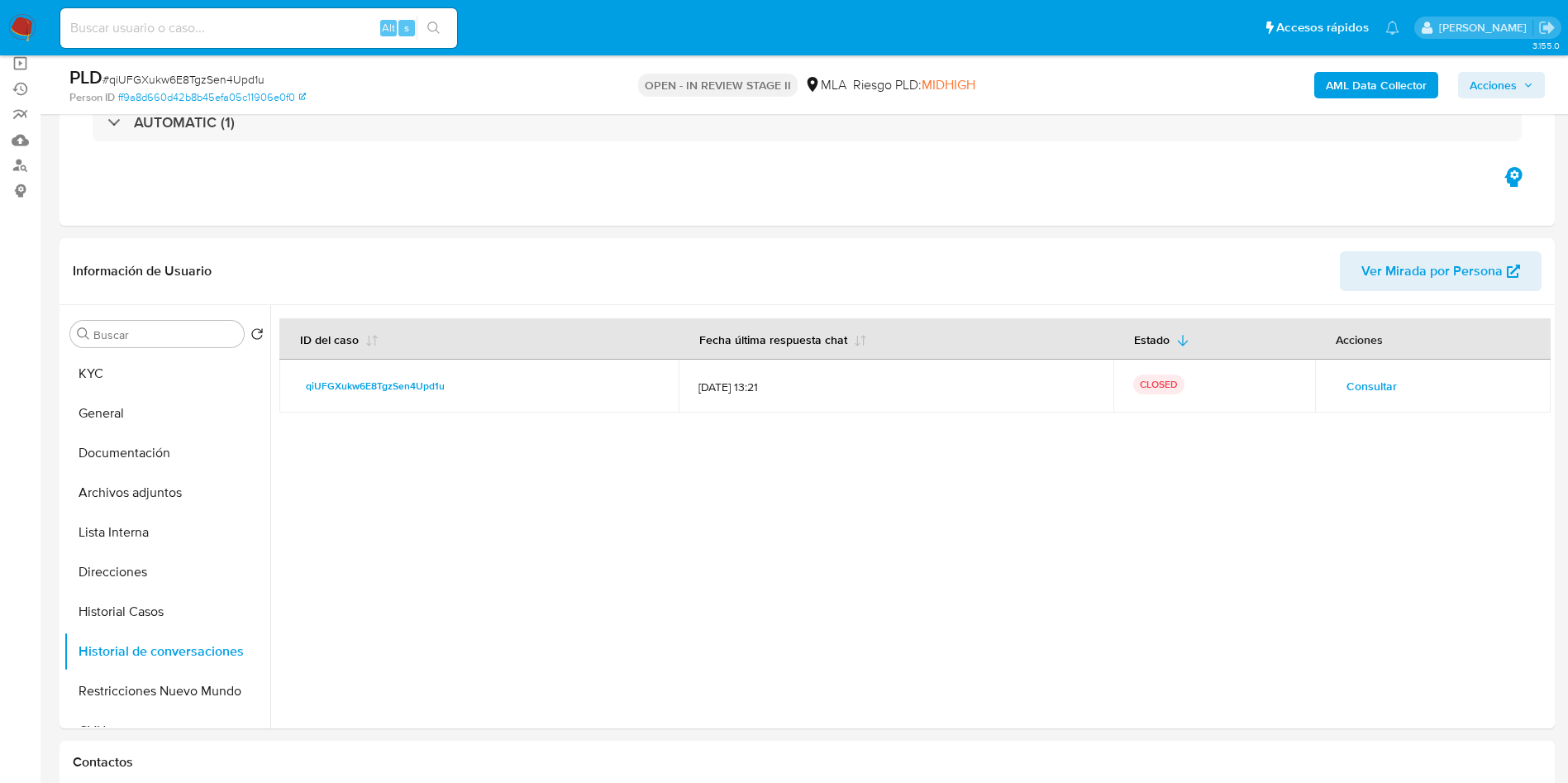
click at [1514, 88] on span "Acciones" at bounding box center [1493, 84] width 47 height 26
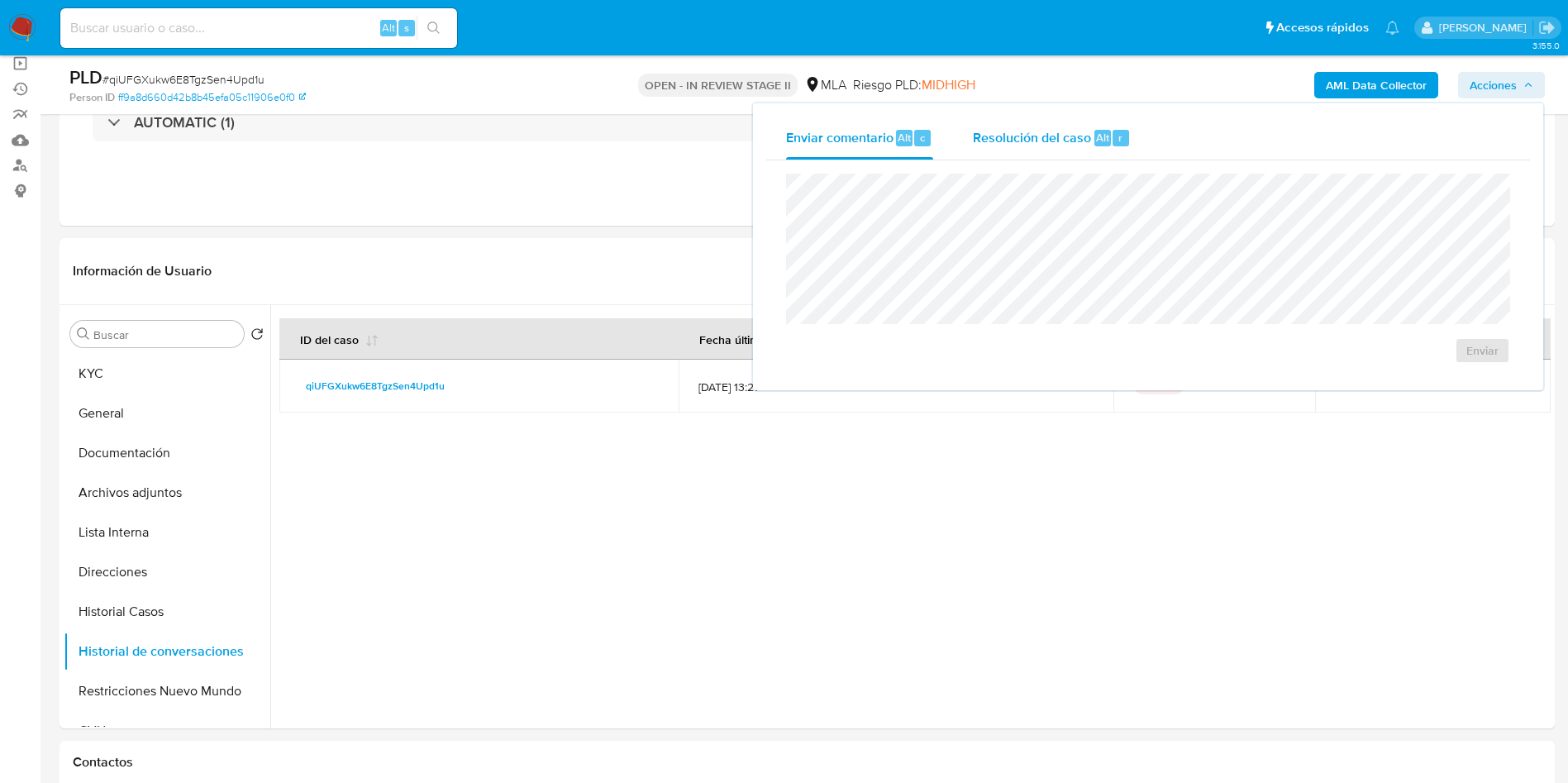
click at [1092, 148] on div "Resolución del caso Alt r" at bounding box center [1052, 138] width 158 height 43
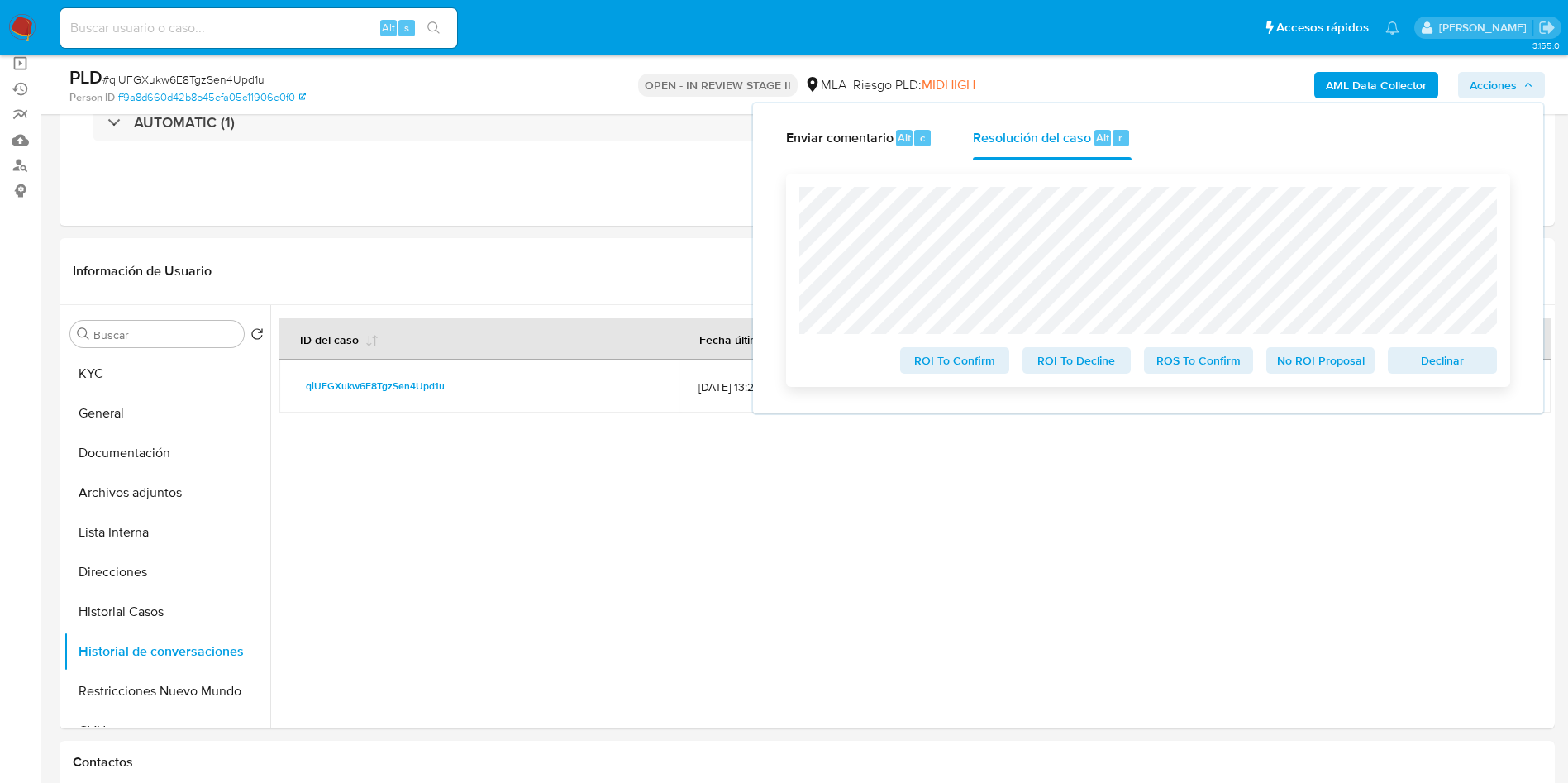
click at [1320, 372] on span "No ROI Proposal" at bounding box center [1321, 361] width 86 height 24
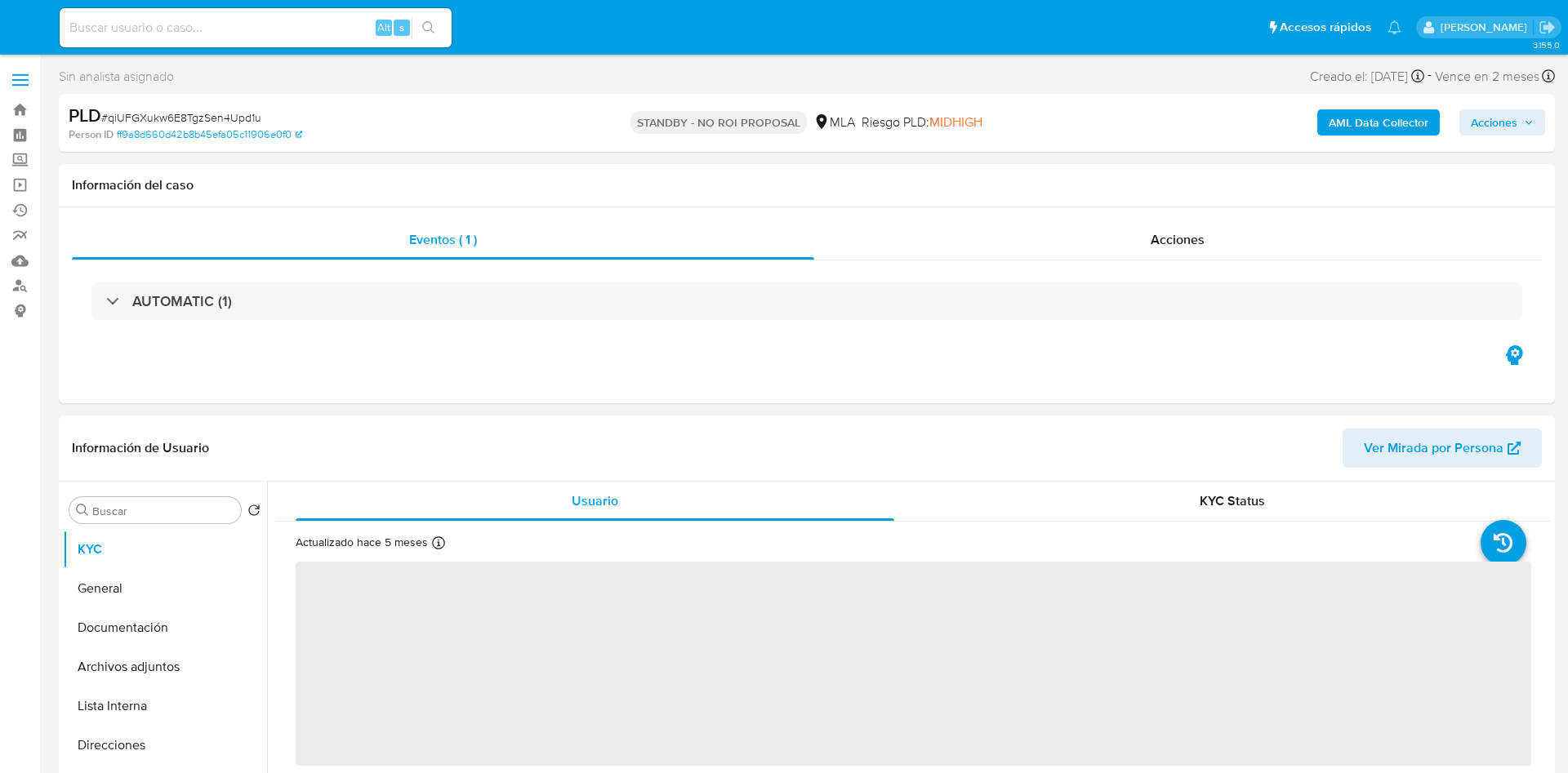
select select "10"
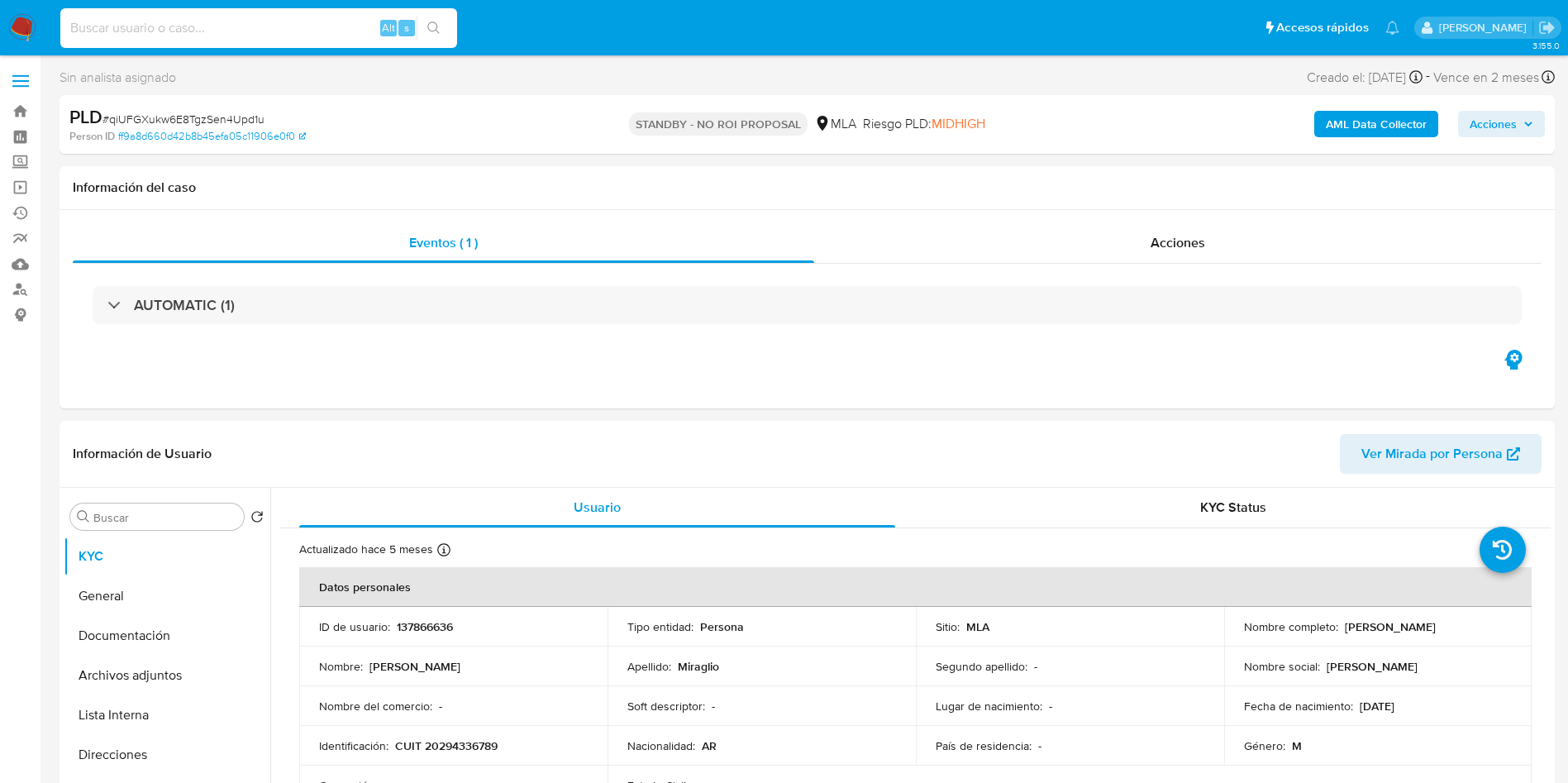
click at [313, 25] on input at bounding box center [259, 28] width 396 height 22
paste input "bDrw6r22L2P1xgb8DlEX3gVu"
type input "bDrw6r22L2P1xgb8DlEX3gVu"
click at [423, 21] on button "search-icon" at bounding box center [434, 28] width 34 height 24
select select "10"
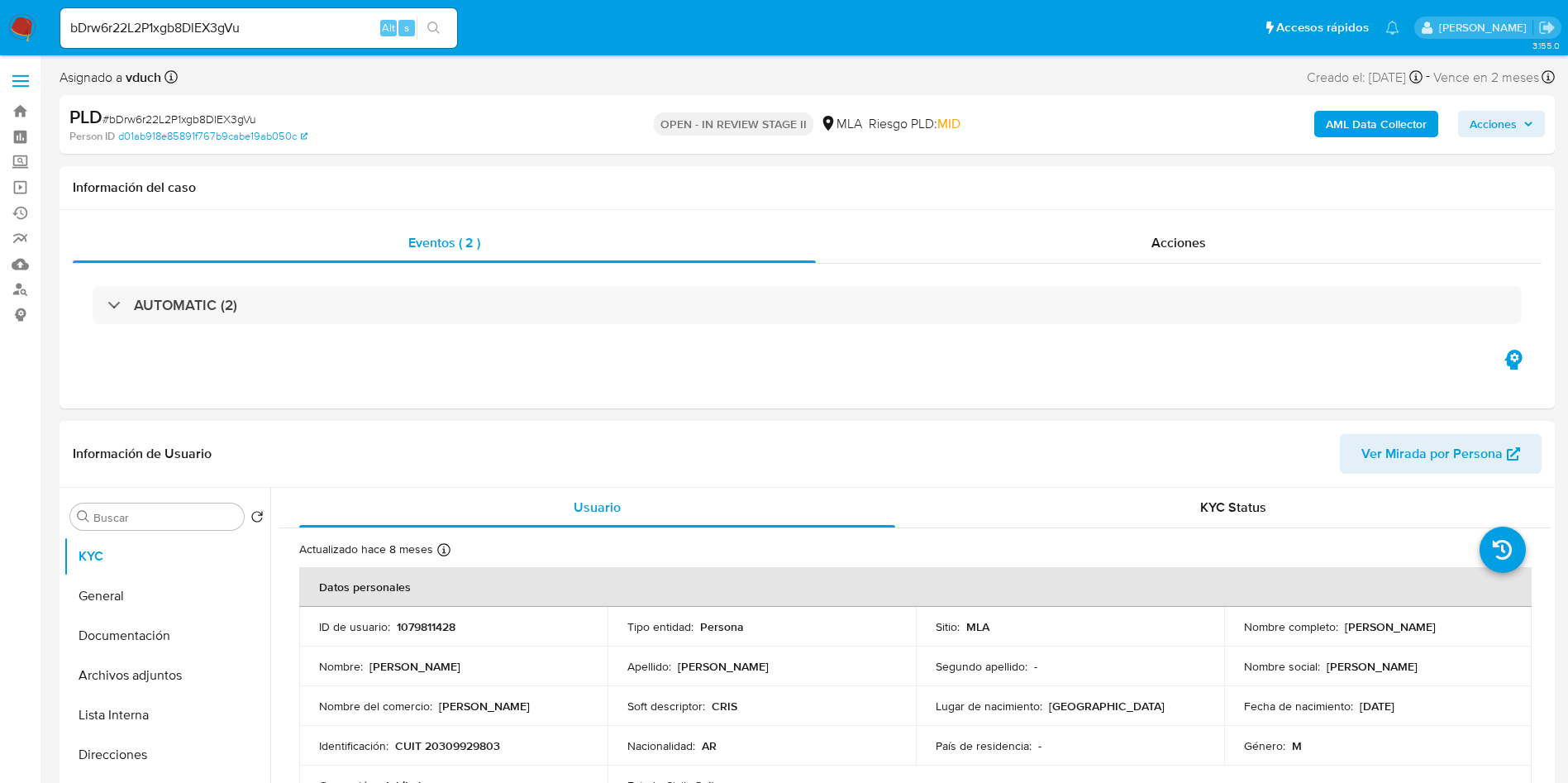
click at [450, 614] on td "ID de usuario : 1079811428" at bounding box center [453, 626] width 308 height 39
click at [439, 627] on p "1079811428" at bounding box center [426, 626] width 59 height 15
copy p "1079811428"
